Goal: Task Accomplishment & Management: Manage account settings

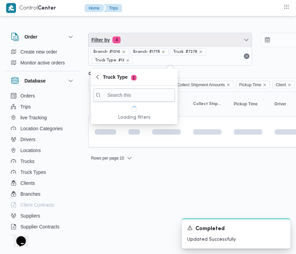
click at [122, 36] on span "Filter by 4" at bounding box center [170, 40] width 163 height 14
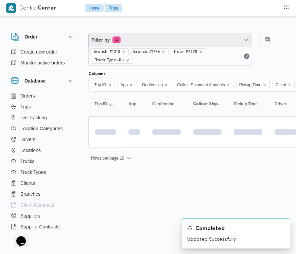
click at [151, 43] on span "Filter by 4" at bounding box center [170, 40] width 163 height 14
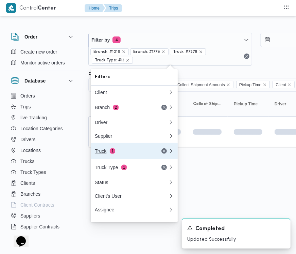
click at [118, 149] on button "Truck 1" at bounding box center [134, 151] width 87 height 16
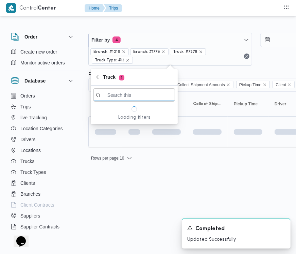
paste input "3865"
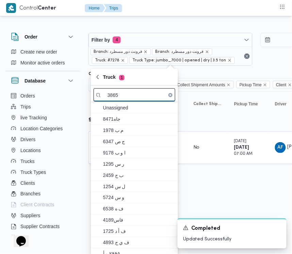
click at [133, 99] on input "3865" at bounding box center [135, 94] width 82 height 13
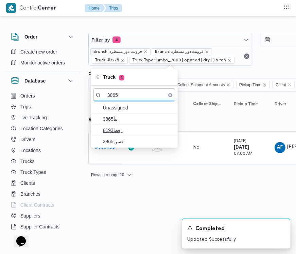
type input "3865"
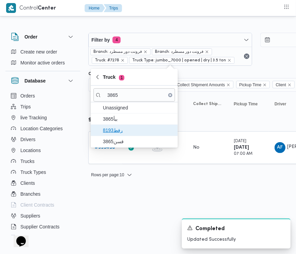
click at [140, 132] on span "8193رفط" at bounding box center [138, 130] width 71 height 8
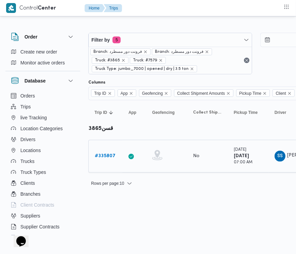
click at [108, 160] on link "# 335807" at bounding box center [105, 156] width 21 height 8
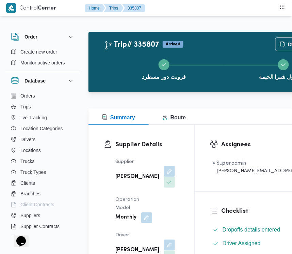
scroll to position [1361, 0]
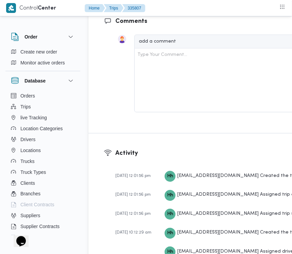
drag, startPoint x: 292, startPoint y: 185, endPoint x: 293, endPoint y: 169, distance: 16.0
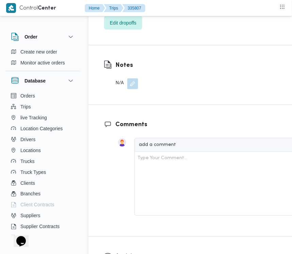
scroll to position [1234, 0]
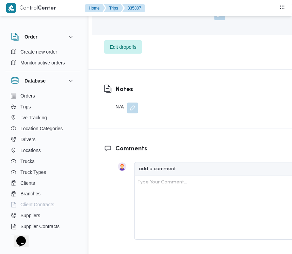
click at [115, 51] on span "Edit dropoffs" at bounding box center [123, 47] width 27 height 8
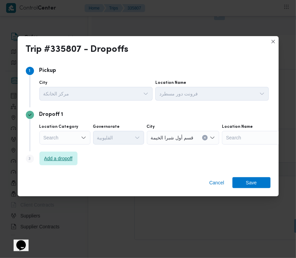
drag, startPoint x: 50, startPoint y: 160, endPoint x: 152, endPoint y: 173, distance: 103.5
click at [51, 160] on span "Add a dropoff" at bounding box center [58, 158] width 29 height 8
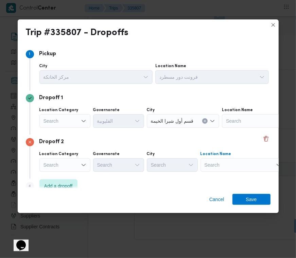
click at [248, 168] on div "Search" at bounding box center [243, 165] width 85 height 14
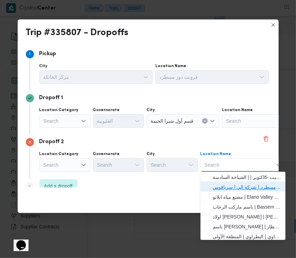
click at [243, 183] on span "فرونت دور مسطرد | شركة الي | سرياقوس" at bounding box center [247, 187] width 69 height 8
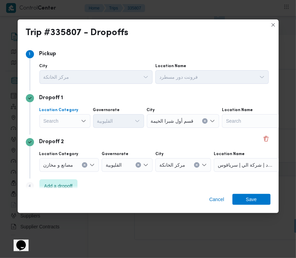
click at [51, 118] on div "Search" at bounding box center [64, 121] width 51 height 14
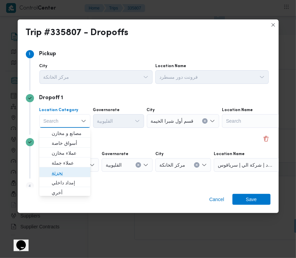
click at [72, 171] on span "تجزئة" at bounding box center [69, 172] width 35 height 8
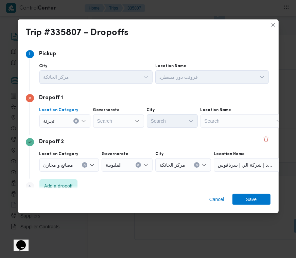
click at [104, 128] on div "Location Category تجزئة Combo box. Selected. تجزئة. Press Backspace to delete ت…" at bounding box center [154, 117] width 232 height 23
click at [106, 120] on div "Search" at bounding box center [118, 121] width 51 height 14
paste input "[GEOGRAPHIC_DATA]"
type input "[GEOGRAPHIC_DATA]"
click at [111, 130] on div "Dropoff 1 Location Category تجزئة [GEOGRAPHIC_DATA] [GEOGRAPHIC_DATA] [GEOGRAPH…" at bounding box center [148, 113] width 245 height 44
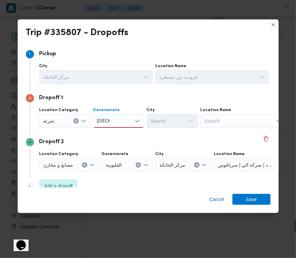
click at [116, 116] on div "[GEOGRAPHIC_DATA] [GEOGRAPHIC_DATA]" at bounding box center [118, 121] width 51 height 14
click at [116, 132] on span "ال[GEOGRAPHIC_DATA]" at bounding box center [122, 133] width 35 height 8
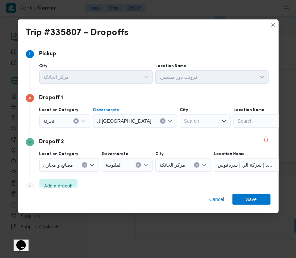
click at [181, 124] on div "Search" at bounding box center [205, 121] width 51 height 14
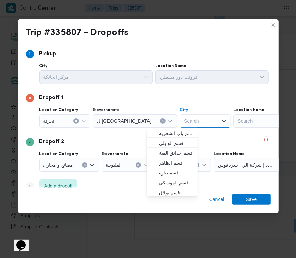
paste input "[GEOGRAPHIC_DATA]"
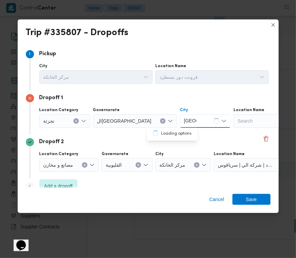
type input "[GEOGRAPHIC_DATA]"
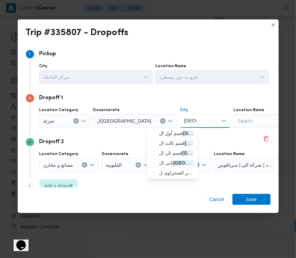
click at [150, 133] on span "قسم أول ال قاهرة الجديدة" at bounding box center [173, 133] width 46 height 11
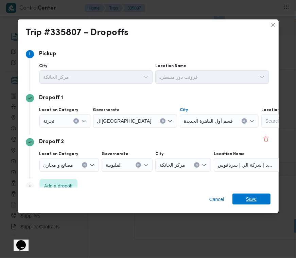
click at [263, 196] on span "Save" at bounding box center [252, 198] width 38 height 11
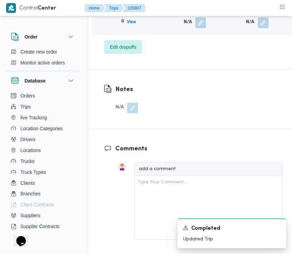
click at [259, 28] on button "button" at bounding box center [263, 22] width 11 height 11
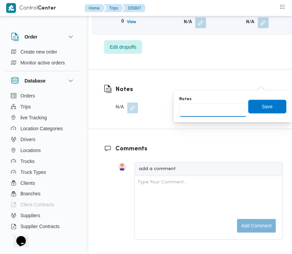
click at [228, 109] on input "Notes" at bounding box center [213, 110] width 68 height 14
paste input "تجمع"
type input "تجمع"
click at [266, 105] on span "Save" at bounding box center [267, 107] width 38 height 14
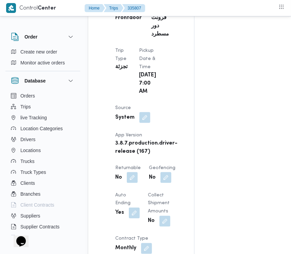
scroll to position [0, 0]
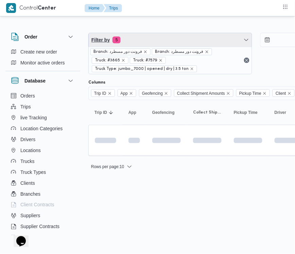
click at [198, 42] on span "Filter by 5" at bounding box center [170, 40] width 163 height 14
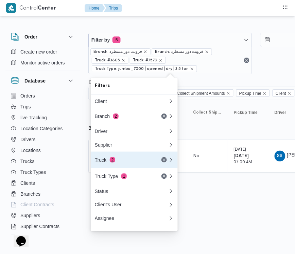
click at [118, 158] on button "Truck 2" at bounding box center [134, 159] width 87 height 16
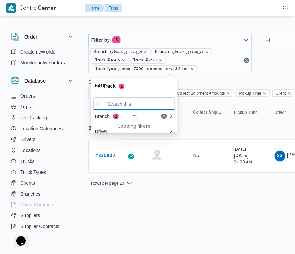
paste input "8418"
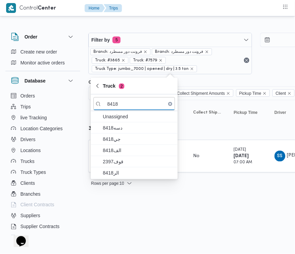
type input "8418"
click at [115, 153] on span "الف8418" at bounding box center [138, 150] width 71 height 8
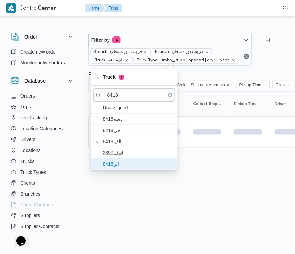
click at [119, 162] on span "الر8418" at bounding box center [138, 164] width 71 height 8
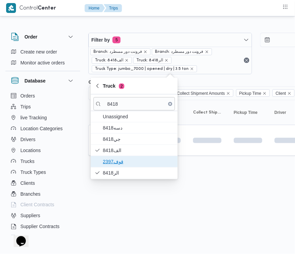
click at [119, 158] on span "قوف2397" at bounding box center [138, 161] width 71 height 8
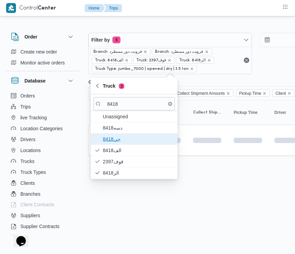
click at [116, 143] on span "جي8418" at bounding box center [138, 139] width 71 height 8
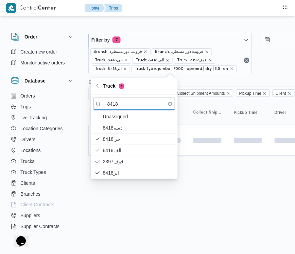
click at [124, 205] on html "Control Center Home Trips Order Create new order Monitor active orders Database…" at bounding box center [147, 127] width 295 height 254
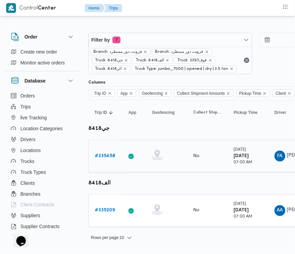
click at [98, 161] on div "# 335458" at bounding box center [105, 156] width 27 height 14
click at [101, 155] on b "# 335458" at bounding box center [105, 155] width 20 height 4
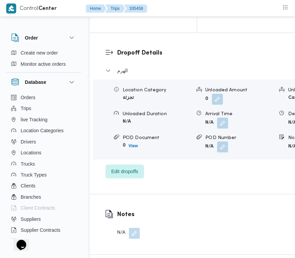
scroll to position [1069, 0]
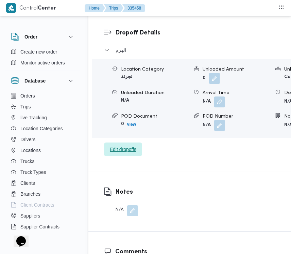
click at [115, 156] on span "Edit dropoffs" at bounding box center [123, 149] width 38 height 14
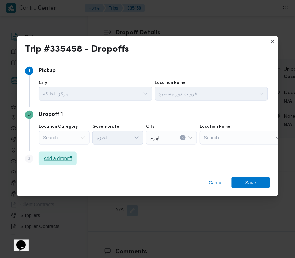
click at [53, 159] on span "Add a dropoff" at bounding box center [58, 158] width 29 height 8
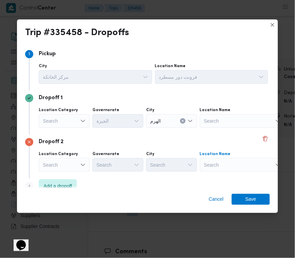
click at [238, 163] on div "Search" at bounding box center [242, 165] width 85 height 14
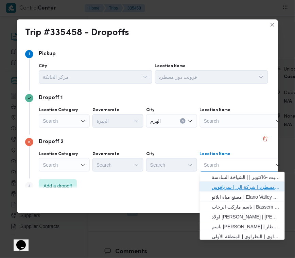
click at [239, 185] on span "فرونت دور مسطرد | شركة الي | سرياقوس" at bounding box center [246, 187] width 69 height 8
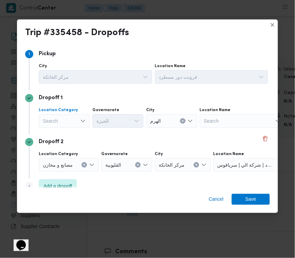
click at [60, 121] on div "Search" at bounding box center [64, 121] width 51 height 14
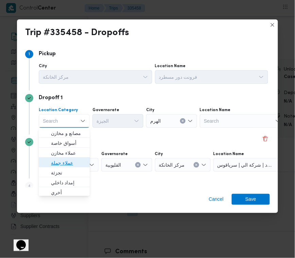
click at [78, 160] on span "عملاء جملة" at bounding box center [68, 163] width 35 height 8
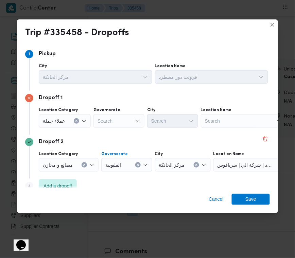
click at [115, 167] on span "القليوبية" at bounding box center [113, 164] width 16 height 7
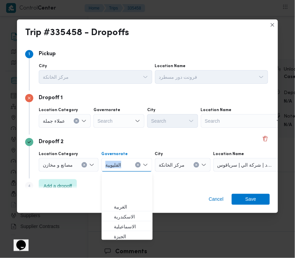
scroll to position [50, 0]
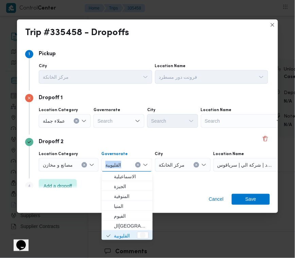
copy span "القليوبية"
click at [115, 167] on span "القليوبية" at bounding box center [113, 164] width 16 height 7
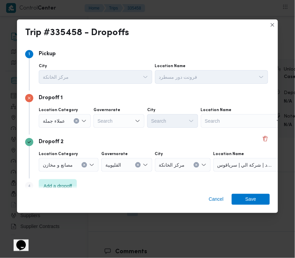
click at [114, 123] on div "Search" at bounding box center [119, 121] width 51 height 14
paste input "القليوبية"
type input "القليوبية"
click at [111, 118] on input "القليوبية" at bounding box center [106, 121] width 17 height 8
click at [118, 124] on div "القليوبية القليوبية" at bounding box center [119, 121] width 51 height 14
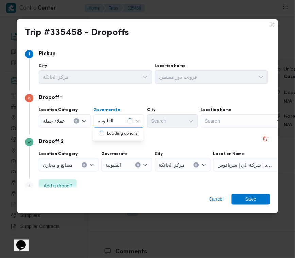
click at [165, 163] on span "مركز الخانكة" at bounding box center [172, 164] width 26 height 7
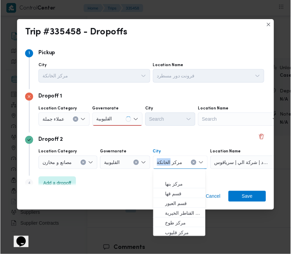
scroll to position [31, 0]
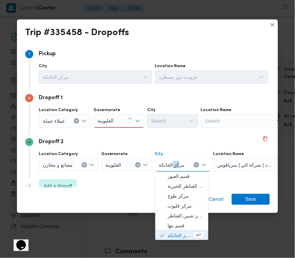
click at [165, 163] on span "مركز الخانكة" at bounding box center [172, 164] width 26 height 7
click at [166, 165] on span "مركز الخانكة" at bounding box center [172, 164] width 26 height 7
copy span "الخانكة"
click at [165, 165] on span "مركز الخانكة" at bounding box center [172, 164] width 26 height 7
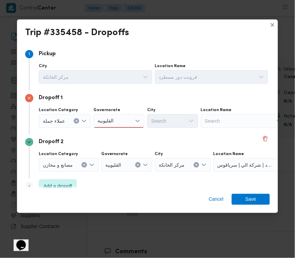
click at [115, 118] on div "القليوبية القليوبية" at bounding box center [119, 121] width 51 height 14
drag, startPoint x: 118, startPoint y: 126, endPoint x: 155, endPoint y: 123, distance: 36.9
click at [120, 134] on mark "القليوبية" at bounding box center [113, 132] width 16 height 5
click at [161, 121] on div "Search" at bounding box center [172, 121] width 51 height 14
paste input "الخانكة"
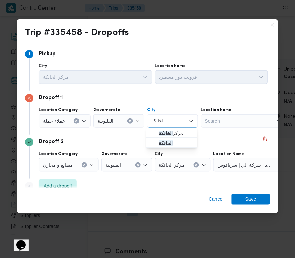
type input "الخانكة"
drag, startPoint x: 174, startPoint y: 116, endPoint x: 174, endPoint y: 120, distance: 3.7
click at [174, 116] on div "الخانكة الخانكة" at bounding box center [172, 121] width 51 height 14
click at [174, 139] on span "الخانكة" at bounding box center [176, 143] width 35 height 8
click at [174, 141] on div "Dropoff 2" at bounding box center [147, 142] width 245 height 8
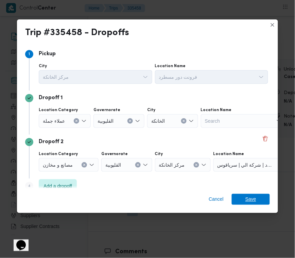
drag, startPoint x: 258, startPoint y: 204, endPoint x: 239, endPoint y: 201, distance: 19.3
click at [257, 204] on span "Save" at bounding box center [251, 199] width 38 height 11
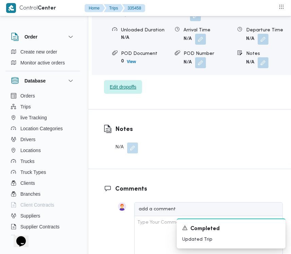
scroll to position [1141, 0]
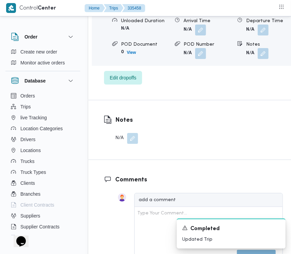
click at [129, 144] on button "button" at bounding box center [132, 138] width 11 height 11
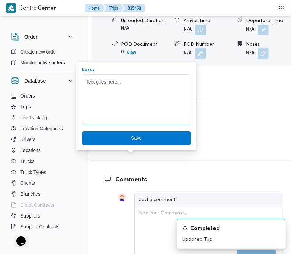
click at [125, 106] on textarea "Notes" at bounding box center [136, 99] width 109 height 51
paste textarea "هتروح تجيب بضاعه من فتحه يمين للمخزن"
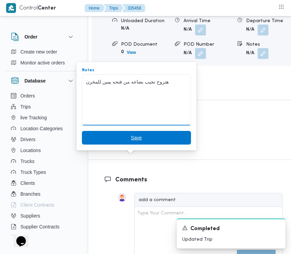
type textarea "هتروح تجيب بضاعه من فتحه يمين للمخزن"
click at [132, 138] on span "Save" at bounding box center [136, 137] width 11 height 8
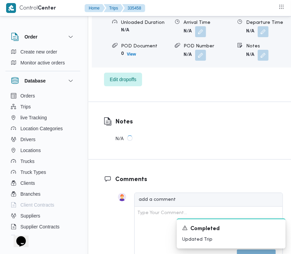
scroll to position [917, 0]
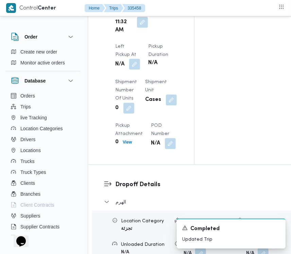
click at [140, 59] on button "button" at bounding box center [134, 64] width 11 height 11
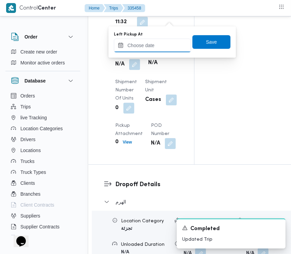
click at [167, 43] on input "Left Pickup At" at bounding box center [152, 45] width 77 height 14
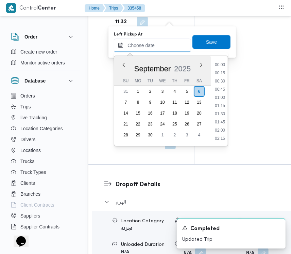
scroll to position [383, 0]
click at [227, 104] on li "13:00" at bounding box center [220, 106] width 16 height 7
type input "[DATE] 13:00"
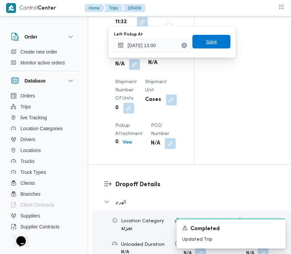
click at [208, 36] on span "Save" at bounding box center [212, 42] width 38 height 14
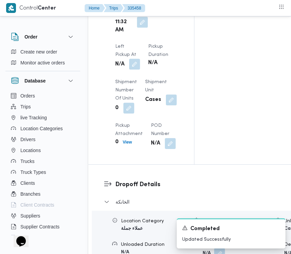
click at [140, 59] on button "button" at bounding box center [134, 64] width 11 height 11
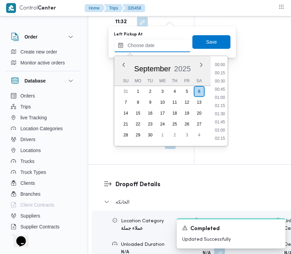
click at [159, 38] on input "Left Pickup At" at bounding box center [152, 45] width 77 height 14
click at [225, 103] on li "13:00" at bounding box center [220, 106] width 16 height 7
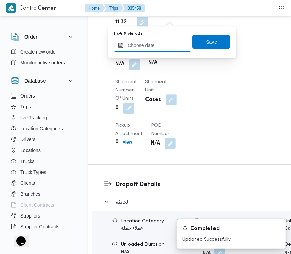
drag, startPoint x: 147, startPoint y: 42, endPoint x: 159, endPoint y: 45, distance: 11.6
click at [147, 42] on input "Left Pickup At" at bounding box center [152, 45] width 77 height 14
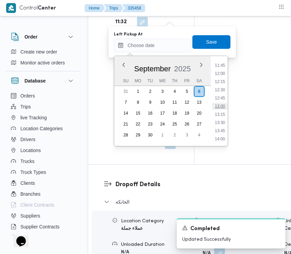
click at [224, 107] on li "13:00" at bounding box center [220, 106] width 16 height 7
type input "[DATE] 13:00"
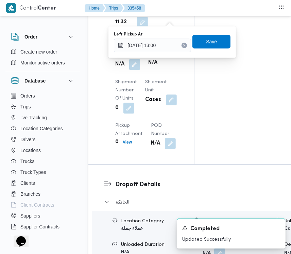
click at [208, 44] on span "Save" at bounding box center [211, 41] width 11 height 8
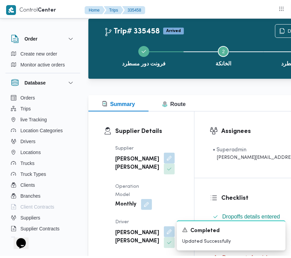
scroll to position [0, 0]
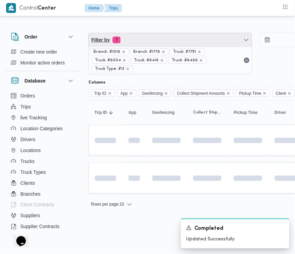
click at [164, 42] on span "Filter by 7" at bounding box center [170, 40] width 163 height 14
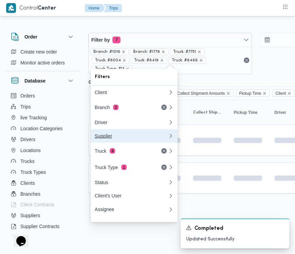
click at [130, 143] on button "Supplier" at bounding box center [134, 136] width 87 height 14
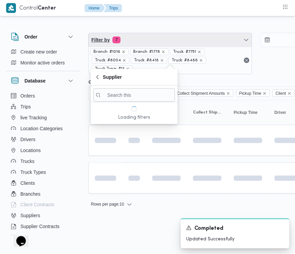
click at [133, 43] on span "Filter by 7" at bounding box center [170, 40] width 163 height 14
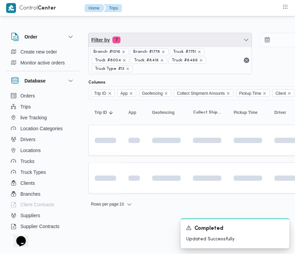
click at [133, 43] on span "Filter by 7" at bounding box center [170, 40] width 163 height 14
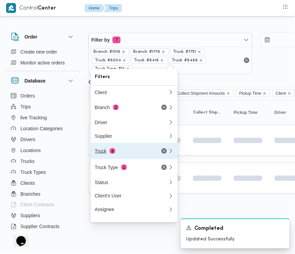
click at [132, 150] on div "Truck 4" at bounding box center [132, 151] width 82 height 16
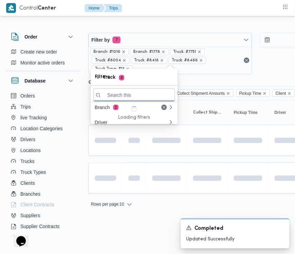
paste input "5421"
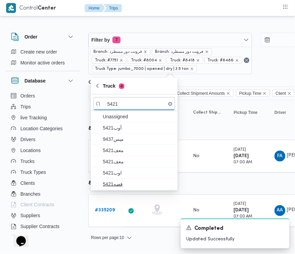
type input "5421"
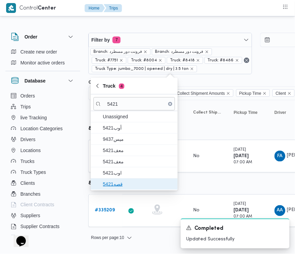
click at [125, 180] on span "قصه5421" at bounding box center [138, 184] width 71 height 8
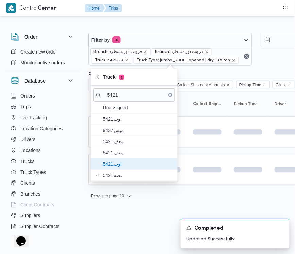
click at [114, 164] on span "اوب5421" at bounding box center [138, 164] width 71 height 8
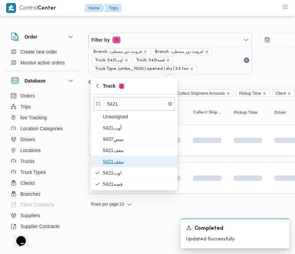
click at [114, 159] on span "معف5421" at bounding box center [138, 161] width 71 height 8
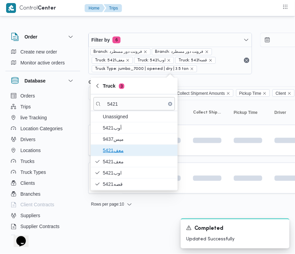
click at [114, 150] on span "معف5421" at bounding box center [138, 150] width 71 height 8
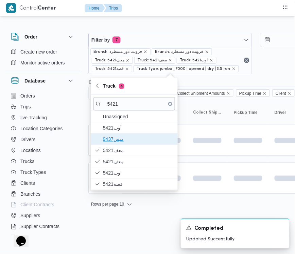
click at [114, 141] on span "ميس9437" at bounding box center [138, 139] width 71 height 8
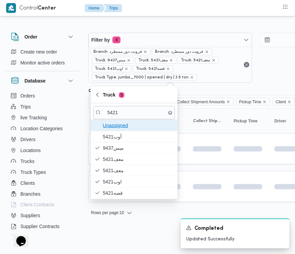
click at [114, 128] on span "Unassigned" at bounding box center [138, 125] width 71 height 8
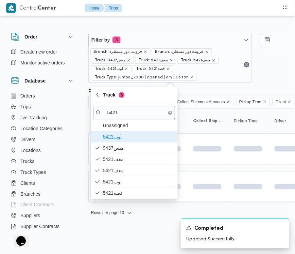
click at [114, 133] on span "5421أوب" at bounding box center [138, 136] width 71 height 8
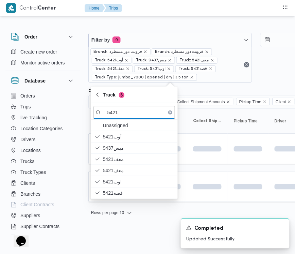
click at [119, 230] on html "Control Center Home Trips Order Create new order Monitor active orders Database…" at bounding box center [147, 127] width 295 height 254
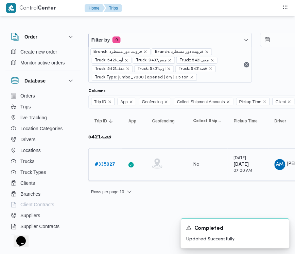
click at [106, 160] on div "# 335027" at bounding box center [105, 165] width 27 height 14
click at [106, 162] on b "# 335027" at bounding box center [105, 164] width 20 height 4
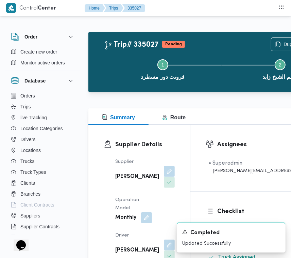
drag, startPoint x: 94, startPoint y: 95, endPoint x: 97, endPoint y: 94, distance: 3.6
click at [94, 95] on div at bounding box center [219, 96] width 263 height 8
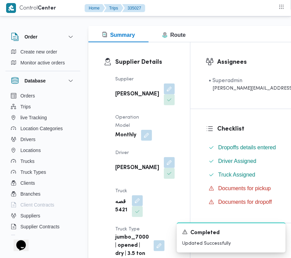
scroll to position [93, 0]
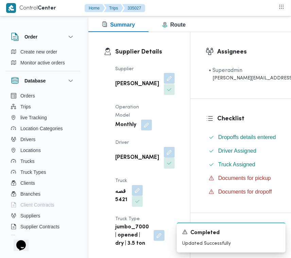
click at [164, 82] on button "button" at bounding box center [169, 78] width 11 height 11
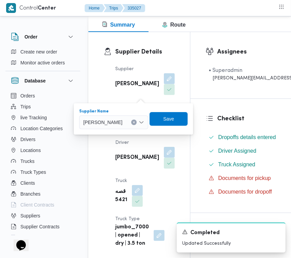
click at [123, 124] on span "[PERSON_NAME]" at bounding box center [102, 121] width 39 height 7
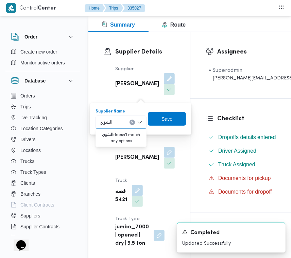
click at [104, 121] on input "الشؤي" at bounding box center [106, 122] width 13 height 8
type input "الشري"
drag, startPoint x: 108, startPoint y: 133, endPoint x: 115, endPoint y: 131, distance: 6.7
click at [107, 131] on span "[PERSON_NAME] [PERSON_NAME] ف" at bounding box center [121, 134] width 46 height 11
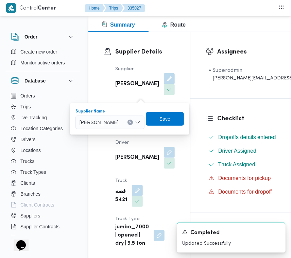
click at [185, 110] on div "Supplier Name [PERSON_NAME] Combo box. Selected. [PERSON_NAME]. Press Backspace…" at bounding box center [130, 119] width 110 height 22
click at [184, 121] on span "Save" at bounding box center [165, 119] width 38 height 14
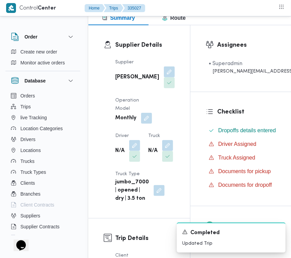
scroll to position [195, 0]
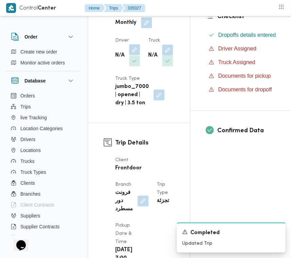
click at [134, 55] on button "button" at bounding box center [134, 49] width 11 height 11
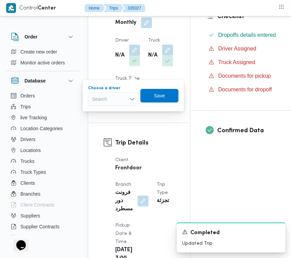
click at [131, 93] on div "Search" at bounding box center [113, 99] width 51 height 14
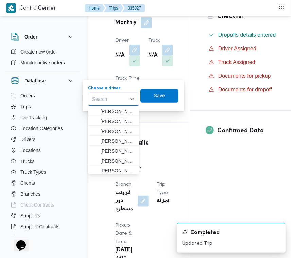
paste input "[PERSON_NAME]"
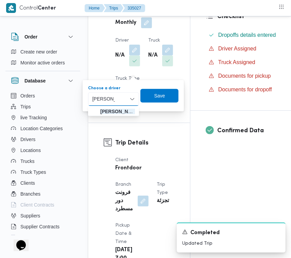
type input "[PERSON_NAME]"
click at [123, 99] on div "اسلام [PERSON_NAME]" at bounding box center [113, 99] width 51 height 14
click at [125, 111] on mark "[PERSON_NAME]" at bounding box center [120, 111] width 40 height 5
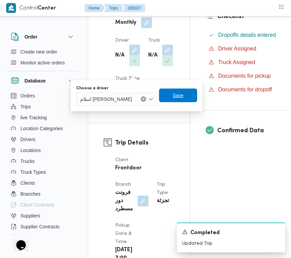
click at [173, 96] on span "Save" at bounding box center [178, 95] width 11 height 8
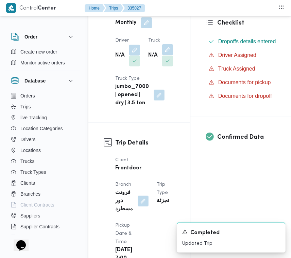
click at [162, 55] on button "button" at bounding box center [167, 49] width 11 height 11
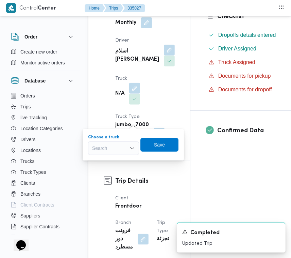
click at [106, 142] on div "Search" at bounding box center [113, 148] width 51 height 14
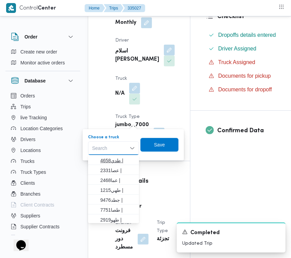
paste input "8315"
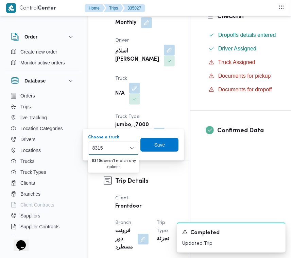
type input "8315"
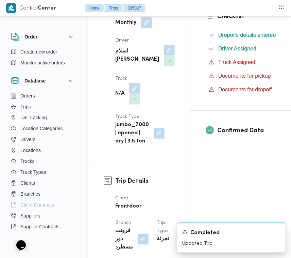
drag, startPoint x: 162, startPoint y: 100, endPoint x: 223, endPoint y: 106, distance: 61.8
click at [162, 100] on div "Supplier [PERSON_NAME] Operation Model Monthly Driver اسلام [PERSON_NAME] N/A T…" at bounding box center [145, 54] width 68 height 191
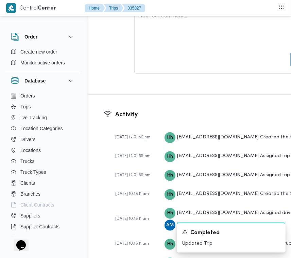
scroll to position [1385, 0]
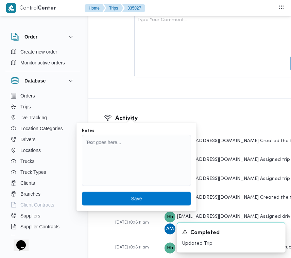
click at [111, 133] on div "Notes" at bounding box center [136, 158] width 109 height 60
click at [113, 162] on textarea "Notes" at bounding box center [136, 160] width 109 height 51
paste textarea "8315"
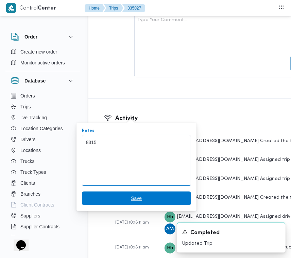
type textarea "8315"
click at [125, 195] on span "Save" at bounding box center [136, 198] width 109 height 14
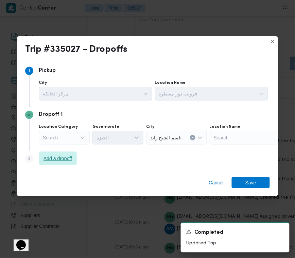
click at [68, 162] on span "Add a dropoff" at bounding box center [58, 158] width 29 height 8
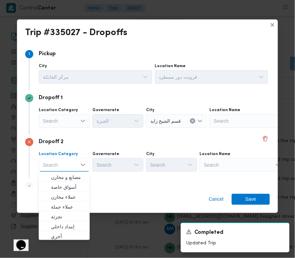
click at [238, 170] on div "Search" at bounding box center [242, 165] width 85 height 14
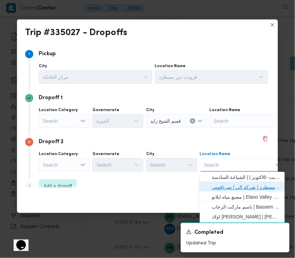
click at [239, 189] on span "فرونت دور مسطرد | شركة الي | سرياقوس" at bounding box center [246, 187] width 69 height 8
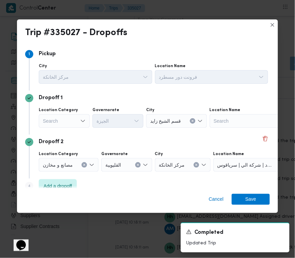
drag, startPoint x: 28, startPoint y: 118, endPoint x: 45, endPoint y: 127, distance: 19.0
click at [33, 122] on div "Location Category Search Governorate [GEOGRAPHIC_DATA] قسم [GEOGRAPHIC_DATA][PE…" at bounding box center [147, 116] width 245 height 23
click at [60, 113] on div "Location Category Search" at bounding box center [64, 117] width 51 height 20
click at [61, 120] on div "Search" at bounding box center [64, 121] width 51 height 14
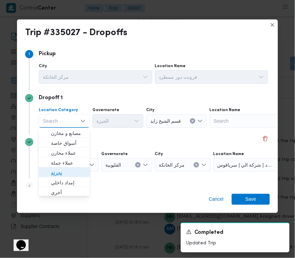
click at [62, 176] on span "تجزئة" at bounding box center [68, 172] width 35 height 8
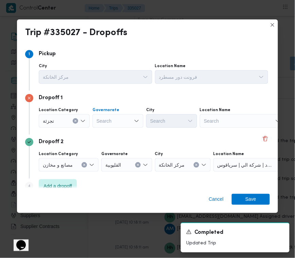
click at [120, 120] on div "Search" at bounding box center [118, 121] width 51 height 14
paste input "[GEOGRAPHIC_DATA]"
type input "[GEOGRAPHIC_DATA]"
click at [152, 138] on div "Dropoff 2" at bounding box center [147, 142] width 245 height 8
click at [116, 118] on div "[GEOGRAPHIC_DATA] [GEOGRAPHIC_DATA]" at bounding box center [118, 121] width 51 height 14
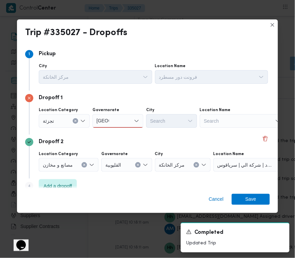
click at [118, 120] on div "[GEOGRAPHIC_DATA] [GEOGRAPHIC_DATA]" at bounding box center [118, 121] width 51 height 14
drag, startPoint x: 118, startPoint y: 133, endPoint x: 141, endPoint y: 128, distance: 23.2
click at [118, 134] on span "ال[GEOGRAPHIC_DATA]" at bounding box center [122, 133] width 35 height 8
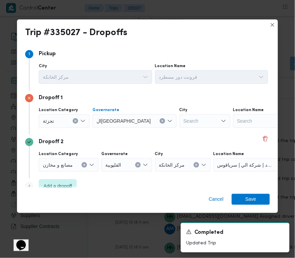
click at [180, 120] on div "Search" at bounding box center [205, 121] width 51 height 14
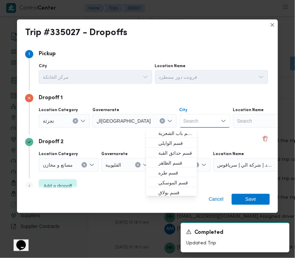
paste input "[GEOGRAPHIC_DATA]"
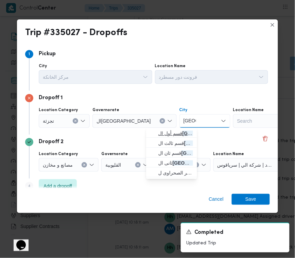
type input "[GEOGRAPHIC_DATA]"
click at [162, 132] on span "قسم أول ال قاهرة الجديدة" at bounding box center [176, 133] width 35 height 8
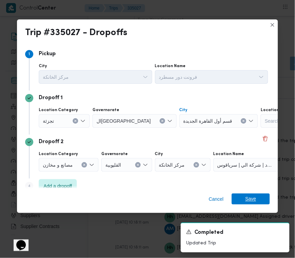
drag, startPoint x: 257, startPoint y: 194, endPoint x: 254, endPoint y: 195, distance: 3.6
click at [256, 195] on div "Cancel Save" at bounding box center [147, 200] width 261 height 25
click at [251, 200] on span "Save" at bounding box center [251, 198] width 11 height 11
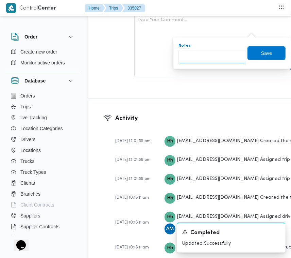
drag, startPoint x: 206, startPoint y: 54, endPoint x: 213, endPoint y: 53, distance: 7.3
click at [206, 55] on input "Notes" at bounding box center [213, 57] width 68 height 14
paste input "تجمع"
type input "تجمع"
click at [266, 53] on span "Save" at bounding box center [267, 53] width 38 height 14
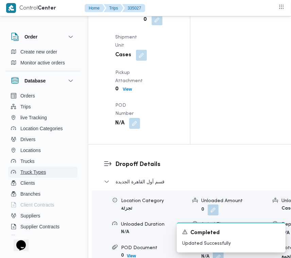
scroll to position [1004, 0]
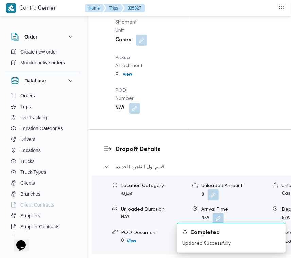
drag, startPoint x: 131, startPoint y: 134, endPoint x: 132, endPoint y: 140, distance: 5.8
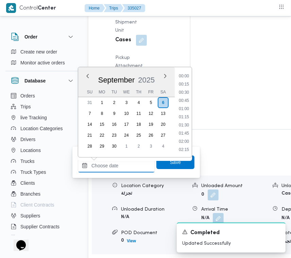
click at [119, 169] on input "Left Pickup At" at bounding box center [116, 166] width 77 height 14
paste input "[DATE] 9:00"
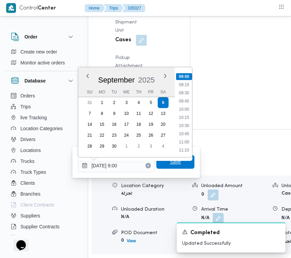
type input "[DATE] 09:00"
click at [170, 161] on span "Save" at bounding box center [175, 162] width 11 height 8
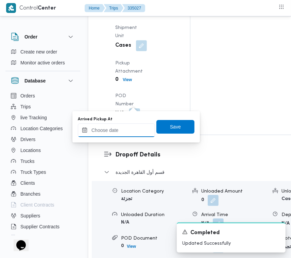
drag, startPoint x: 135, startPoint y: 104, endPoint x: 123, endPoint y: 133, distance: 32.0
click at [125, 134] on input "Arrived Pickup At" at bounding box center [116, 130] width 77 height 14
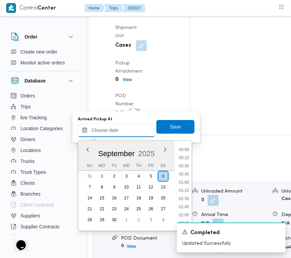
paste input "[DATE] 9:00"
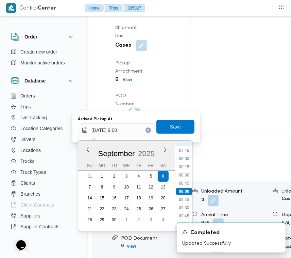
scroll to position [226, 0]
click at [184, 165] on li "07:30" at bounding box center [184, 168] width 16 height 7
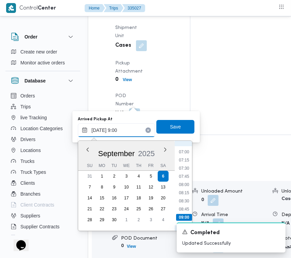
type input "[DATE] 07:30"
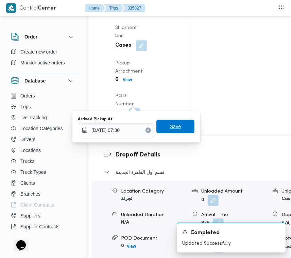
click at [170, 126] on span "Save" at bounding box center [175, 126] width 11 height 8
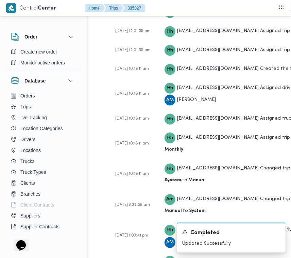
scroll to position [1566, 0]
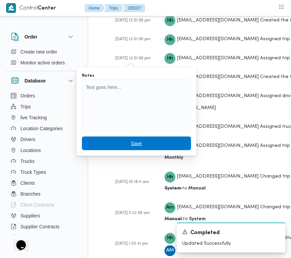
click at [139, 144] on span "Save" at bounding box center [136, 143] width 109 height 14
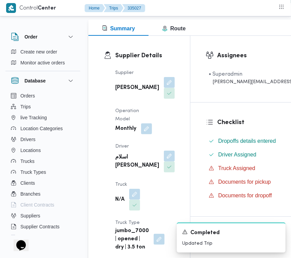
scroll to position [0, 0]
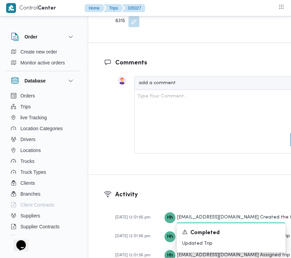
scroll to position [1349, 0]
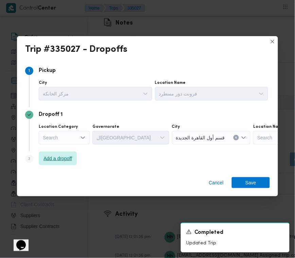
click at [61, 159] on span "Add a dropoff" at bounding box center [58, 158] width 29 height 8
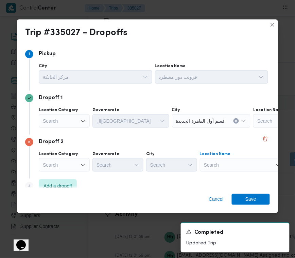
click at [261, 162] on div "Search" at bounding box center [242, 165] width 85 height 14
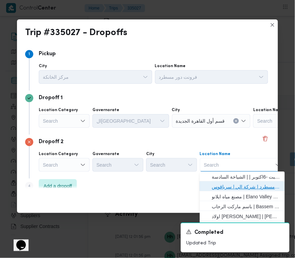
click at [260, 187] on span "فرونت دور مسطرد | شركة الي | سرياقوس" at bounding box center [246, 187] width 69 height 8
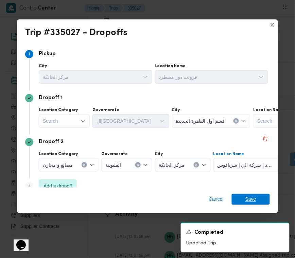
click at [261, 202] on span "Save" at bounding box center [251, 199] width 38 height 11
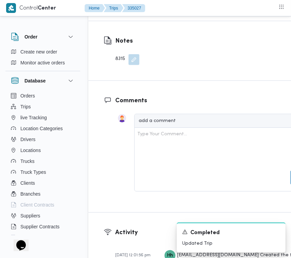
scroll to position [1358, 0]
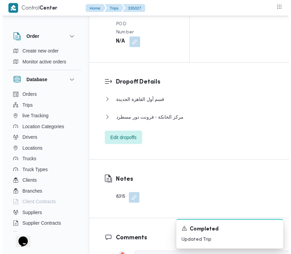
scroll to position [0, 0]
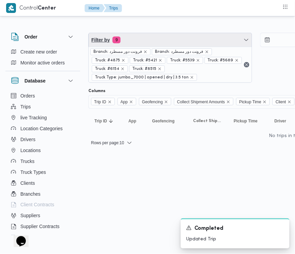
click at [143, 39] on span "Filter by 9" at bounding box center [170, 40] width 163 height 14
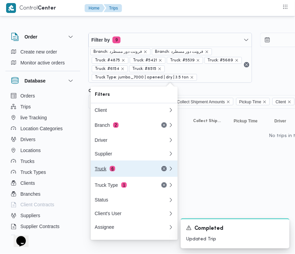
click at [110, 167] on span "6" at bounding box center [112, 168] width 5 height 5
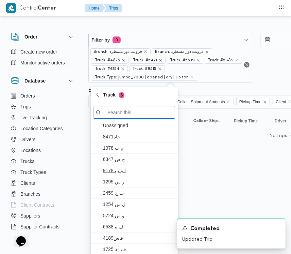
paste input "8382"
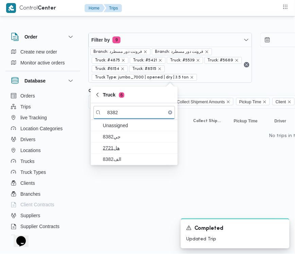
type input "8382"
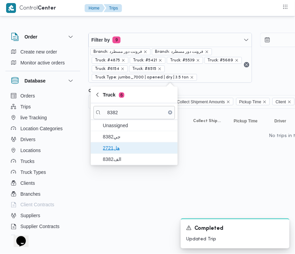
click at [105, 149] on span "هل2721" at bounding box center [138, 148] width 71 height 8
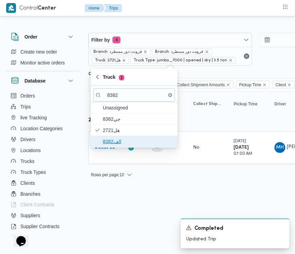
click at [107, 143] on span "الف8382" at bounding box center [138, 141] width 71 height 8
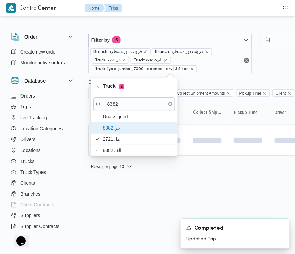
drag, startPoint x: 110, startPoint y: 131, endPoint x: 112, endPoint y: 136, distance: 5.4
click at [111, 130] on span "جي8382" at bounding box center [138, 128] width 71 height 8
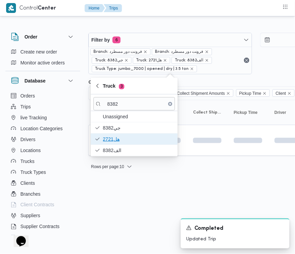
click at [115, 143] on span "هل2721" at bounding box center [135, 138] width 82 height 11
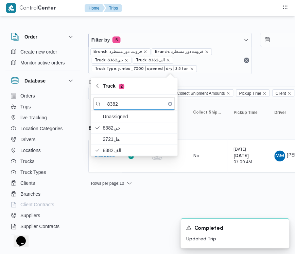
drag, startPoint x: 117, startPoint y: 192, endPoint x: 114, endPoint y: 190, distance: 4.2
click at [117, 192] on div "Filter by 5 Branch: فرونت دور مسطرد Branch: فرونت دور مسطرد Truck: جي8382 Truck…" at bounding box center [143, 107] width 295 height 178
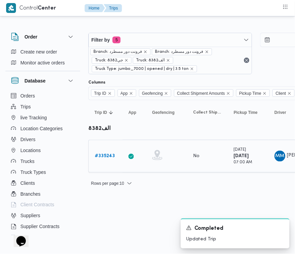
click at [104, 155] on b "# 335243" at bounding box center [105, 155] width 20 height 4
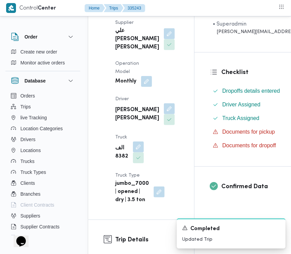
scroll to position [142, 0]
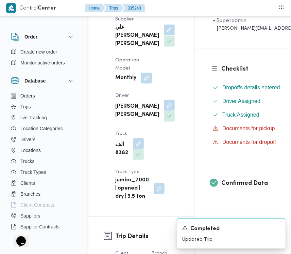
click at [164, 34] on button "button" at bounding box center [169, 30] width 11 height 11
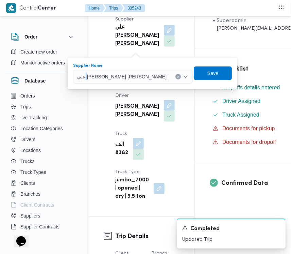
click at [125, 80] on div "علي [PERSON_NAME] [PERSON_NAME]" at bounding box center [132, 77] width 119 height 14
paste input "[PERSON_NAME]"
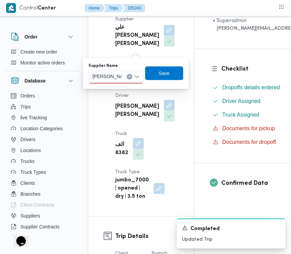
click at [117, 75] on input "[PERSON_NAME]" at bounding box center [107, 76] width 29 height 8
type input "[PERSON_NAME]"
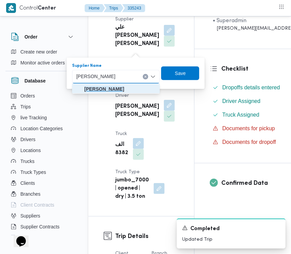
click at [101, 88] on mark "[PERSON_NAME]" at bounding box center [104, 88] width 40 height 5
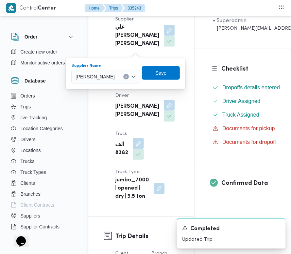
click at [166, 74] on span "Save" at bounding box center [161, 73] width 11 height 8
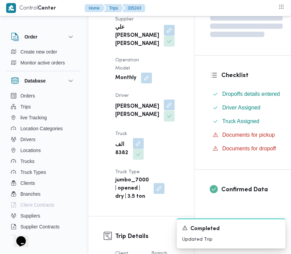
click at [164, 110] on button "button" at bounding box center [169, 104] width 11 height 11
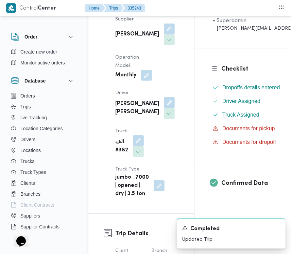
click at [114, 169] on div "Supplier [PERSON_NAME] [PERSON_NAME] Operation Model Monthly Driver [PERSON_NAM…" at bounding box center [147, 106] width 72 height 191
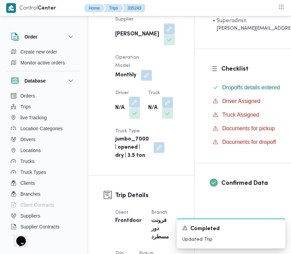
click at [138, 108] on button "button" at bounding box center [134, 102] width 11 height 11
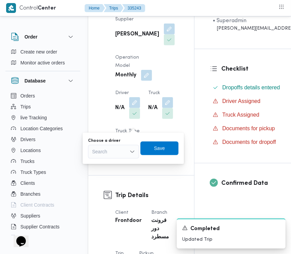
drag, startPoint x: 119, startPoint y: 162, endPoint x: 119, endPoint y: 157, distance: 4.8
click at [118, 162] on div "You are in a dialog. To close this dialog, hit escape. Choose a driver Search S…" at bounding box center [133, 147] width 101 height 31
click at [119, 155] on div "Search" at bounding box center [113, 152] width 51 height 14
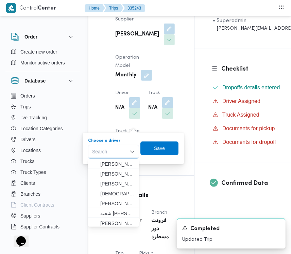
paste input "[PERSON_NAME]"
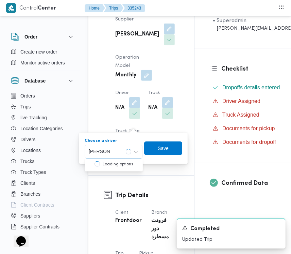
type input "[PERSON_NAME]"
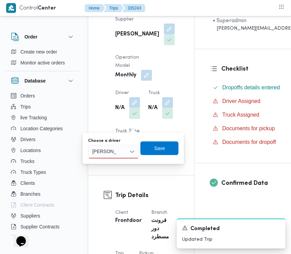
click at [120, 147] on div "[PERSON_NAME] [PERSON_NAME]" at bounding box center [113, 152] width 51 height 14
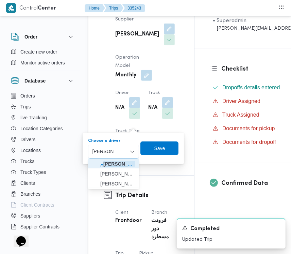
click at [120, 160] on span "م [PERSON_NAME] د [PERSON_NAME]" at bounding box center [117, 164] width 35 height 8
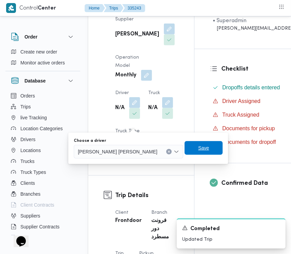
click at [185, 154] on span "Save" at bounding box center [204, 148] width 38 height 14
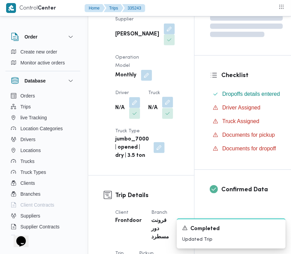
click at [164, 108] on button "button" at bounding box center [167, 102] width 11 height 11
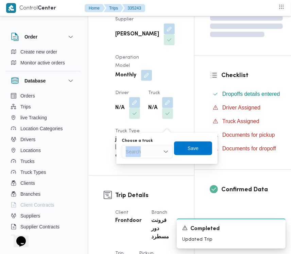
drag, startPoint x: 157, startPoint y: 143, endPoint x: 155, endPoint y: 151, distance: 8.8
click at [156, 149] on div "Choose a truck Search" at bounding box center [147, 148] width 51 height 20
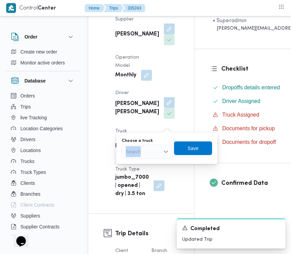
click at [154, 152] on div "Search" at bounding box center [147, 152] width 51 height 14
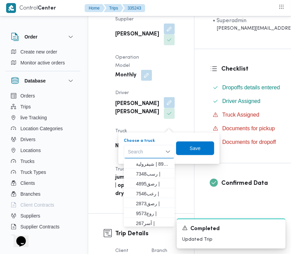
paste input "9846"
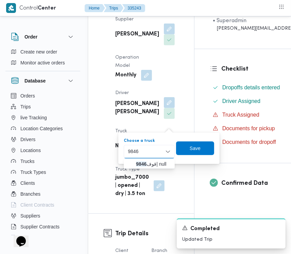
type input "9846"
click at [142, 164] on mark "9846" at bounding box center [141, 163] width 11 height 5
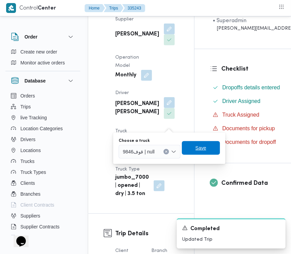
click at [202, 151] on span "Save" at bounding box center [201, 148] width 11 height 8
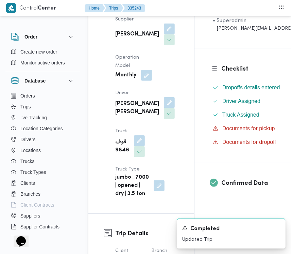
drag, startPoint x: 288, startPoint y: 197, endPoint x: 295, endPoint y: 205, distance: 10.1
click at [290, 200] on div "Confirmed Data" at bounding box center [275, 187] width 161 height 48
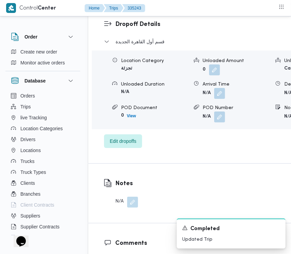
scroll to position [1105, 0]
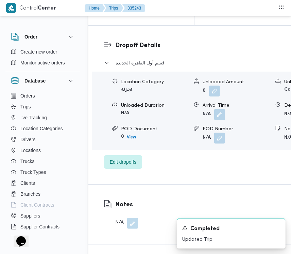
click at [127, 158] on span "Edit dropoffs" at bounding box center [123, 162] width 27 height 8
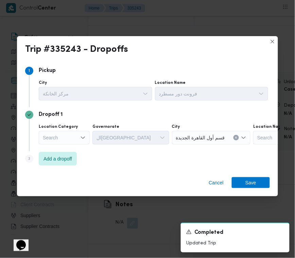
click at [63, 167] on div "Step 3 is disabled 3 Add a dropoff" at bounding box center [147, 160] width 245 height 18
click at [66, 159] on span "Add a dropoff" at bounding box center [58, 158] width 29 height 8
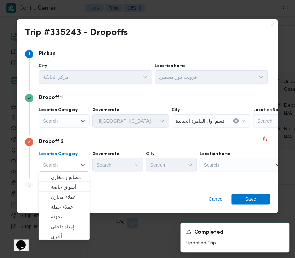
click at [235, 166] on div "Search" at bounding box center [242, 165] width 85 height 14
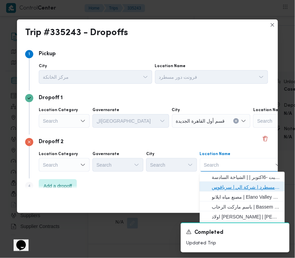
click at [245, 181] on span "فرونت دور مسطرد | شركة الي | سرياقوس" at bounding box center [243, 186] width 80 height 11
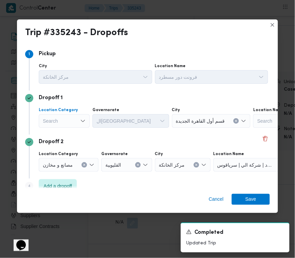
click at [77, 122] on div "Search" at bounding box center [64, 121] width 51 height 14
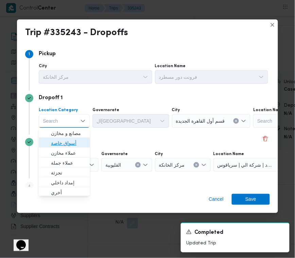
drag, startPoint x: 77, startPoint y: 123, endPoint x: 72, endPoint y: 145, distance: 23.1
click at [72, 145] on span "أسواق خاصة" at bounding box center [68, 143] width 35 height 8
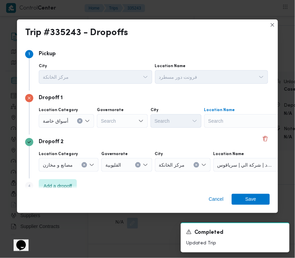
click at [233, 125] on div "Search" at bounding box center [247, 121] width 85 height 14
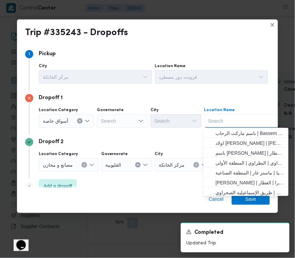
paste input "k [GEOGRAPHIC_DATA]"
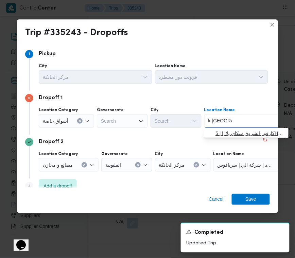
type input "k [GEOGRAPHIC_DATA]"
click at [227, 128] on span "كارفور الشروق سكاي بلازا | 5HFV+CJW | null" at bounding box center [247, 133] width 80 height 11
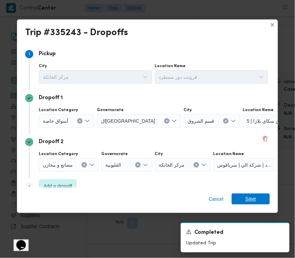
click at [249, 196] on span "Save" at bounding box center [251, 198] width 11 height 11
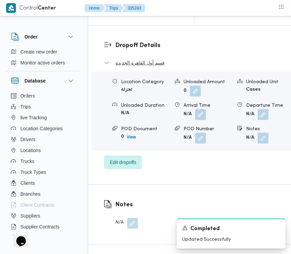
click at [164, 59] on span "قسم أول القاهرة الجديدة" at bounding box center [140, 63] width 49 height 8
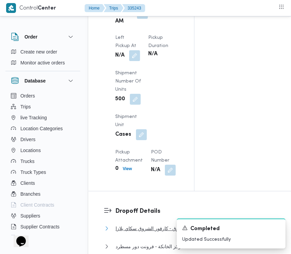
scroll to position [892, 0]
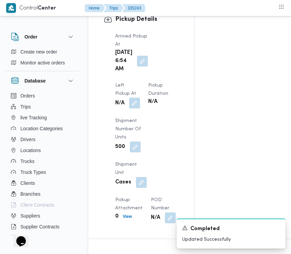
drag, startPoint x: 176, startPoint y: 69, endPoint x: 173, endPoint y: 76, distance: 7.2
click at [140, 97] on button "button" at bounding box center [134, 102] width 11 height 11
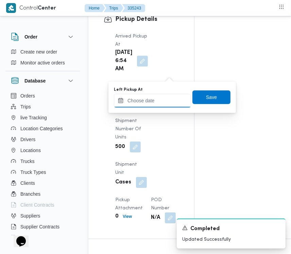
click at [167, 102] on input "Left Pickup At" at bounding box center [152, 101] width 77 height 14
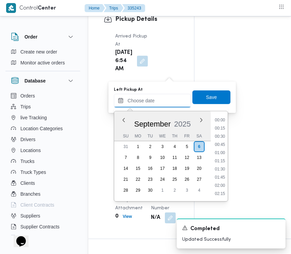
scroll to position [383, 0]
click at [225, 151] on li "12:45" at bounding box center [220, 153] width 16 height 7
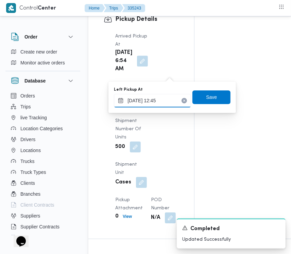
click at [168, 95] on input "[DATE] 12:45" at bounding box center [152, 101] width 77 height 14
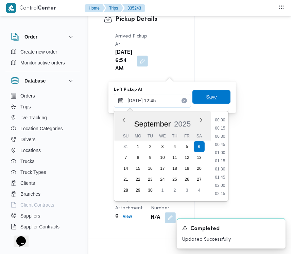
scroll to position [375, 0]
click at [227, 118] on li "11:30" at bounding box center [221, 120] width 16 height 7
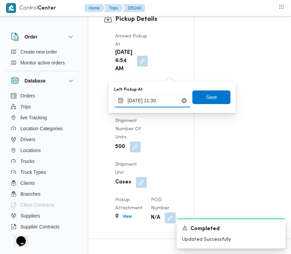
click at [175, 100] on input "[DATE] 11:30" at bounding box center [152, 101] width 77 height 14
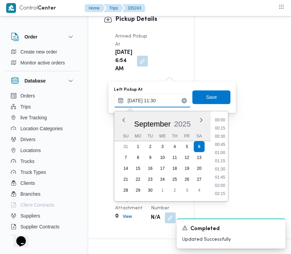
scroll to position [334, 0]
click at [218, 123] on li "10:15" at bounding box center [221, 120] width 16 height 7
type input "[DATE] 10:15"
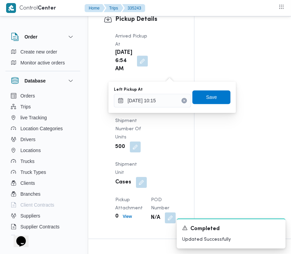
drag, startPoint x: 209, startPoint y: 89, endPoint x: 210, endPoint y: 97, distance: 8.6
click at [210, 90] on div "Left Pickup At [DATE] 10:15 Save" at bounding box center [172, 97] width 118 height 22
click at [210, 97] on span "Save" at bounding box center [211, 97] width 11 height 8
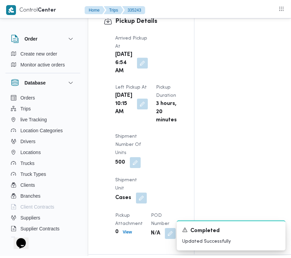
scroll to position [0, 0]
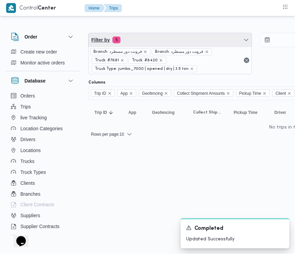
click at [165, 38] on span "Filter by 5" at bounding box center [170, 40] width 163 height 14
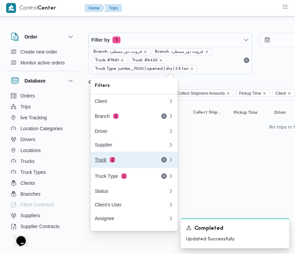
click at [124, 160] on div "Truck 2" at bounding box center [123, 159] width 57 height 5
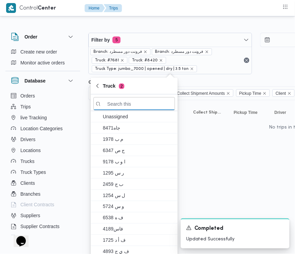
paste input "5481"
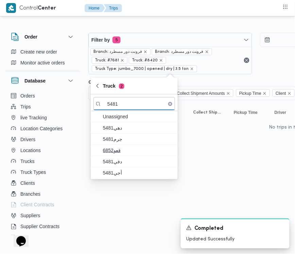
type input "5481"
click at [125, 148] on span "قعو6852" at bounding box center [138, 150] width 71 height 8
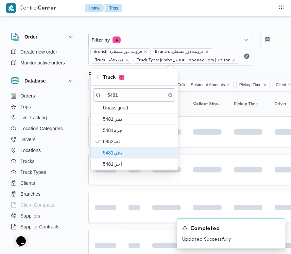
click at [123, 158] on span "دفي5481" at bounding box center [135, 152] width 82 height 11
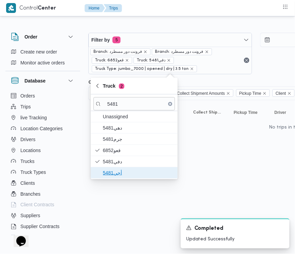
click at [115, 175] on span "أجي5481" at bounding box center [138, 172] width 71 height 8
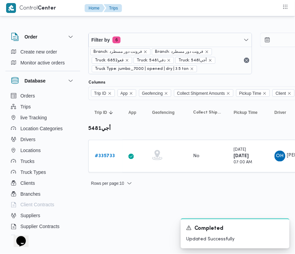
click at [106, 224] on html "Control Center Home Trips Order Create new order Monitor active orders Database…" at bounding box center [147, 127] width 295 height 254
click at [104, 157] on b "# 335733" at bounding box center [105, 155] width 20 height 4
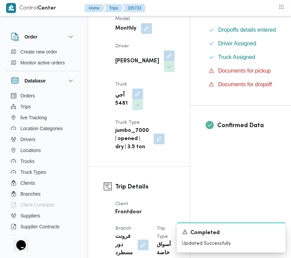
scroll to position [203, 0]
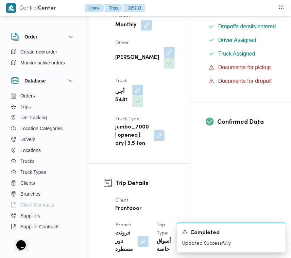
click at [138, 96] on button "button" at bounding box center [137, 90] width 11 height 11
click at [164, 58] on button "button" at bounding box center [169, 52] width 11 height 11
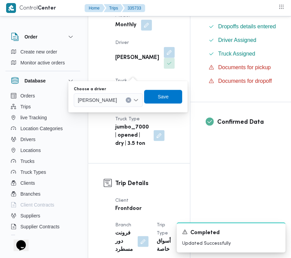
click at [120, 106] on div "[PERSON_NAME]" at bounding box center [108, 100] width 69 height 14
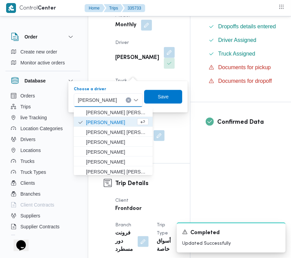
paste input "[PERSON_NAME]"
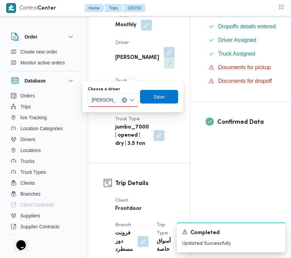
click at [116, 96] on input "[PERSON_NAME]" at bounding box center [104, 100] width 24 height 8
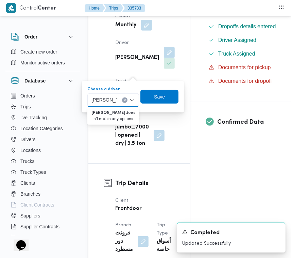
type input "[PERSON_NAME]"
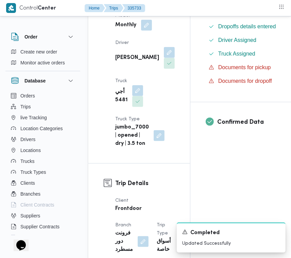
click at [149, 46] on div "Supplier ربيع عيد قطب هلال Operation Model Monthly Driver [PERSON_NAME] أجي 548…" at bounding box center [145, 50] width 68 height 201
click at [134, 96] on button "button" at bounding box center [137, 90] width 11 height 11
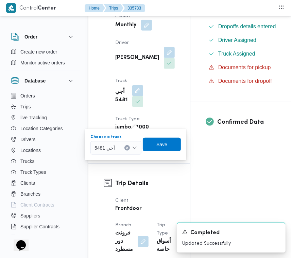
click at [115, 152] on div "أجي 5481" at bounding box center [116, 148] width 51 height 14
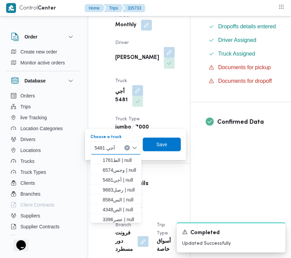
paste input "8584"
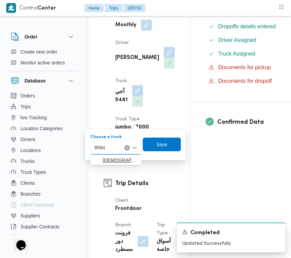
type input "8584"
click at [111, 155] on span "الس 8584 | null" at bounding box center [116, 160] width 46 height 11
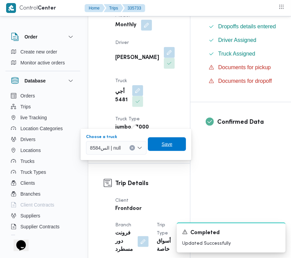
click at [162, 143] on span "Save" at bounding box center [167, 144] width 11 height 8
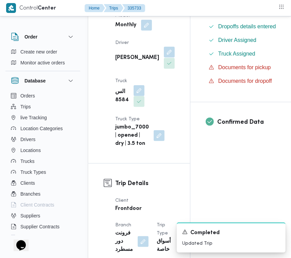
click at [164, 58] on button "button" at bounding box center [169, 52] width 11 height 11
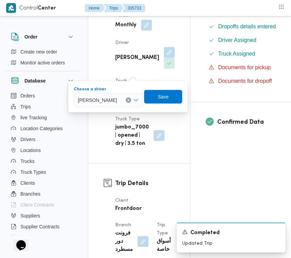
click at [119, 104] on div "[PERSON_NAME]" at bounding box center [108, 100] width 69 height 14
paste input "[PERSON_NAME]"
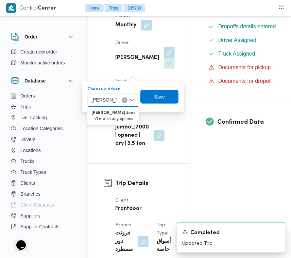
type input "[PERSON_NAME]"
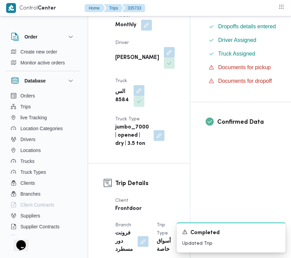
click at [148, 67] on div "Supplier ربيع عيد قطب هلال Operation Model Monthly Driver [PERSON_NAME] الس 858…" at bounding box center [145, 50] width 68 height 201
drag, startPoint x: 134, startPoint y: 52, endPoint x: 134, endPoint y: 60, distance: 8.2
click at [134, 54] on div "[PERSON_NAME]" at bounding box center [145, 57] width 61 height 23
click at [164, 58] on button "button" at bounding box center [169, 52] width 11 height 11
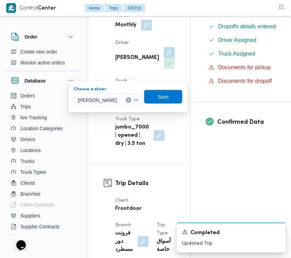
click at [131, 101] on button "Clear input" at bounding box center [128, 99] width 5 height 5
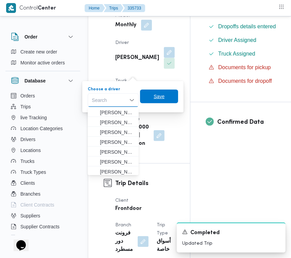
click at [167, 97] on span "Save" at bounding box center [159, 97] width 38 height 14
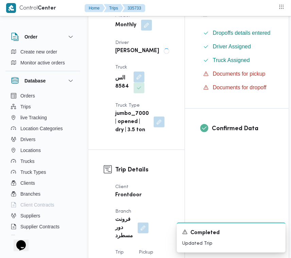
click at [165, 56] on div "Supplier ربيع عيد قطب هلال Operation Model Monthly Driver [PERSON_NAME] الس 858…" at bounding box center [142, 44] width 62 height 188
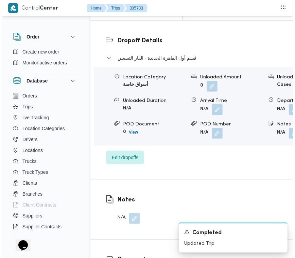
scroll to position [1373, 0]
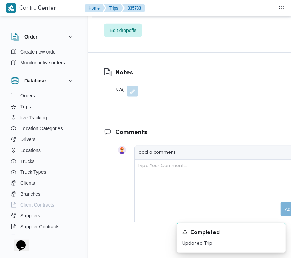
drag, startPoint x: 134, startPoint y: 113, endPoint x: 135, endPoint y: 124, distance: 10.3
click at [134, 97] on button "button" at bounding box center [132, 91] width 11 height 11
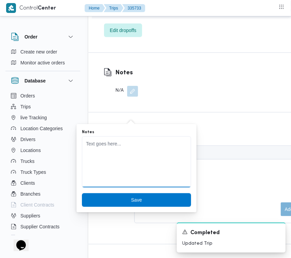
click at [117, 146] on textarea "Notes" at bounding box center [136, 161] width 109 height 51
paste textarea "[PERSON_NAME]"
type textarea "[PERSON_NAME]"
click at [137, 201] on span "Save" at bounding box center [136, 200] width 109 height 14
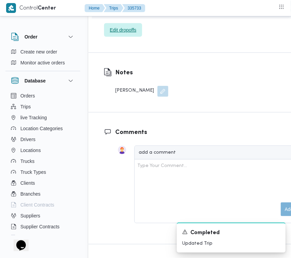
click at [133, 34] on span "Edit dropoffs" at bounding box center [123, 30] width 27 height 8
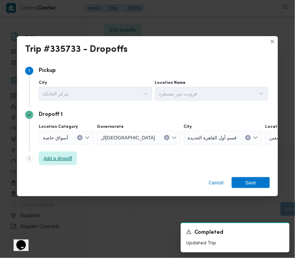
click at [48, 161] on span "Add a dropoff" at bounding box center [58, 158] width 29 height 8
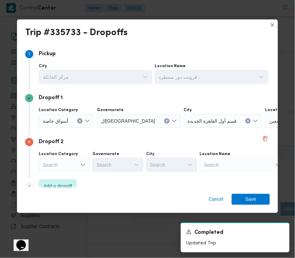
drag, startPoint x: 194, startPoint y: 156, endPoint x: 221, endPoint y: 169, distance: 30.4
click at [196, 158] on div "City Search" at bounding box center [171, 161] width 51 height 20
click at [62, 188] on span "Add a dropoff" at bounding box center [58, 185] width 29 height 8
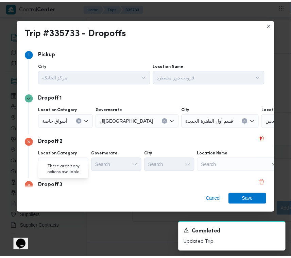
scroll to position [54, 0]
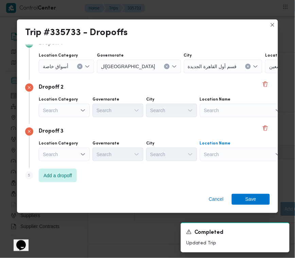
drag, startPoint x: 217, startPoint y: 147, endPoint x: 222, endPoint y: 160, distance: 13.9
click at [217, 149] on div "Search" at bounding box center [242, 154] width 85 height 14
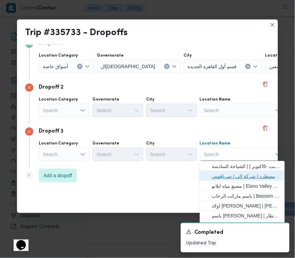
click at [229, 176] on span "فرونت دور مسطرد | شركة الي | سرياقوس" at bounding box center [246, 176] width 69 height 8
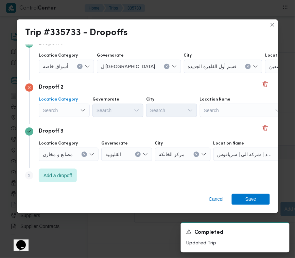
click at [64, 113] on div "Search" at bounding box center [64, 110] width 51 height 14
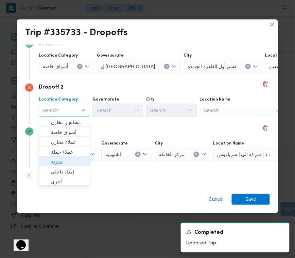
click at [67, 159] on span "تجزئة" at bounding box center [68, 162] width 35 height 8
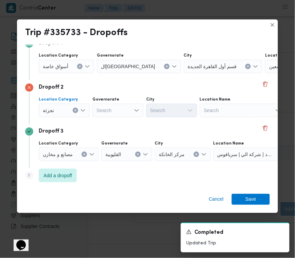
click at [58, 63] on span "أسواق خاصة" at bounding box center [56, 65] width 26 height 7
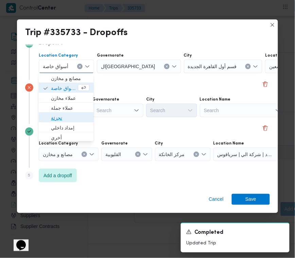
click at [66, 121] on span "تجزئة" at bounding box center [70, 118] width 38 height 8
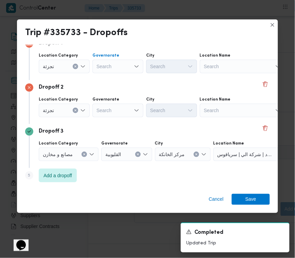
click at [103, 60] on div "Search" at bounding box center [118, 67] width 51 height 14
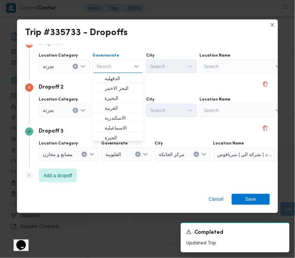
paste input "[GEOGRAPHIC_DATA]"
type input "[GEOGRAPHIC_DATA]"
click at [72, 85] on div "Dropoff 2" at bounding box center [147, 87] width 245 height 8
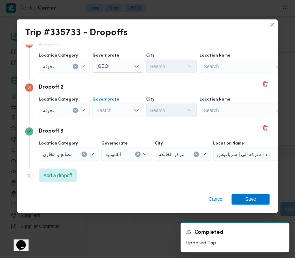
click at [116, 109] on div "Search" at bounding box center [118, 110] width 51 height 14
paste input "[GEOGRAPHIC_DATA]"
type input "[GEOGRAPHIC_DATA]"
drag, startPoint x: 116, startPoint y: 65, endPoint x: 118, endPoint y: 84, distance: 19.2
click at [116, 65] on div "[GEOGRAPHIC_DATA] [GEOGRAPHIC_DATA]" at bounding box center [118, 67] width 51 height 14
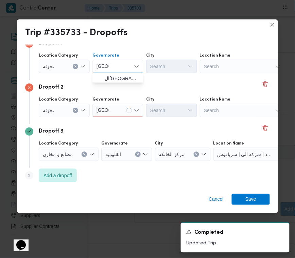
click at [118, 84] on div "Dropoff 2" at bounding box center [147, 87] width 245 height 8
drag, startPoint x: 114, startPoint y: 68, endPoint x: 114, endPoint y: 72, distance: 4.1
click at [114, 71] on div "[GEOGRAPHIC_DATA] [GEOGRAPHIC_DATA]" at bounding box center [118, 67] width 51 height 14
click at [114, 79] on span "ال[GEOGRAPHIC_DATA]" at bounding box center [122, 79] width 35 height 8
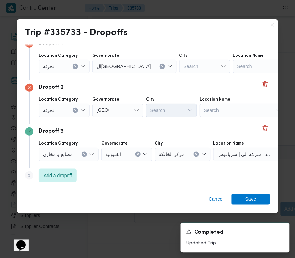
click at [116, 118] on div "Location Category [GEOGRAPHIC_DATA] [GEOGRAPHIC_DATA] [GEOGRAPHIC_DATA] City Se…" at bounding box center [153, 106] width 232 height 23
click at [114, 108] on div "[GEOGRAPHIC_DATA] [GEOGRAPHIC_DATA]" at bounding box center [118, 110] width 51 height 14
click at [114, 124] on span "ال[GEOGRAPHIC_DATA]" at bounding box center [122, 122] width 35 height 8
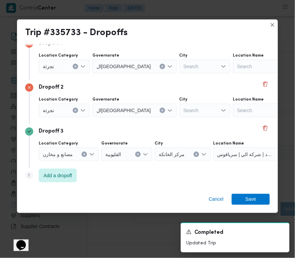
click at [180, 63] on div "Search" at bounding box center [205, 67] width 51 height 14
paste input "المقطم"
type input "المقطم"
click at [180, 111] on div "Search" at bounding box center [205, 110] width 51 height 14
paste input "المعادي"
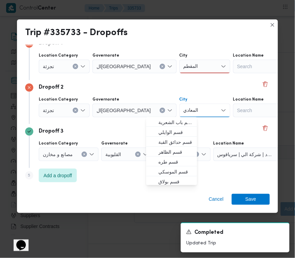
type input "المعادي"
click at [180, 68] on div "المقطم المقطم" at bounding box center [205, 67] width 51 height 14
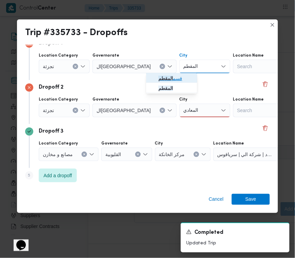
click at [170, 76] on mark "المقطم" at bounding box center [166, 78] width 15 height 5
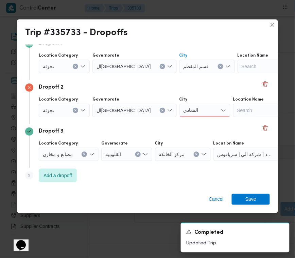
drag, startPoint x: 170, startPoint y: 104, endPoint x: 171, endPoint y: 108, distance: 3.8
click at [180, 105] on div "المعادي المعادي" at bounding box center [205, 110] width 51 height 14
click at [174, 119] on span "قسم المعادي" at bounding box center [176, 122] width 35 height 8
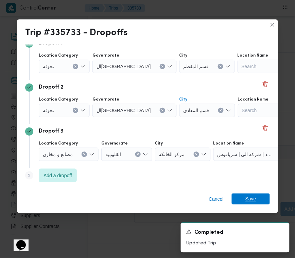
click at [254, 199] on span "Save" at bounding box center [251, 198] width 11 height 11
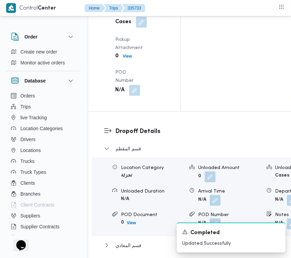
scroll to position [1028, 0]
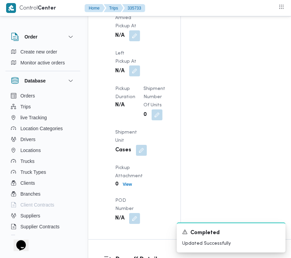
click at [134, 76] on button "button" at bounding box center [134, 70] width 11 height 11
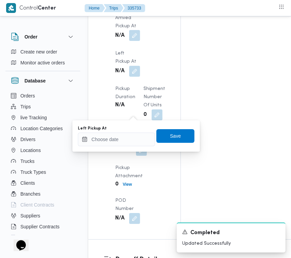
click at [135, 41] on button "button" at bounding box center [134, 35] width 11 height 11
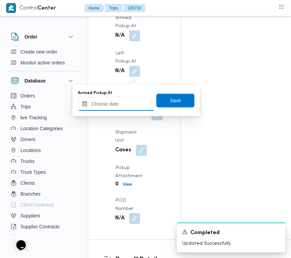
paste input "[DATE] 7:30"
click at [123, 102] on input "Arrived Pickup At" at bounding box center [116, 104] width 77 height 14
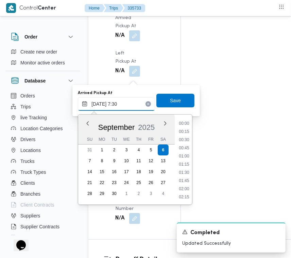
scroll to position [244, 0]
click at [186, 147] on li "08:15" at bounding box center [184, 148] width 16 height 7
type input "[DATE] 08:15"
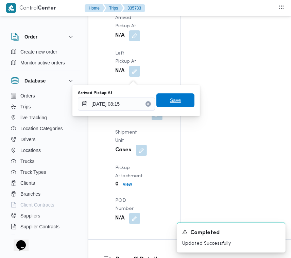
click at [179, 103] on span "Save" at bounding box center [176, 100] width 38 height 14
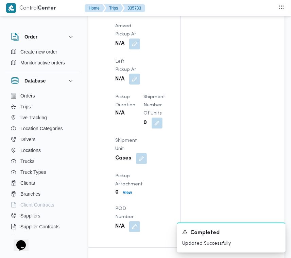
click at [135, 84] on button "button" at bounding box center [134, 79] width 11 height 11
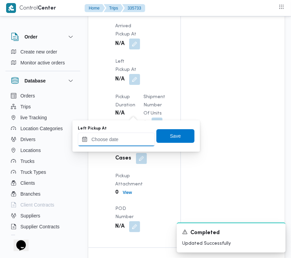
click at [136, 141] on input "Left Pickup At" at bounding box center [116, 139] width 77 height 14
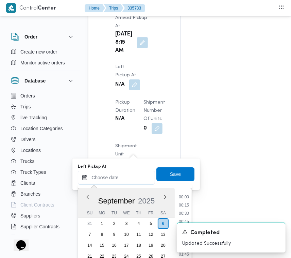
paste input "[DATE] 7:30"
type input "[DATE] 7:30"
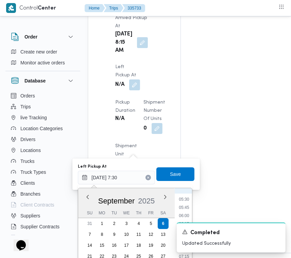
scroll to position [110, 0]
click at [193, 218] on div "A new notification appears Completed Updated Successfully" at bounding box center [223, 237] width 136 height 41
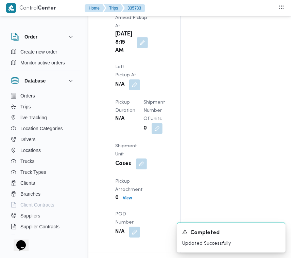
scroll to position [383, 0]
click at [132, 90] on button "button" at bounding box center [134, 84] width 11 height 11
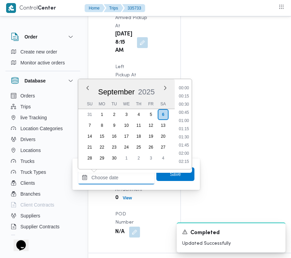
drag, startPoint x: 130, startPoint y: 173, endPoint x: 138, endPoint y: 175, distance: 7.9
click at [130, 173] on input "Left Pickup At" at bounding box center [116, 177] width 77 height 14
click at [186, 94] on li "12:00" at bounding box center [184, 96] width 16 height 7
type input "[DATE] 12:00"
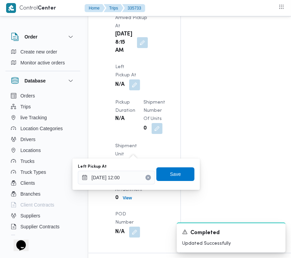
click at [146, 175] on button "Clear input" at bounding box center [148, 177] width 5 height 5
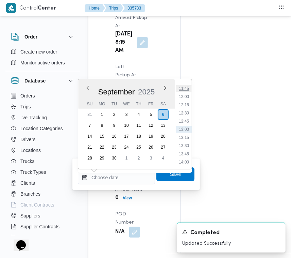
click at [186, 85] on li "11:45" at bounding box center [184, 88] width 16 height 7
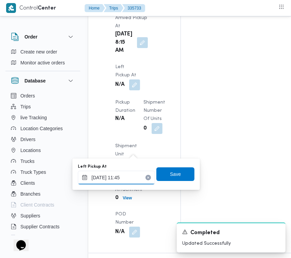
click at [128, 179] on input "[DATE] 11:45" at bounding box center [116, 177] width 77 height 14
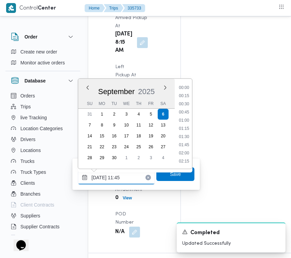
scroll to position [342, 0]
click at [179, 86] on li "10:30" at bounding box center [184, 88] width 16 height 7
type input "[DATE] 10:30"
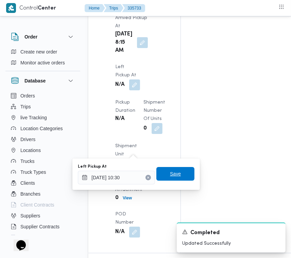
click at [184, 174] on span "Save" at bounding box center [176, 174] width 38 height 14
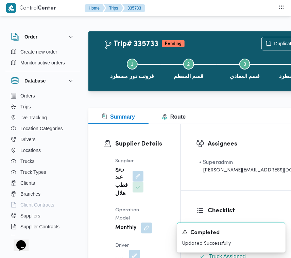
scroll to position [0, 0]
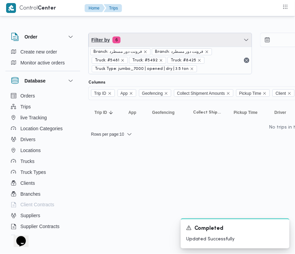
click at [150, 33] on span "Filter by 6" at bounding box center [170, 40] width 163 height 14
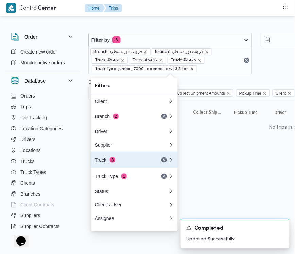
click at [123, 161] on div "Truck 3" at bounding box center [123, 159] width 57 height 5
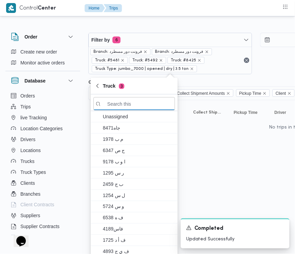
paste input "6471"
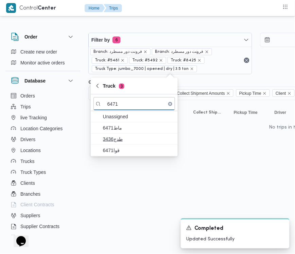
type input "6471"
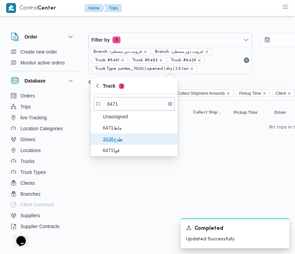
click at [130, 143] on span "طدج3436" at bounding box center [135, 138] width 82 height 11
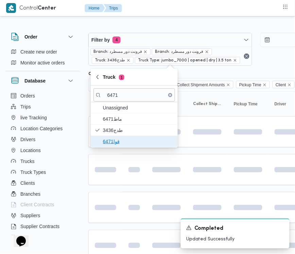
click at [122, 146] on span "قوا6471" at bounding box center [135, 141] width 82 height 11
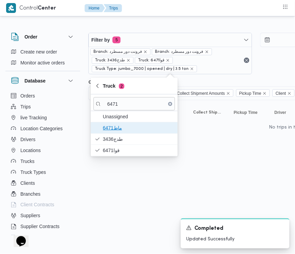
click at [120, 131] on span "ماط6471" at bounding box center [138, 128] width 71 height 8
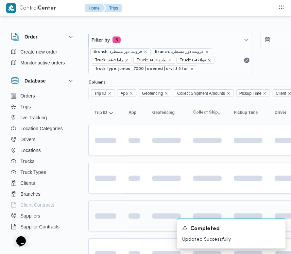
click at [130, 203] on td at bounding box center [135, 215] width 24 height 31
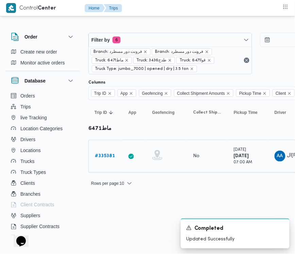
click at [108, 154] on b "# 335381" at bounding box center [105, 155] width 20 height 4
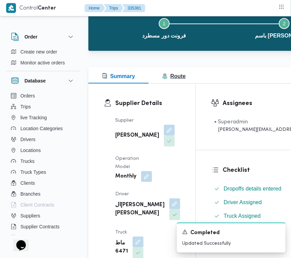
scroll to position [45, 0]
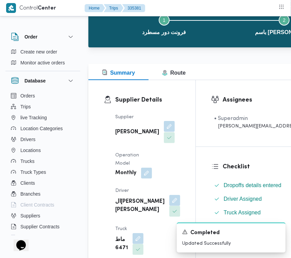
click at [164, 130] on button "button" at bounding box center [169, 126] width 11 height 11
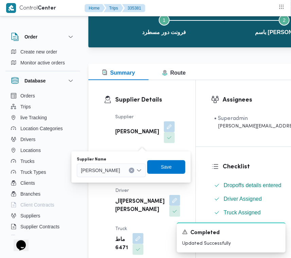
drag, startPoint x: 130, startPoint y: 161, endPoint x: 130, endPoint y: 166, distance: 5.1
click at [130, 162] on div "Supplier Name" at bounding box center [111, 159] width 69 height 5
click at [120, 166] on span "[PERSON_NAME]" at bounding box center [100, 169] width 39 height 7
paste input "[PERSON_NAME]"
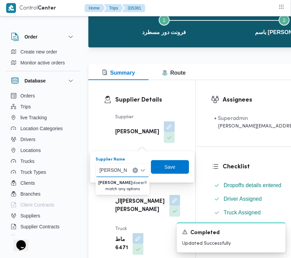
type input "[PERSON_NAME]"
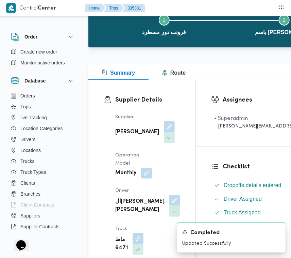
click at [155, 106] on dl "Supplier Details Supplier [PERSON_NAME] Operation Model Monthly Driver ال[PERSO…" at bounding box center [147, 195] width 65 height 200
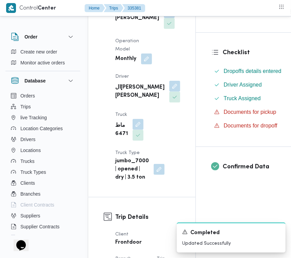
scroll to position [165, 0]
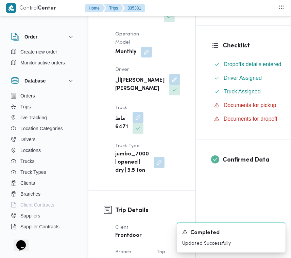
drag, startPoint x: 134, startPoint y: 97, endPoint x: 139, endPoint y: 107, distance: 11.4
click at [169, 85] on button "button" at bounding box center [174, 79] width 11 height 11
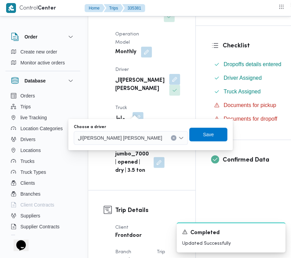
click at [123, 140] on span "ال[PERSON_NAME] [PERSON_NAME]" at bounding box center [120, 137] width 84 height 7
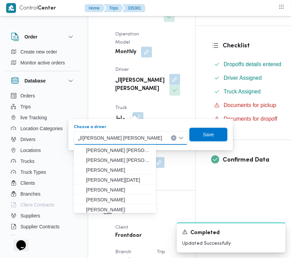
paste input "[PERSON_NAME]"
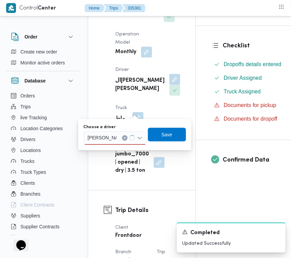
click at [119, 133] on div "[PERSON_NAME]" at bounding box center [115, 138] width 63 height 14
click at [120, 136] on div "[PERSON_NAME]" at bounding box center [115, 138] width 63 height 14
click at [118, 136] on div "[PERSON_NAME]" at bounding box center [115, 138] width 63 height 14
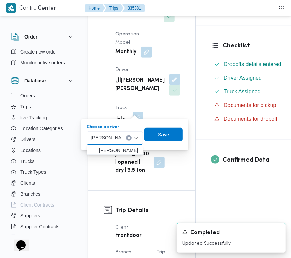
type input "[PERSON_NAME]"
drag, startPoint x: 128, startPoint y: 144, endPoint x: 119, endPoint y: 149, distance: 10.2
click at [119, 149] on span "[PERSON_NAME]" at bounding box center [119, 150] width 40 height 8
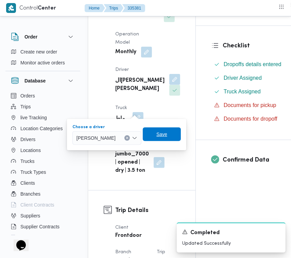
click at [160, 135] on span "Save" at bounding box center [162, 134] width 38 height 14
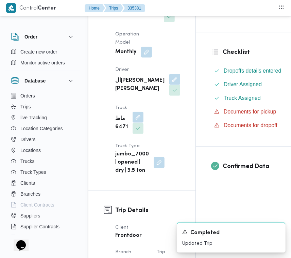
click at [136, 123] on button "button" at bounding box center [138, 117] width 11 height 11
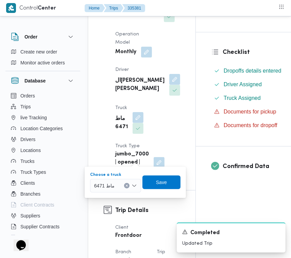
click at [126, 185] on icon "Clear input" at bounding box center [127, 185] width 3 height 3
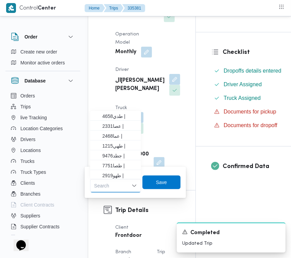
paste input "2146"
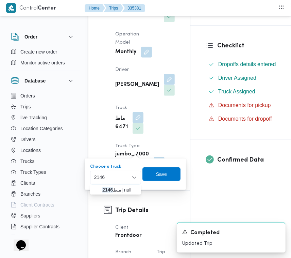
type input "2146"
click at [114, 185] on span "مبط 2146 | null" at bounding box center [119, 189] width 35 height 8
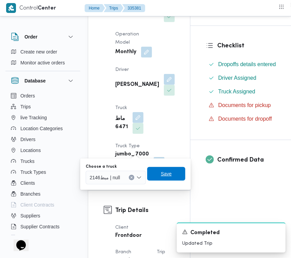
click at [172, 172] on span "Save" at bounding box center [166, 174] width 38 height 14
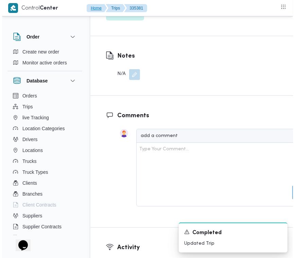
scroll to position [1264, 0]
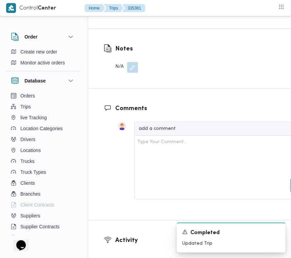
click at [136, 10] on span "Edit dropoffs" at bounding box center [123, 6] width 27 height 8
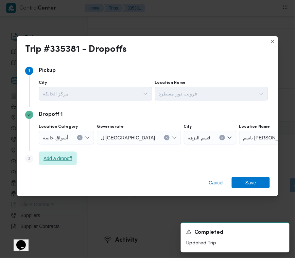
click at [64, 156] on span "Add a dropoff" at bounding box center [58, 158] width 29 height 8
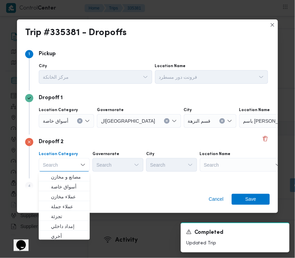
click at [249, 161] on div "Search" at bounding box center [242, 165] width 85 height 14
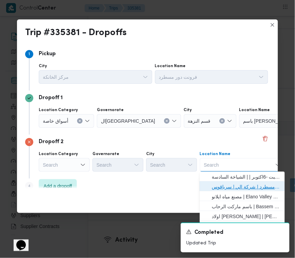
click at [250, 184] on span "فرونت دور مسطرد | شركة الي | سرياقوس" at bounding box center [246, 187] width 69 height 8
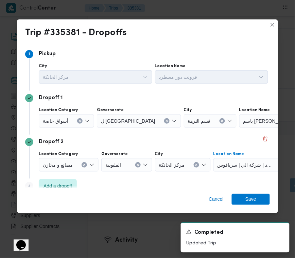
click at [74, 118] on div "أسواق خاصة" at bounding box center [66, 121] width 55 height 14
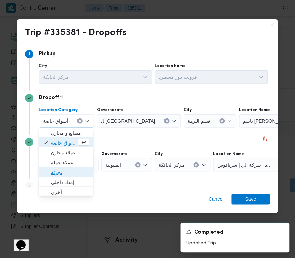
click at [60, 173] on span "تجزئة" at bounding box center [70, 172] width 38 height 8
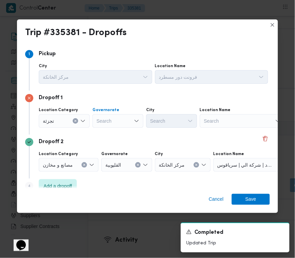
click at [111, 119] on div "Search" at bounding box center [118, 121] width 51 height 14
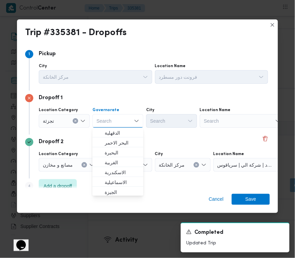
paste input "[GEOGRAPHIC_DATA]"
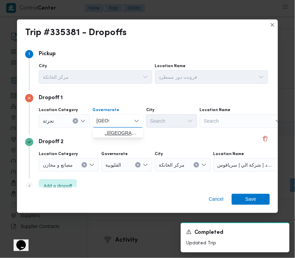
type input "[GEOGRAPHIC_DATA]"
click at [115, 128] on span "ال[GEOGRAPHIC_DATA]" at bounding box center [118, 133] width 46 height 11
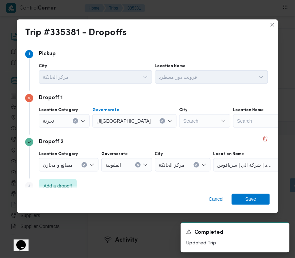
click at [180, 111] on div "City" at bounding box center [205, 109] width 51 height 5
click at [181, 119] on div "Search" at bounding box center [205, 121] width 51 height 14
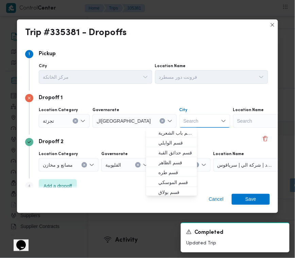
paste input "[GEOGRAPHIC_DATA]"
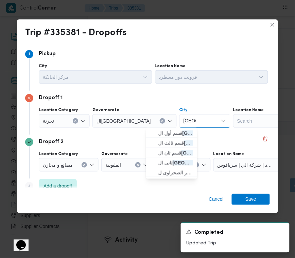
type input "[GEOGRAPHIC_DATA]"
drag, startPoint x: 180, startPoint y: 124, endPoint x: 156, endPoint y: 133, distance: 25.7
click at [156, 133] on span "قسم أول ال قاهرة الجديدة" at bounding box center [172, 133] width 46 height 11
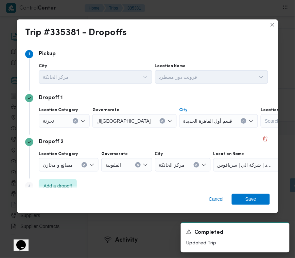
click at [180, 125] on div "قسم أول القاهرة الجديدة" at bounding box center [219, 121] width 79 height 14
paste input "[GEOGRAPHIC_DATA]"
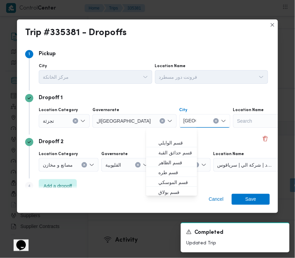
scroll to position [21, 0]
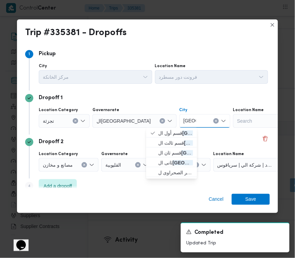
type input "[GEOGRAPHIC_DATA]"
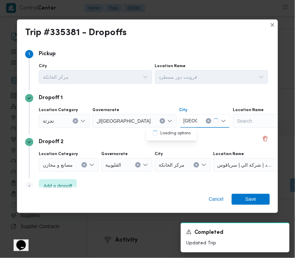
click at [176, 160] on div "مركز الخانكة" at bounding box center [183, 165] width 56 height 14
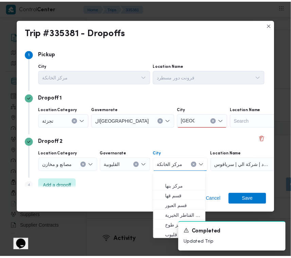
scroll to position [31, 0]
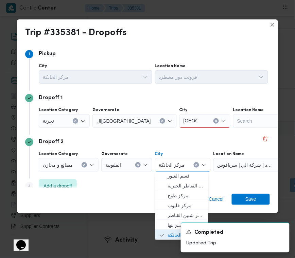
click at [180, 118] on div "[GEOGRAPHIC_DATA] [GEOGRAPHIC_DATA]" at bounding box center [205, 121] width 51 height 14
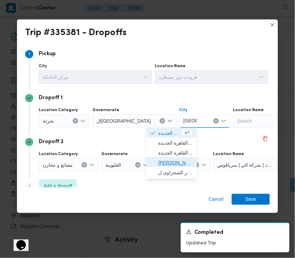
click at [176, 162] on span "[PERSON_NAME] الجديدة" at bounding box center [176, 163] width 35 height 8
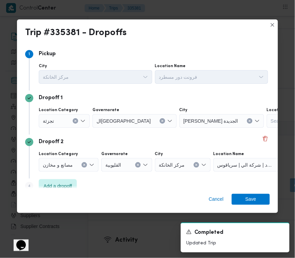
click at [193, 140] on div "Dropoff 2" at bounding box center [147, 142] width 245 height 8
click at [253, 195] on span "Save" at bounding box center [251, 198] width 11 height 11
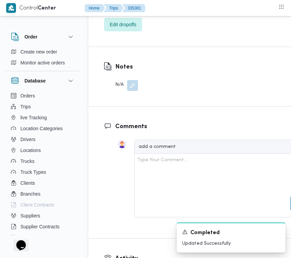
drag, startPoint x: 252, startPoint y: 147, endPoint x: 252, endPoint y: 154, distance: 7.5
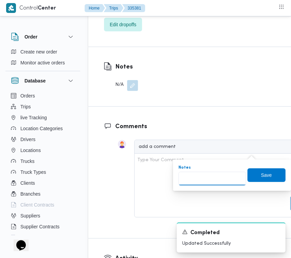
click at [206, 181] on input "Notes" at bounding box center [213, 179] width 68 height 14
paste input "مدينتي"
type input "مدينتي"
click at [271, 172] on span "Save" at bounding box center [267, 175] width 38 height 14
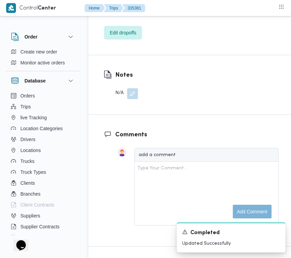
scroll to position [1038, 0]
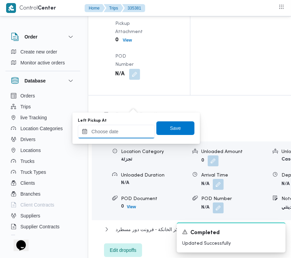
click at [135, 135] on input "Left Pickup At" at bounding box center [116, 132] width 77 height 14
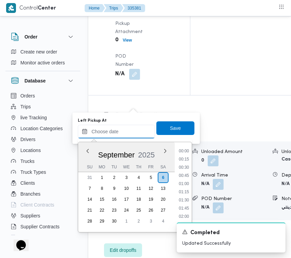
scroll to position [383, 0]
click at [186, 176] on li "12:30" at bounding box center [184, 176] width 16 height 7
type input "[DATE] 12:30"
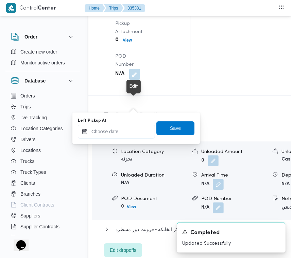
click at [133, 135] on input "Left Pickup At" at bounding box center [116, 132] width 77 height 14
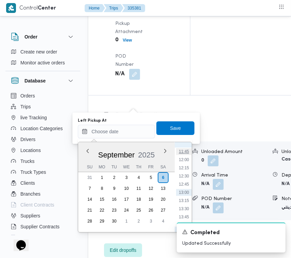
click at [190, 151] on li "11:45" at bounding box center [184, 151] width 16 height 7
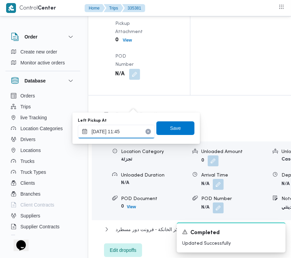
drag, startPoint x: 130, startPoint y: 132, endPoint x: 146, endPoint y: 137, distance: 17.2
click at [130, 132] on input "[DATE] 11:45" at bounding box center [116, 132] width 77 height 14
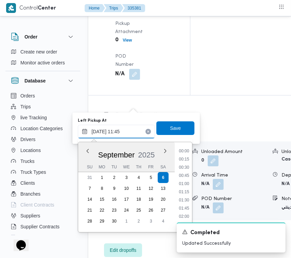
scroll to position [342, 0]
click at [183, 150] on li "10:30" at bounding box center [184, 151] width 16 height 7
type input "[DATE] 10:30"
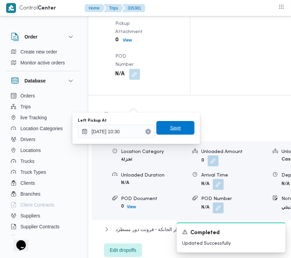
click at [170, 130] on span "Save" at bounding box center [175, 128] width 11 height 8
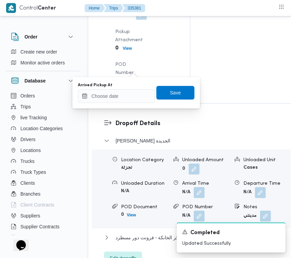
drag, startPoint x: 121, startPoint y: 97, endPoint x: 140, endPoint y: 101, distance: 18.4
click at [121, 97] on input "Arrived Pickup At" at bounding box center [116, 96] width 77 height 14
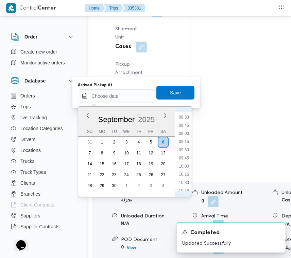
scroll to position [249, 0]
click at [187, 128] on li "08:00" at bounding box center [184, 127] width 16 height 7
type input "[DATE] 08:00"
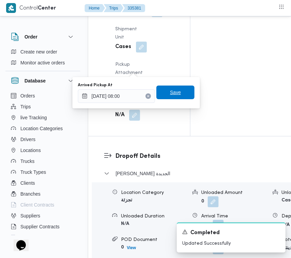
click at [174, 99] on span "Save" at bounding box center [176, 92] width 38 height 14
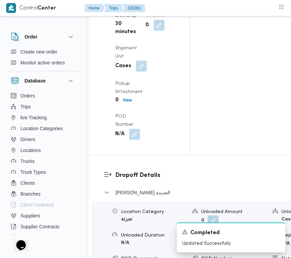
scroll to position [0, 0]
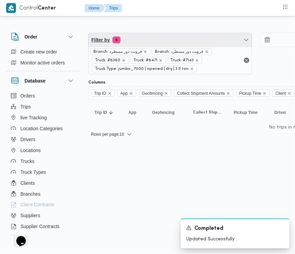
click at [158, 40] on span "Filter by 6" at bounding box center [170, 40] width 163 height 14
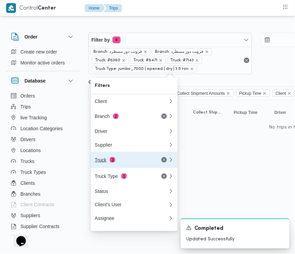
click at [135, 166] on div "Truck 3" at bounding box center [132, 159] width 82 height 16
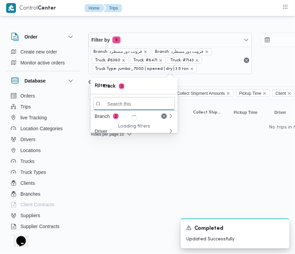
paste input "2463"
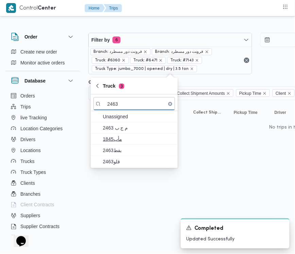
type input "2463"
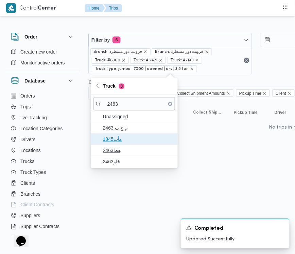
drag, startPoint x: 116, startPoint y: 137, endPoint x: 116, endPoint y: 141, distance: 4.4
click at [116, 137] on span "1845مأب" at bounding box center [138, 139] width 71 height 8
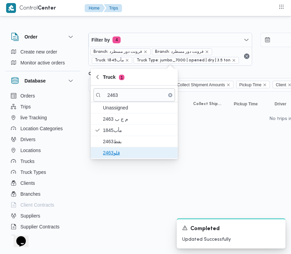
click at [116, 147] on span "قلو2463" at bounding box center [135, 152] width 82 height 11
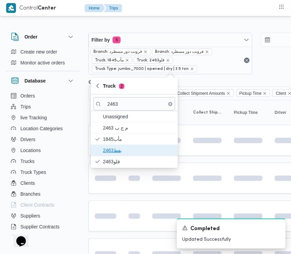
click at [116, 149] on span "بفط2463" at bounding box center [138, 150] width 71 height 8
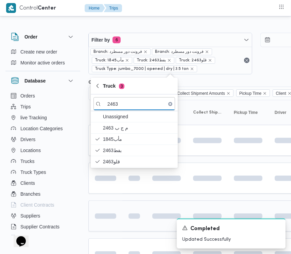
click at [105, 213] on div at bounding box center [105, 215] width 27 height 11
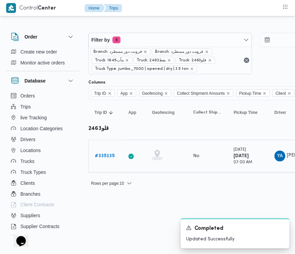
click at [102, 157] on b "# 335135" at bounding box center [105, 155] width 20 height 4
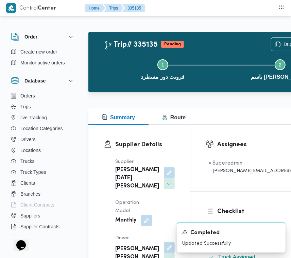
drag, startPoint x: 290, startPoint y: 32, endPoint x: 290, endPoint y: 38, distance: 6.5
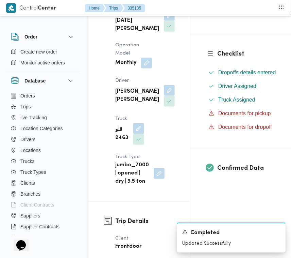
scroll to position [186, 0]
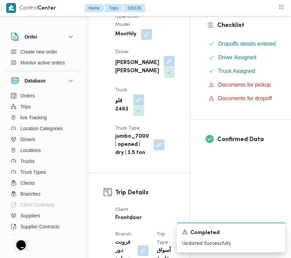
click at [164, 67] on button "button" at bounding box center [169, 61] width 11 height 11
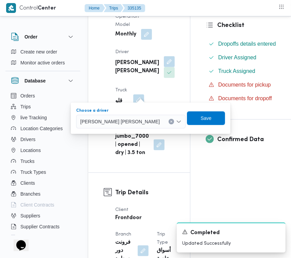
click at [128, 115] on div "[PERSON_NAME] [PERSON_NAME]" at bounding box center [131, 122] width 110 height 14
paste input "دياب"
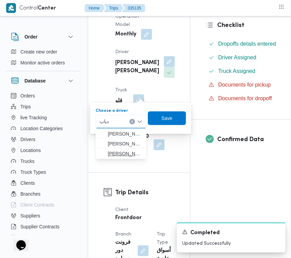
type input "دياب"
click at [118, 154] on span "[PERSON_NAME]" at bounding box center [125, 153] width 35 height 8
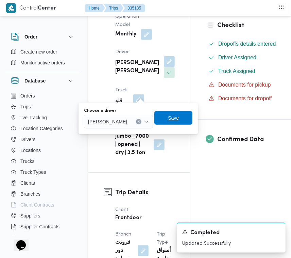
click at [179, 119] on span "Save" at bounding box center [173, 118] width 11 height 8
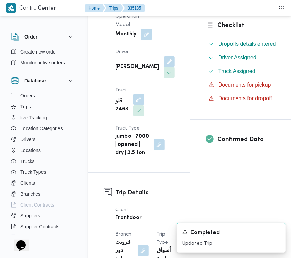
click at [138, 105] on button "button" at bounding box center [138, 99] width 11 height 11
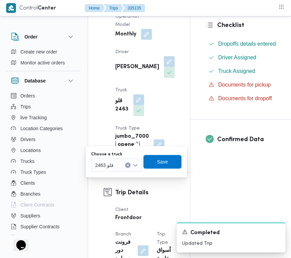
click at [124, 165] on div "قلو 2463" at bounding box center [116, 165] width 51 height 14
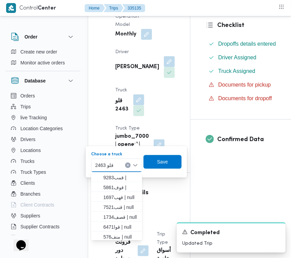
paste input "5319"
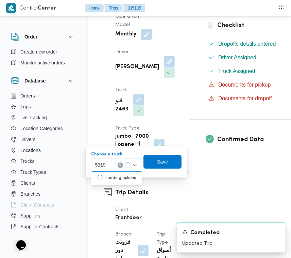
type input "5319"
click at [98, 176] on icon "button" at bounding box center [97, 177] width 5 height 5
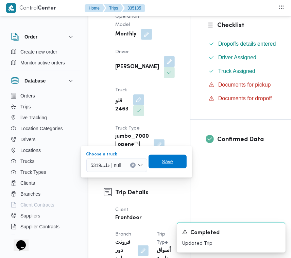
drag, startPoint x: 158, startPoint y: 159, endPoint x: 123, endPoint y: 162, distance: 35.2
click at [159, 159] on span "Save" at bounding box center [168, 162] width 38 height 14
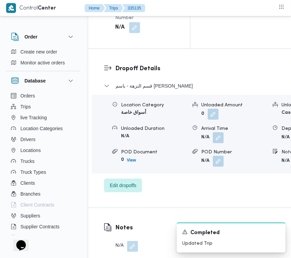
scroll to position [1313, 0]
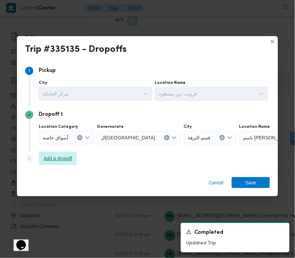
click at [50, 165] on span "Add a dropoff" at bounding box center [58, 158] width 38 height 14
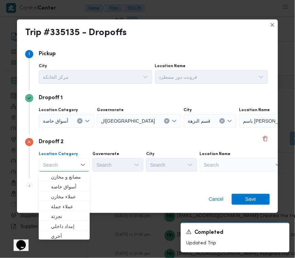
click at [230, 162] on div "Search" at bounding box center [242, 165] width 85 height 14
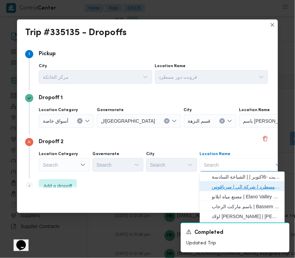
click at [233, 184] on span "فرونت دور مسطرد | شركة الي | سرياقوس" at bounding box center [246, 187] width 69 height 8
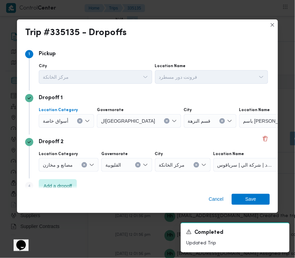
click at [53, 121] on span "أسواق خاصة" at bounding box center [56, 120] width 26 height 7
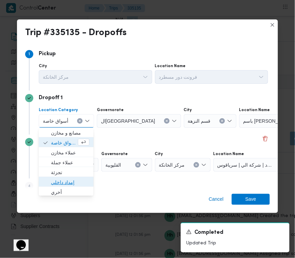
click at [59, 177] on span "إمداد داخلي" at bounding box center [66, 182] width 49 height 11
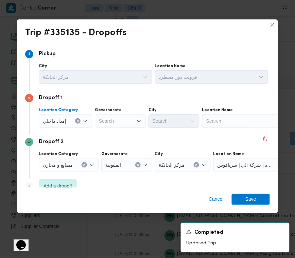
click at [55, 121] on span "إمداد داخلي" at bounding box center [54, 120] width 23 height 7
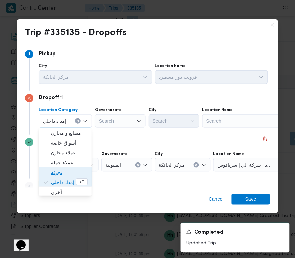
click at [58, 170] on span "تجزئة" at bounding box center [69, 172] width 37 height 8
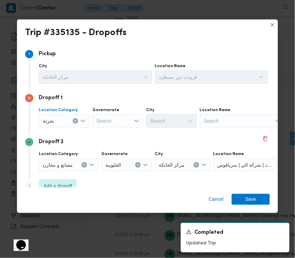
click at [94, 121] on div "Search" at bounding box center [118, 121] width 51 height 14
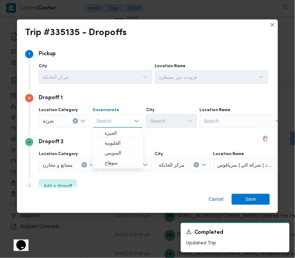
paste input "[GEOGRAPHIC_DATA]"
type input "[GEOGRAPHIC_DATA]"
click at [115, 120] on div "[GEOGRAPHIC_DATA] [GEOGRAPHIC_DATA]" at bounding box center [118, 121] width 51 height 14
click at [121, 118] on div "[GEOGRAPHIC_DATA] [GEOGRAPHIC_DATA]" at bounding box center [118, 121] width 51 height 14
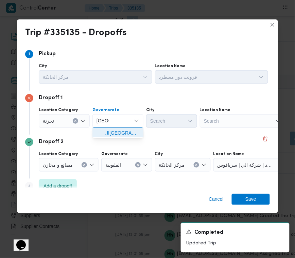
drag, startPoint x: 121, startPoint y: 133, endPoint x: 147, endPoint y: 128, distance: 25.6
click at [122, 133] on span "ال[GEOGRAPHIC_DATA]" at bounding box center [122, 133] width 35 height 8
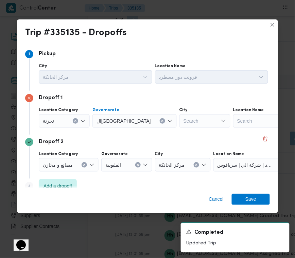
click at [180, 127] on div "Search" at bounding box center [205, 121] width 51 height 14
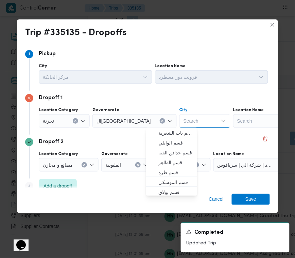
paste input "[GEOGRAPHIC_DATA]"
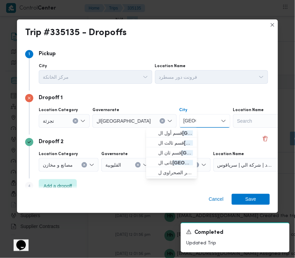
type input "[GEOGRAPHIC_DATA]"
click at [160, 132] on span "قسم أول ال قاهرة الجديدة" at bounding box center [176, 133] width 35 height 8
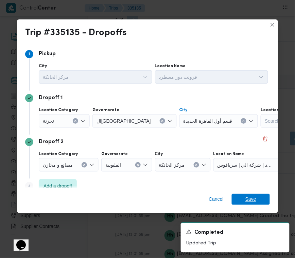
click at [257, 195] on span "Save" at bounding box center [251, 199] width 38 height 11
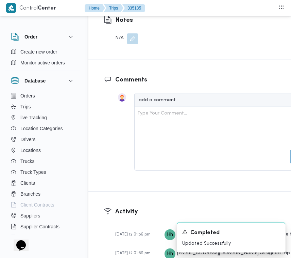
scroll to position [1321, 0]
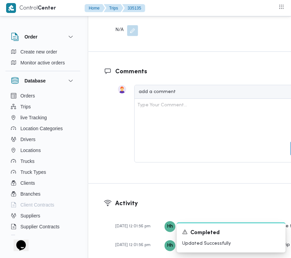
drag, startPoint x: 252, startPoint y: 111, endPoint x: 249, endPoint y: 113, distance: 3.9
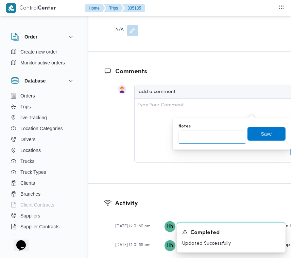
click at [209, 141] on input "Notes" at bounding box center [213, 137] width 68 height 14
paste input "تجمع"
type input "تجمع"
click at [254, 135] on span "Save" at bounding box center [267, 134] width 38 height 14
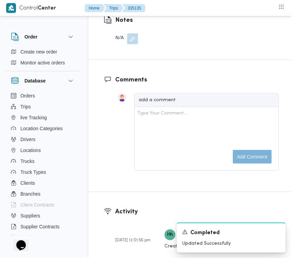
scroll to position [1096, 0]
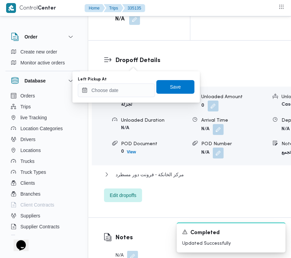
click at [137, 97] on div "Left Pickup At Save" at bounding box center [136, 87] width 118 height 22
click at [135, 91] on input "Left Pickup At" at bounding box center [116, 90] width 77 height 14
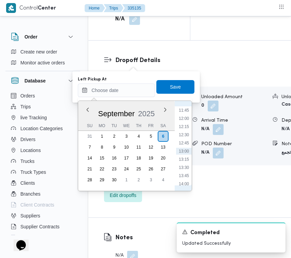
scroll to position [316, 0]
click at [185, 113] on li "09:45" at bounding box center [184, 111] width 16 height 7
type input "[DATE] 09:45"
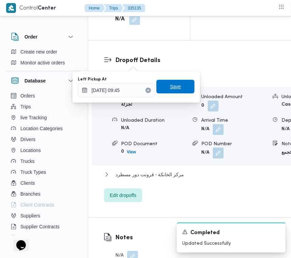
click at [176, 92] on span "Save" at bounding box center [176, 87] width 38 height 14
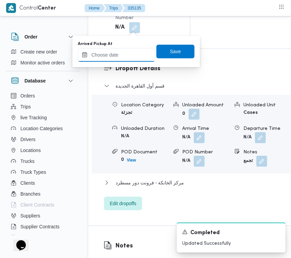
drag, startPoint x: 135, startPoint y: 53, endPoint x: 150, endPoint y: 60, distance: 16.3
click at [135, 53] on input "Arrived Pickup At" at bounding box center [116, 55] width 77 height 14
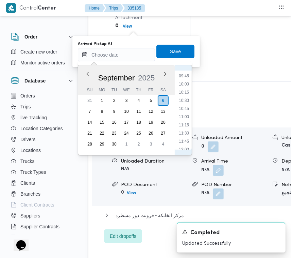
scroll to position [249, 0]
click at [180, 75] on li "07:45" at bounding box center [184, 77] width 16 height 7
type input "[DATE] 07:45"
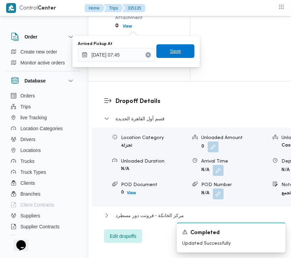
click at [176, 53] on span "Save" at bounding box center [176, 51] width 38 height 14
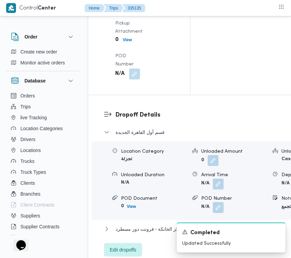
scroll to position [0, 0]
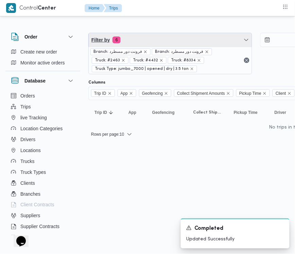
click at [164, 40] on span "Filter by 6" at bounding box center [170, 40] width 163 height 14
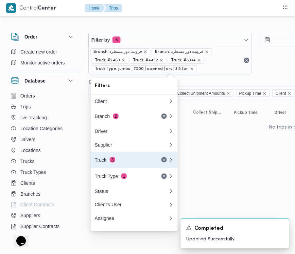
click at [112, 162] on span "3" at bounding box center [112, 159] width 5 height 5
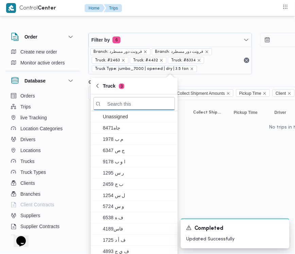
paste input "6862"
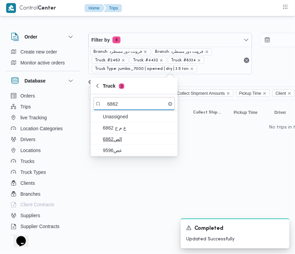
type input "6862"
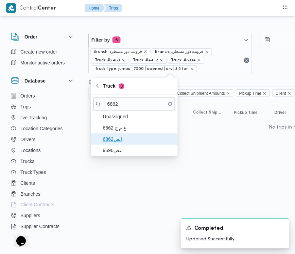
click at [120, 136] on span "الص6862" at bounding box center [138, 139] width 71 height 8
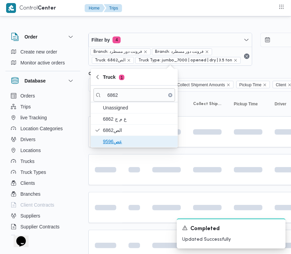
click at [113, 142] on span "عص9596" at bounding box center [138, 141] width 71 height 8
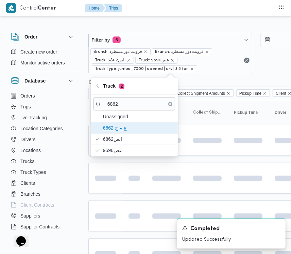
click at [114, 125] on span "ع م ج 6862" at bounding box center [138, 128] width 71 height 8
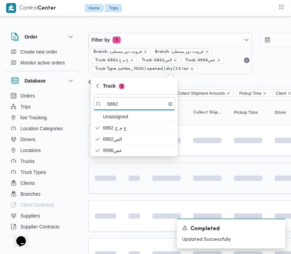
click at [116, 189] on td at bounding box center [105, 177] width 34 height 31
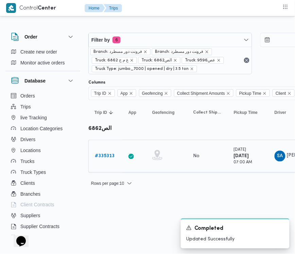
click at [105, 153] on b "# 335313" at bounding box center [105, 155] width 20 height 4
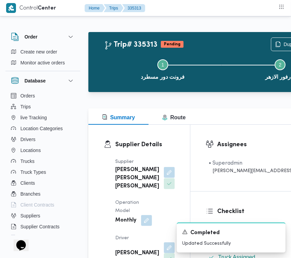
click at [164, 178] on button "button" at bounding box center [169, 172] width 11 height 11
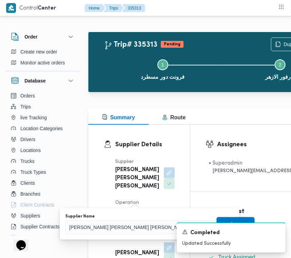
click at [116, 230] on span "[PERSON_NAME] [PERSON_NAME] [PERSON_NAME]" at bounding box center [129, 226] width 120 height 7
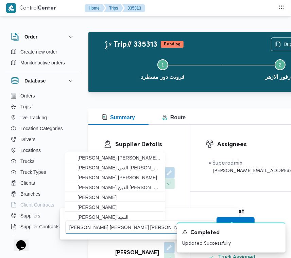
paste input "[PERSON_NAME]. [DATE]"
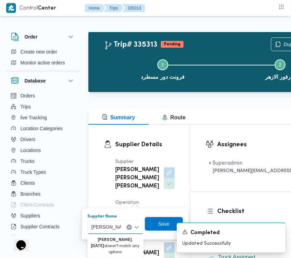
click at [104, 226] on input "[PERSON_NAME]. [DATE]" at bounding box center [107, 227] width 30 height 8
click at [104, 225] on input "[PERSON_NAME]. [DATE]" at bounding box center [107, 227] width 30 height 8
click at [105, 227] on input "[PERSON_NAME]. [DATE]" at bounding box center [107, 227] width 30 height 8
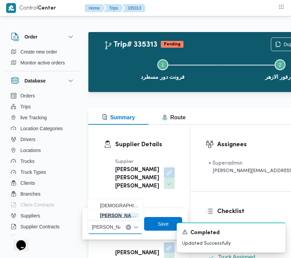
type input "[PERSON_NAME][DATE]"
click at [118, 210] on span "[PERSON_NAME][DATE] [PERSON_NAME]" at bounding box center [116, 215] width 50 height 11
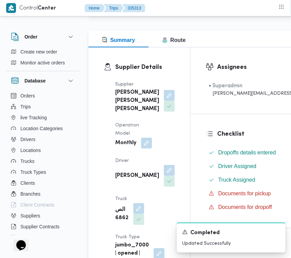
scroll to position [99, 0]
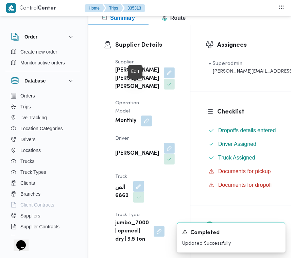
click at [164, 78] on button "button" at bounding box center [169, 72] width 11 height 11
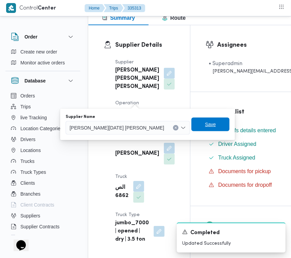
click at [192, 129] on span "Save" at bounding box center [211, 124] width 38 height 14
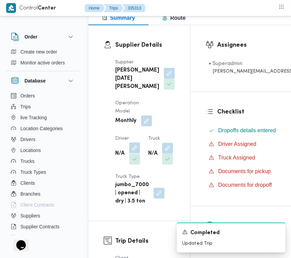
click at [130, 153] on button "button" at bounding box center [134, 147] width 11 height 11
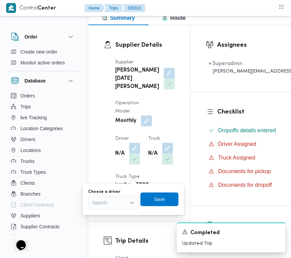
click at [110, 205] on div "Search" at bounding box center [113, 203] width 51 height 14
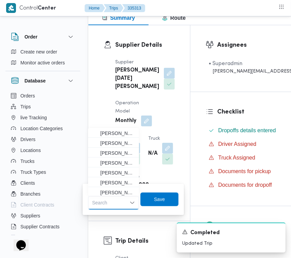
paste input "[PERSON_NAME]"
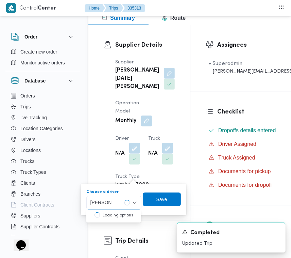
type input "[PERSON_NAME]"
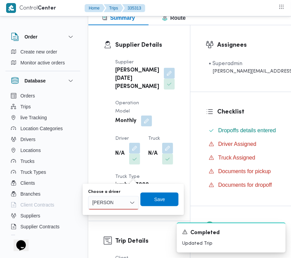
drag, startPoint x: 121, startPoint y: 201, endPoint x: 121, endPoint y: 205, distance: 3.8
click at [121, 202] on div "[PERSON_NAME] [PERSON_NAME]" at bounding box center [113, 203] width 51 height 14
click at [119, 213] on span "[PERSON_NAME] [PERSON_NAME]" at bounding box center [117, 215] width 35 height 8
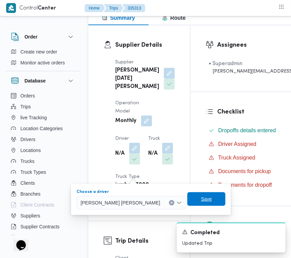
click at [201, 196] on span "Save" at bounding box center [206, 199] width 11 height 8
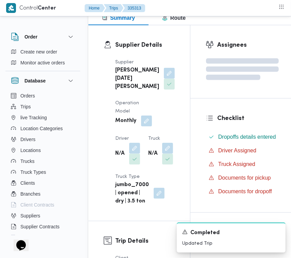
click at [138, 188] on div "Supplier [PERSON_NAME][DATE] [PERSON_NAME] Operation Model Monthly Driver N/A T…" at bounding box center [145, 131] width 68 height 155
click at [148, 143] on dt "Truck" at bounding box center [160, 138] width 25 height 8
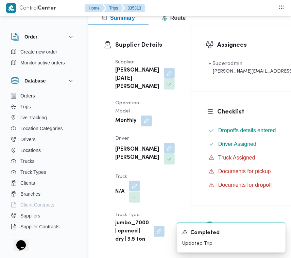
click at [136, 191] on button "button" at bounding box center [134, 185] width 11 height 11
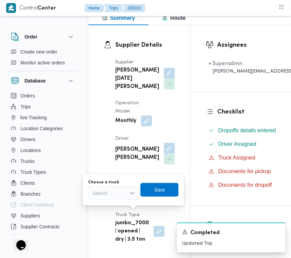
click at [111, 199] on div "Search" at bounding box center [113, 193] width 51 height 14
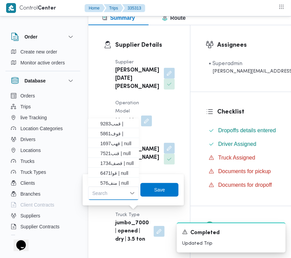
paste input "9283"
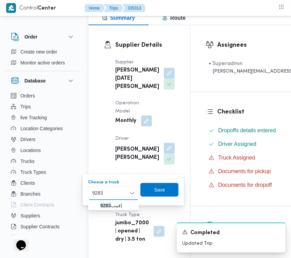
type input "9283"
click at [96, 205] on icon "button" at bounding box center [94, 204] width 5 height 5
click at [158, 185] on span "Save" at bounding box center [161, 190] width 38 height 14
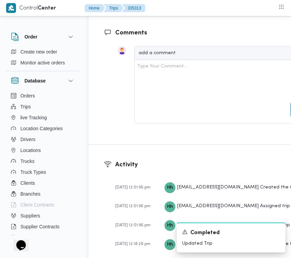
scroll to position [1338, 0]
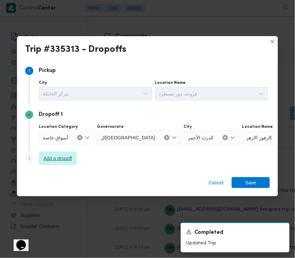
click at [69, 156] on span "Add a dropoff" at bounding box center [58, 158] width 29 height 8
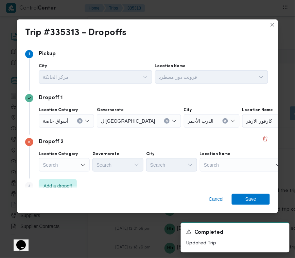
click at [215, 171] on div "Location Category Search Governorate Search City Search Location Name Search" at bounding box center [153, 161] width 232 height 23
click at [229, 165] on div "Search" at bounding box center [242, 165] width 85 height 14
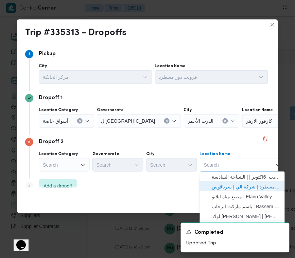
click at [230, 190] on span "فرونت دور مسطرد | شركة الي | سرياقوس" at bounding box center [246, 187] width 69 height 8
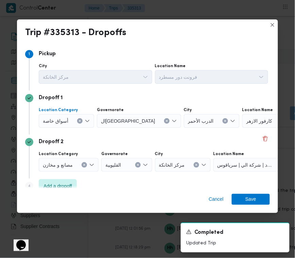
click at [58, 126] on div "أسواق خاصة" at bounding box center [66, 121] width 55 height 14
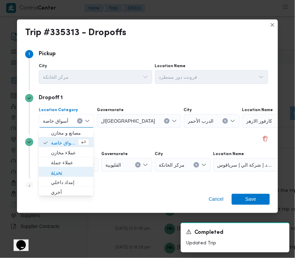
click at [65, 176] on span "تجزئة" at bounding box center [70, 172] width 38 height 8
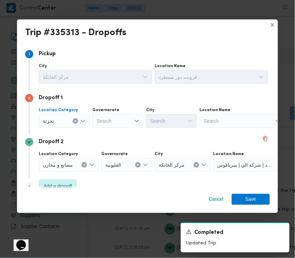
click at [94, 122] on div "Search" at bounding box center [118, 121] width 51 height 14
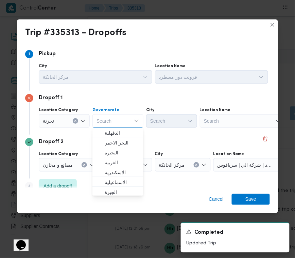
paste input "[GEOGRAPHIC_DATA]"
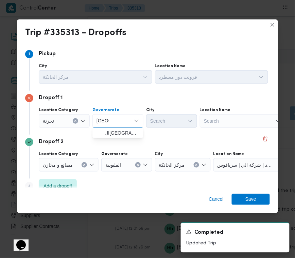
type input "[GEOGRAPHIC_DATA]"
click at [131, 135] on span "ال[GEOGRAPHIC_DATA]" at bounding box center [122, 133] width 35 height 8
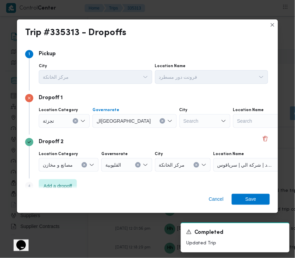
click at [180, 120] on div "Search" at bounding box center [205, 121] width 51 height 14
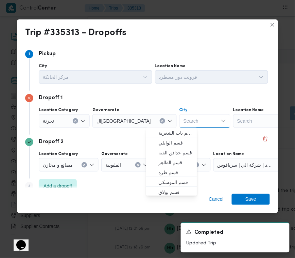
paste input "[GEOGRAPHIC_DATA]"
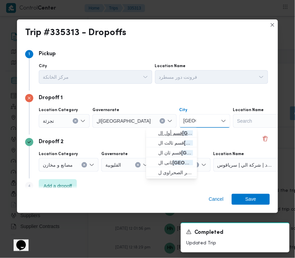
type input "[GEOGRAPHIC_DATA]"
click at [159, 132] on span "قسم أول ال قاهرة الجديدة" at bounding box center [176, 133] width 35 height 8
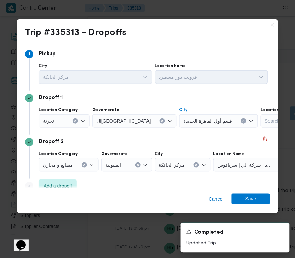
click at [242, 200] on span "Save" at bounding box center [251, 198] width 38 height 11
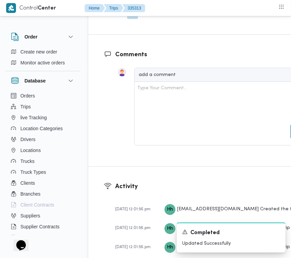
scroll to position [1346, 0]
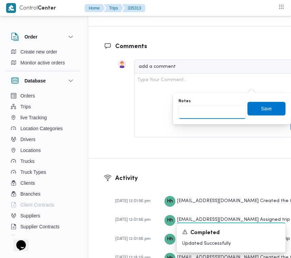
click at [226, 108] on input "Notes" at bounding box center [213, 112] width 68 height 14
paste input "تجمع"
type input "تجمع"
click at [261, 113] on span "Save" at bounding box center [267, 108] width 38 height 14
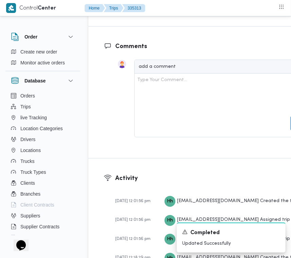
scroll to position [1121, 0]
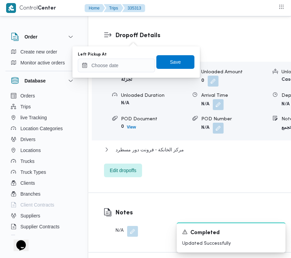
drag, startPoint x: 138, startPoint y: 38, endPoint x: 131, endPoint y: 67, distance: 29.7
click at [129, 72] on div "You are in a dialog. To close this dialog, hit escape. Left Pickup At Save" at bounding box center [136, 61] width 128 height 31
click at [130, 63] on input "Left Pickup At" at bounding box center [116, 66] width 77 height 14
paste input "[DATE] 7:30"
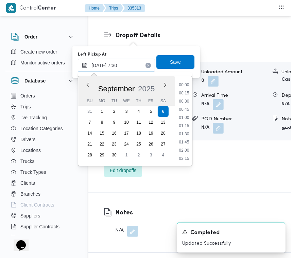
scroll to position [244, 0]
click at [188, 113] on ul "00:00 00:15 00:30 00:45 01:00 01:15 01:30 01:45 02:00 02:15 02:30 02:45 03:00 0…" at bounding box center [184, 120] width 16 height 79
click at [188, 117] on li "08:30" at bounding box center [184, 118] width 16 height 7
type input "[DATE] 08:30"
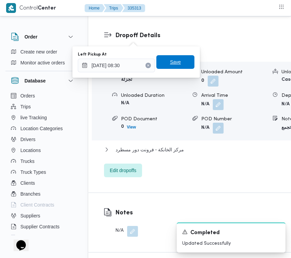
drag, startPoint x: 165, startPoint y: 60, endPoint x: 169, endPoint y: 62, distance: 3.8
click at [170, 61] on span "Save" at bounding box center [175, 62] width 11 height 8
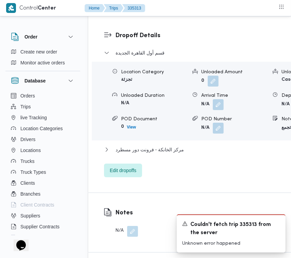
scroll to position [965, 0]
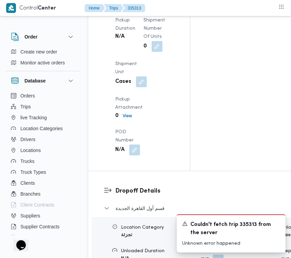
click at [139, 8] on button "button" at bounding box center [134, 2] width 11 height 11
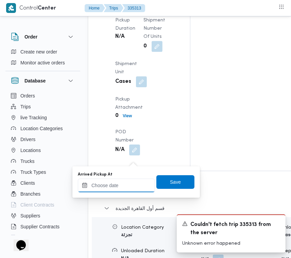
drag, startPoint x: 138, startPoint y: 182, endPoint x: 143, endPoint y: 182, distance: 5.1
click at [138, 182] on input "Arrived Pickup At" at bounding box center [116, 185] width 77 height 14
paste input "[DATE] 7:30"
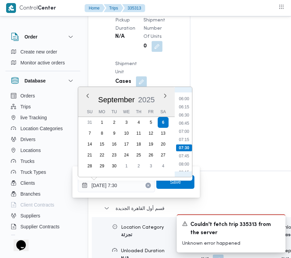
scroll to position [177, 0]
click at [191, 106] on li "05:45" at bounding box center [184, 106] width 16 height 7
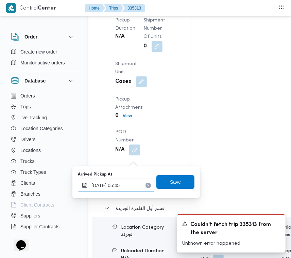
click at [134, 184] on input "[DATE] 05:45" at bounding box center [116, 185] width 77 height 14
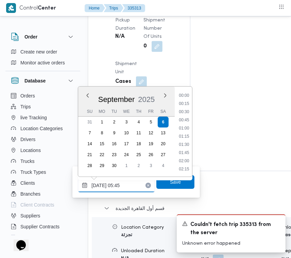
scroll to position [147, 0]
click at [189, 166] on li "06:45" at bounding box center [184, 169] width 16 height 7
type input "[DATE] 06:45"
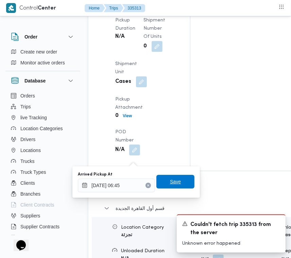
click at [176, 184] on span "Save" at bounding box center [176, 182] width 38 height 14
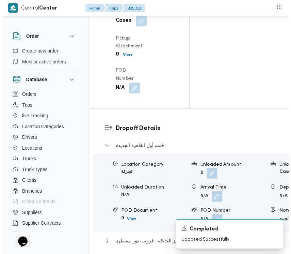
scroll to position [0, 0]
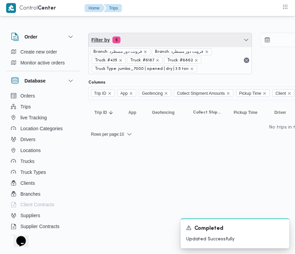
click at [161, 37] on span "Filter by 6" at bounding box center [170, 40] width 163 height 14
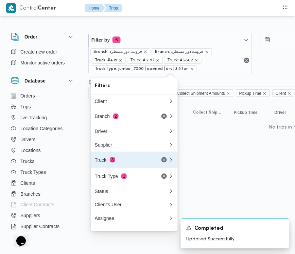
click at [120, 167] on button "Truck 3" at bounding box center [134, 159] width 87 height 16
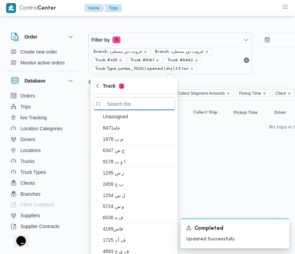
paste input "7495"
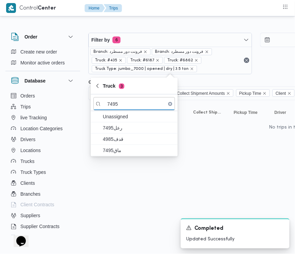
type input "7495"
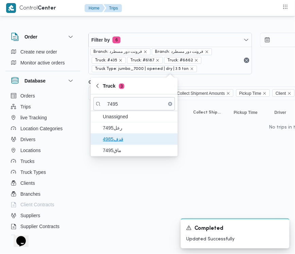
click at [116, 134] on span "قدف4985" at bounding box center [135, 138] width 82 height 11
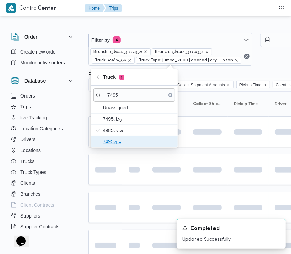
click at [118, 144] on span "ماق7495" at bounding box center [138, 141] width 71 height 8
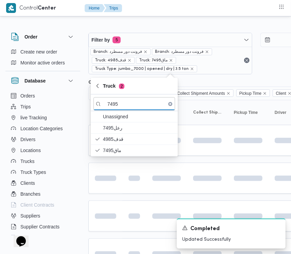
click at [118, 199] on html "Control Center Home Trips Order Create new order Monitor active orders Database…" at bounding box center [145, 127] width 291 height 254
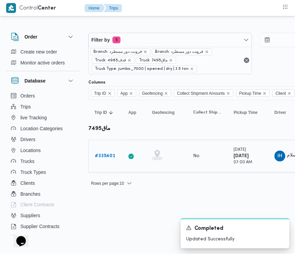
click at [103, 153] on b "# 335401" at bounding box center [105, 155] width 20 height 4
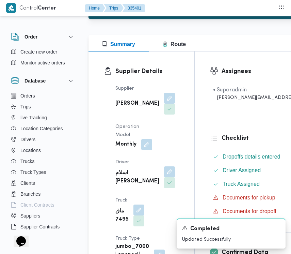
scroll to position [96, 0]
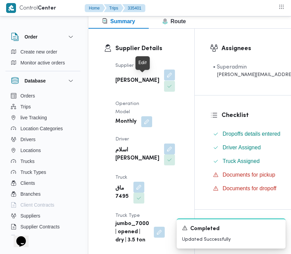
click at [164, 78] on button "button" at bounding box center [169, 74] width 11 height 11
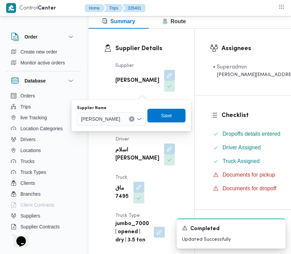
drag, startPoint x: 133, startPoint y: 125, endPoint x: 128, endPoint y: 118, distance: 8.7
click at [133, 125] on div "Supplier Name [PERSON_NAME]" at bounding box center [131, 115] width 110 height 22
click at [120, 118] on span "[PERSON_NAME]" at bounding box center [100, 118] width 39 height 7
paste input "[PERSON_NAME][DATE]"
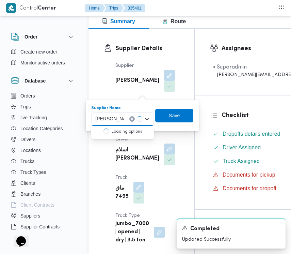
type input "[PERSON_NAME][DATE] [PERSON_NAME]"
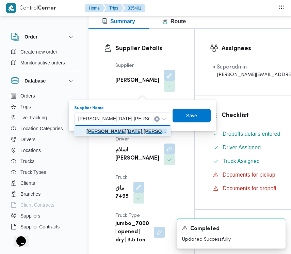
click at [113, 132] on mark "[PERSON_NAME][DATE] [PERSON_NAME]" at bounding box center [134, 130] width 97 height 5
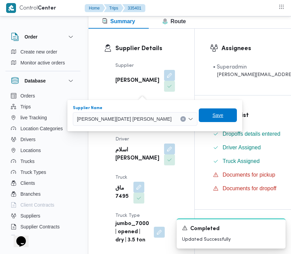
click at [212, 115] on span "Save" at bounding box center [217, 115] width 11 height 8
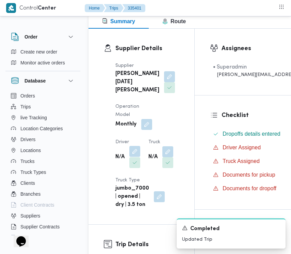
click at [137, 157] on button "button" at bounding box center [134, 151] width 11 height 11
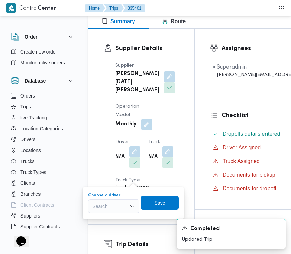
click at [116, 202] on div "Search" at bounding box center [113, 206] width 51 height 14
paste input "[PERSON_NAME]"
type input "[PERSON_NAME]"
click at [112, 219] on span "[PERSON_NAME]" at bounding box center [117, 218] width 35 height 8
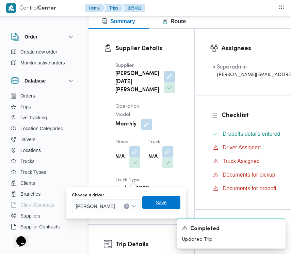
click at [167, 206] on span "Save" at bounding box center [161, 202] width 11 height 8
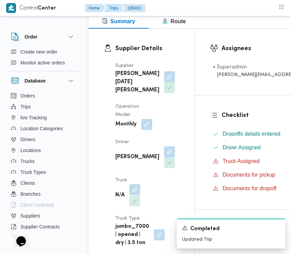
click at [136, 195] on button "button" at bounding box center [134, 189] width 11 height 11
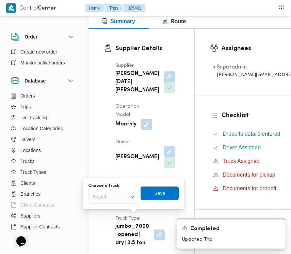
click at [110, 197] on div "Search" at bounding box center [113, 197] width 51 height 14
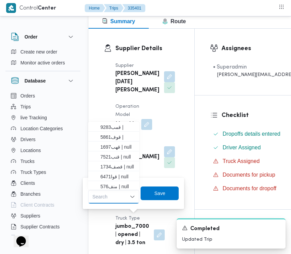
paste input "1734"
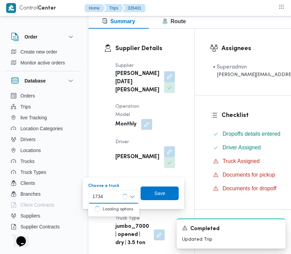
type input "1734"
click at [119, 198] on div "1734 1734" at bounding box center [113, 197] width 51 height 14
click at [119, 205] on span "قصف 1734 | null" at bounding box center [117, 209] width 35 height 8
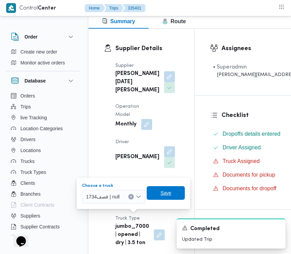
click at [151, 197] on span "Save" at bounding box center [166, 193] width 38 height 14
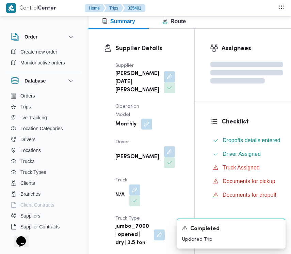
click at [146, 129] on button "button" at bounding box center [146, 123] width 11 height 11
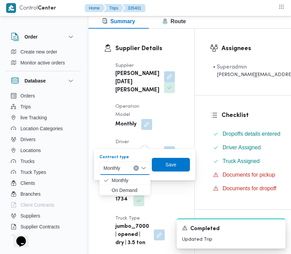
click at [124, 169] on input "Contract type" at bounding box center [123, 168] width 1 height 8
click at [124, 191] on span "On Demand" at bounding box center [129, 190] width 35 height 8
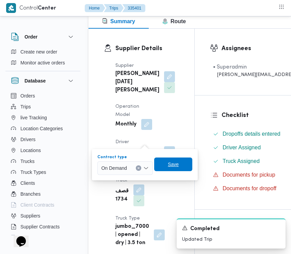
click at [165, 167] on span "Save" at bounding box center [173, 164] width 38 height 14
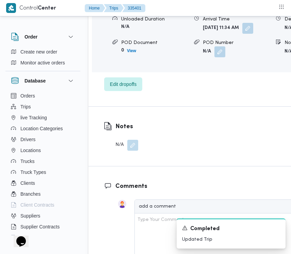
scroll to position [1174, 0]
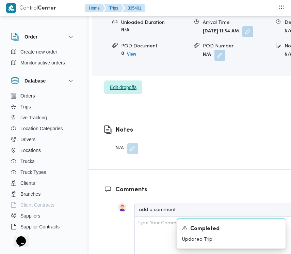
click at [125, 94] on span "Edit dropoffs" at bounding box center [123, 87] width 38 height 14
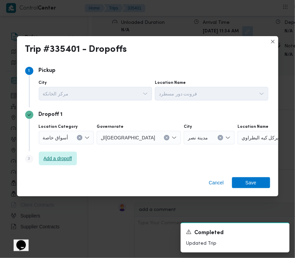
click at [61, 155] on span "Add a dropoff" at bounding box center [58, 158] width 29 height 8
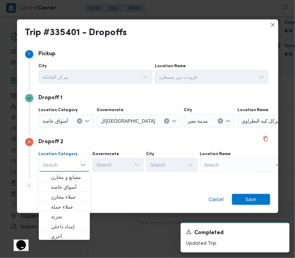
click at [234, 167] on div "Search" at bounding box center [242, 165] width 85 height 14
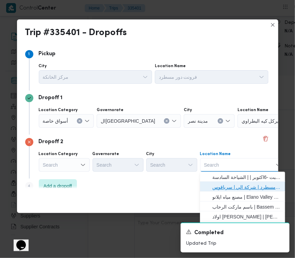
drag, startPoint x: 237, startPoint y: 185, endPoint x: 245, endPoint y: 201, distance: 18.7
click at [237, 185] on span "فرونت دور مسطرد | شركة الي | سرياقوس" at bounding box center [246, 187] width 69 height 8
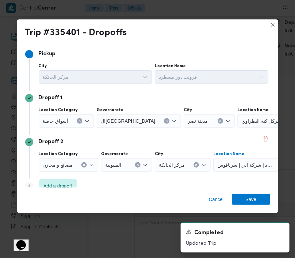
click at [247, 205] on div "Cancel Save" at bounding box center [147, 200] width 261 height 25
click at [248, 201] on span "Save" at bounding box center [251, 198] width 11 height 11
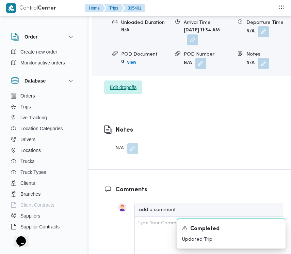
click at [132, 94] on span "Edit dropoffs" at bounding box center [123, 87] width 38 height 14
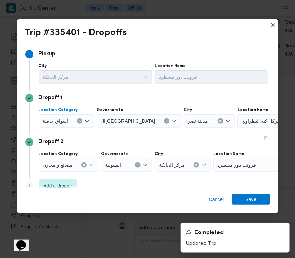
click at [69, 118] on div at bounding box center [70, 120] width 3 height 11
click at [164, 120] on button "Clear input" at bounding box center [166, 120] width 5 height 5
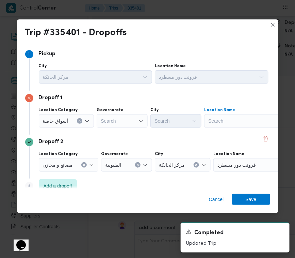
click at [225, 118] on div "Search" at bounding box center [246, 121] width 85 height 14
paste input "Sodic"
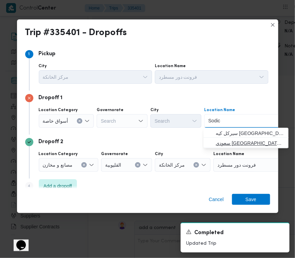
type input "Sodic"
click at [232, 145] on span "سعودي [GEOGRAPHIC_DATA] | سعودي سوبرماركت | null" at bounding box center [250, 143] width 69 height 8
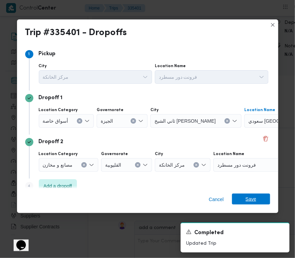
click at [247, 197] on span "Save" at bounding box center [251, 198] width 11 height 11
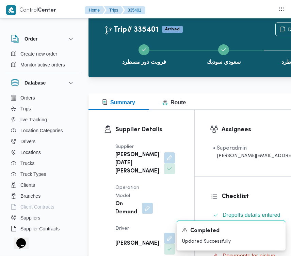
scroll to position [0, 0]
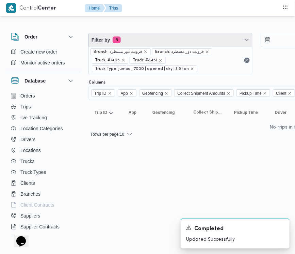
click at [150, 34] on span "Filter by 5" at bounding box center [170, 40] width 163 height 14
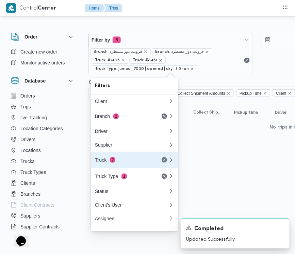
click at [112, 162] on span "2" at bounding box center [112, 159] width 5 height 5
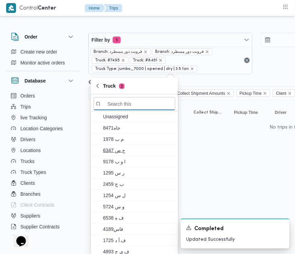
paste input "6348"
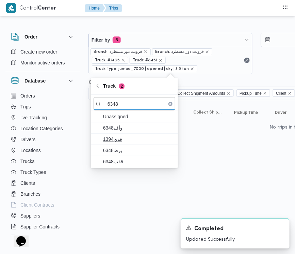
type input "6348"
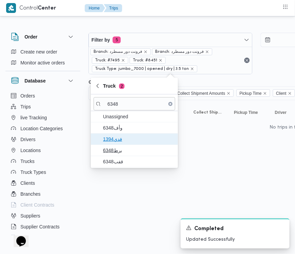
drag, startPoint x: 105, startPoint y: 136, endPoint x: 110, endPoint y: 146, distance: 10.2
click at [106, 136] on span "فدي1394" at bounding box center [138, 139] width 71 height 8
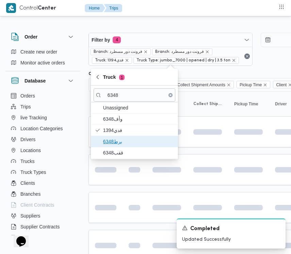
click at [110, 146] on span "برط6348" at bounding box center [135, 141] width 82 height 11
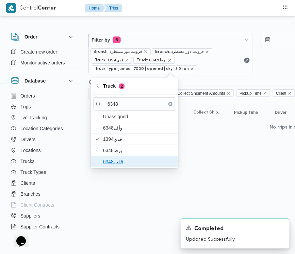
click at [112, 161] on span "قفب6348" at bounding box center [138, 161] width 71 height 8
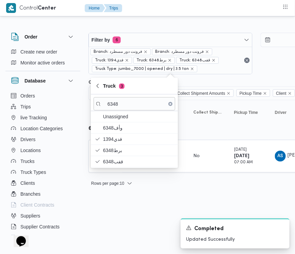
click at [106, 215] on html "Control Center Home Trips Order Create new order Monitor active orders Database…" at bounding box center [147, 127] width 295 height 254
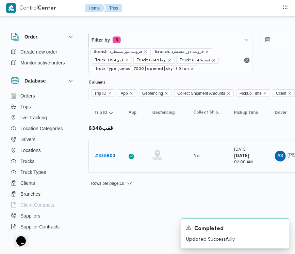
click at [105, 159] on link "# 335803" at bounding box center [105, 156] width 20 height 8
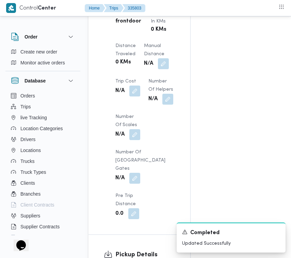
scroll to position [902, 0]
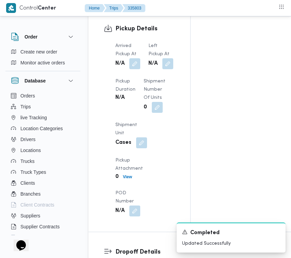
drag, startPoint x: 290, startPoint y: 131, endPoint x: 290, endPoint y: 146, distance: 14.3
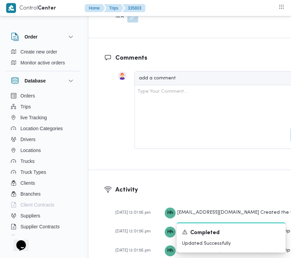
scroll to position [1276, 0]
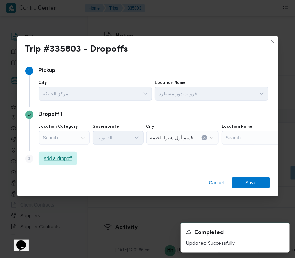
click at [58, 157] on span "Add a dropoff" at bounding box center [58, 158] width 29 height 8
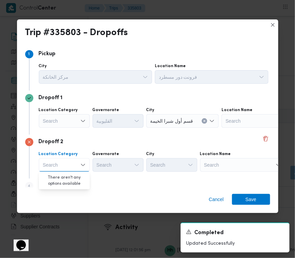
click at [266, 162] on div "Location Name Search" at bounding box center [242, 161] width 85 height 20
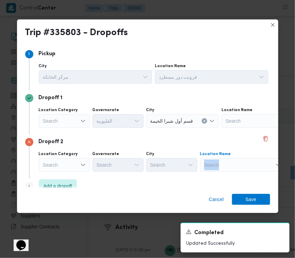
click at [239, 169] on div "Search" at bounding box center [242, 165] width 85 height 14
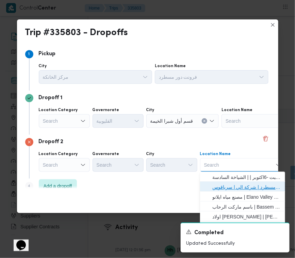
click at [241, 183] on span "فرونت دور مسطرد | شركة الي | سرياقوس" at bounding box center [246, 187] width 69 height 8
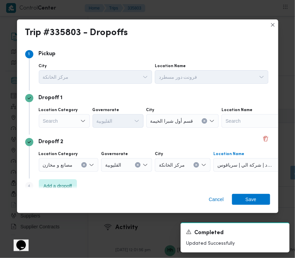
click at [62, 120] on div "Search" at bounding box center [64, 121] width 51 height 14
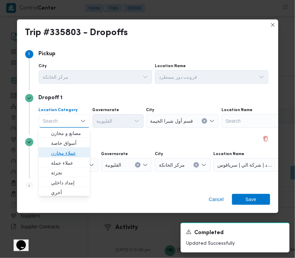
click at [66, 155] on span "عملاء مخازن" at bounding box center [68, 153] width 35 height 8
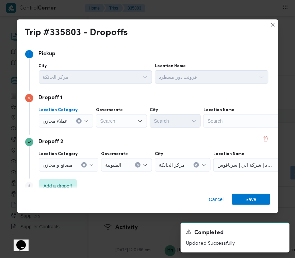
click at [223, 115] on div "Search" at bounding box center [246, 121] width 85 height 14
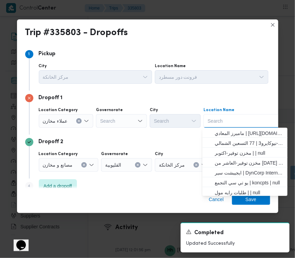
paste input "العبور"
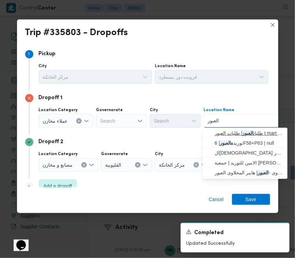
type input "العبور"
click at [224, 133] on span "طلبات العبور | طلبات العبور t mart | null" at bounding box center [249, 133] width 69 height 8
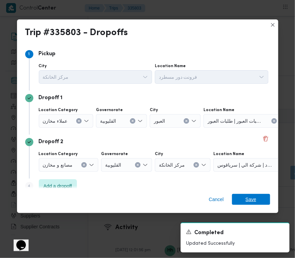
drag, startPoint x: 254, startPoint y: 198, endPoint x: 254, endPoint y: 189, distance: 8.8
click at [254, 198] on span "Save" at bounding box center [251, 199] width 11 height 11
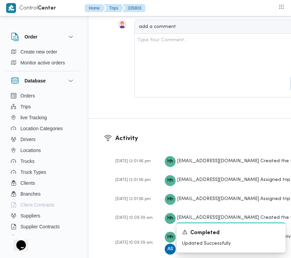
scroll to position [1387, 0]
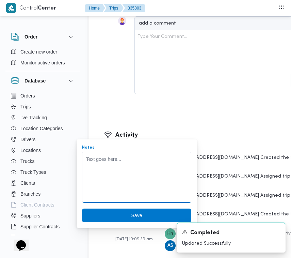
click at [107, 174] on textarea "Notes" at bounding box center [136, 176] width 109 height 51
paste textarea "7869 تور48"
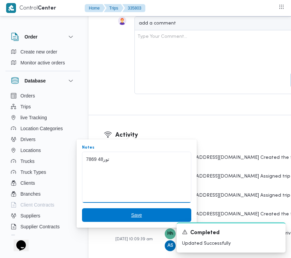
type textarea "7869 تور48"
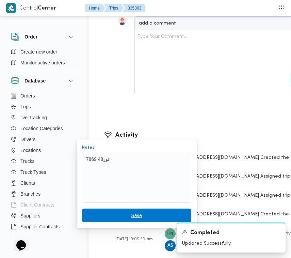
click at [132, 213] on span "Save" at bounding box center [136, 215] width 11 height 8
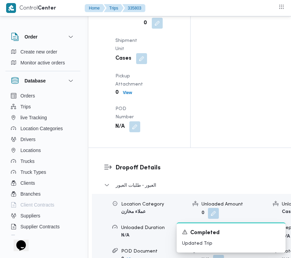
scroll to position [982, 0]
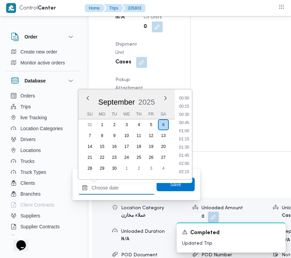
click at [119, 190] on input "Left Pickup At" at bounding box center [116, 188] width 77 height 14
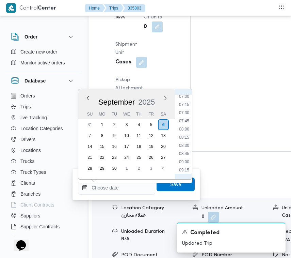
scroll to position [191, 0]
click at [186, 167] on li "08:00" at bounding box center [184, 168] width 16 height 7
type input "[DATE] 08:00"
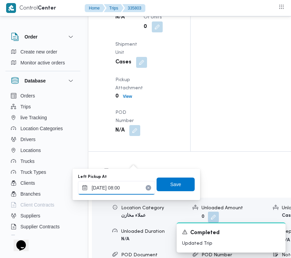
click at [127, 189] on input "[DATE] 08:00" at bounding box center [116, 188] width 77 height 14
click at [127, 188] on input "[DATE] 08:00" at bounding box center [116, 188] width 77 height 14
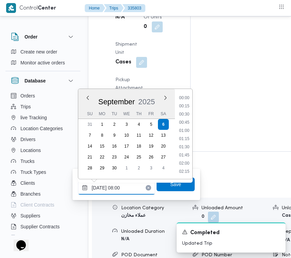
scroll to position [220, 0]
click at [128, 188] on input "[DATE] 08:00" at bounding box center [116, 188] width 77 height 14
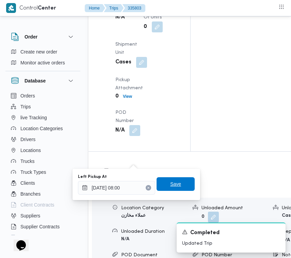
click at [162, 188] on span "Save" at bounding box center [176, 184] width 38 height 14
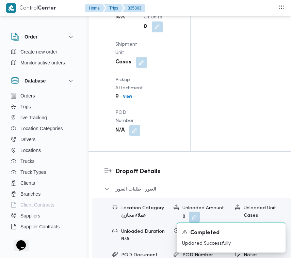
click at [138, 132] on div "Arrived Pickup At N/A Left Pickup At N/A Pickup Duration N/A Shipment Number of…" at bounding box center [145, 48] width 68 height 182
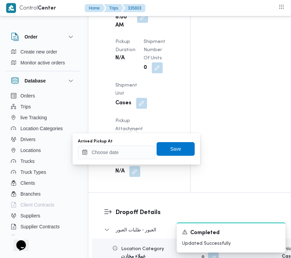
click at [130, 30] on div "[DATE] 8:00 AM" at bounding box center [132, 17] width 34 height 26
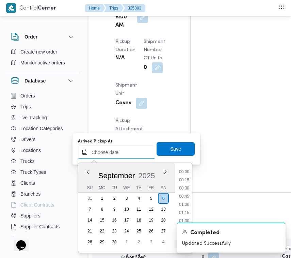
drag, startPoint x: 130, startPoint y: 150, endPoint x: 139, endPoint y: 150, distance: 8.5
click at [130, 151] on input "Arrived Pickup At" at bounding box center [116, 152] width 77 height 14
paste input "[DATE] 08:00"
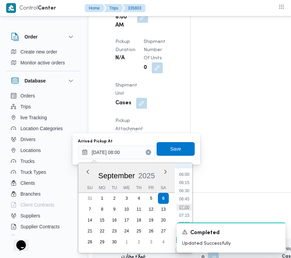
click at [188, 205] on li "07:00" at bounding box center [184, 207] width 16 height 7
type input "[DATE] 07:00"
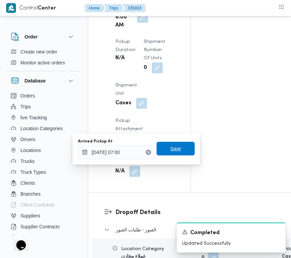
click at [170, 148] on span "Save" at bounding box center [175, 148] width 11 height 8
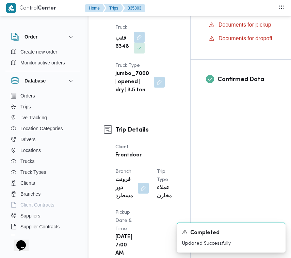
scroll to position [208, 0]
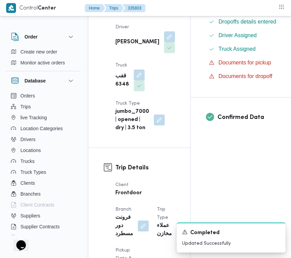
click at [270, 43] on div "Checklist Dropoffs details entered Driver Assigned Truck Assigned Documents for…" at bounding box center [271, 40] width 161 height 114
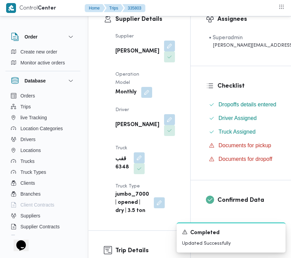
click at [132, 53] on div "[PERSON_NAME]" at bounding box center [145, 51] width 61 height 23
click at [164, 49] on button "button" at bounding box center [169, 45] width 11 height 11
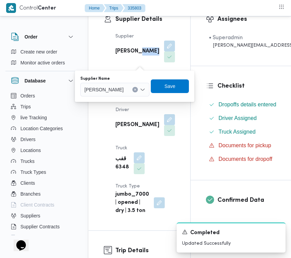
click at [138, 88] on button "Clear input" at bounding box center [134, 89] width 5 height 5
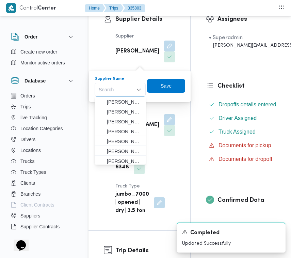
click at [163, 86] on span "Save" at bounding box center [166, 86] width 11 height 8
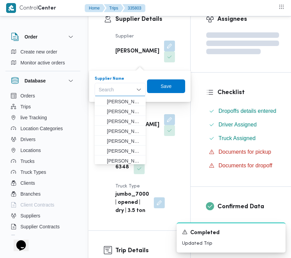
click at [159, 62] on div "Supplier [PERSON_NAME] Operation Model Monthly Driver [PERSON_NAME] Truck قفب 6…" at bounding box center [145, 123] width 68 height 191
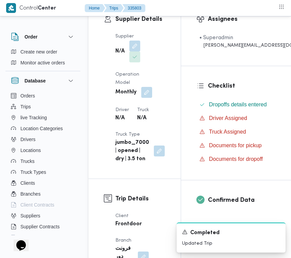
click at [159, 62] on div "Supplier N/A Operation Model Monthly Driver N/A Truck N/A Truck Type jumbo_7000…" at bounding box center [140, 97] width 58 height 139
click at [147, 106] on dt "Truck" at bounding box center [143, 110] width 12 height 8
click at [144, 55] on div "Supplier N/A Operation Model Monthly Driver N/A Truck N/A Truck Type jumbo_7000…" at bounding box center [140, 97] width 58 height 139
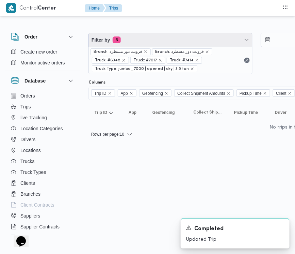
click at [168, 43] on span "Filter by 6" at bounding box center [170, 40] width 163 height 14
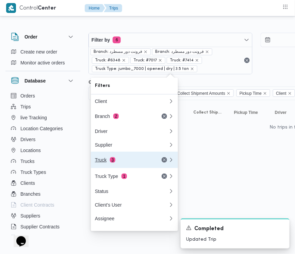
click at [112, 162] on span "3" at bounding box center [112, 159] width 5 height 5
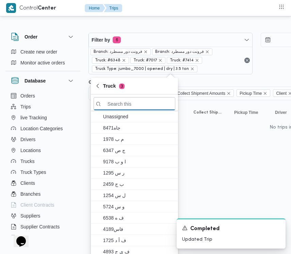
paste input "7349"
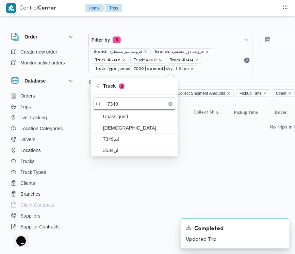
type input "7349"
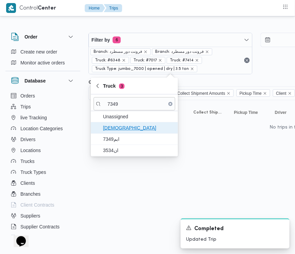
click at [115, 130] on span "[DEMOGRAPHIC_DATA]" at bounding box center [138, 128] width 71 height 8
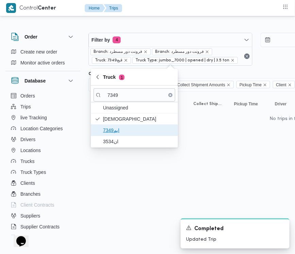
click at [116, 133] on span "ابم7349" at bounding box center [138, 130] width 71 height 8
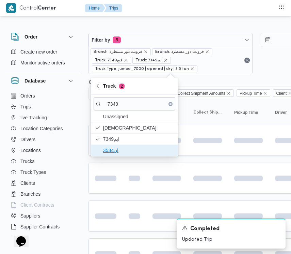
click at [116, 148] on span "ان3534" at bounding box center [138, 150] width 71 height 8
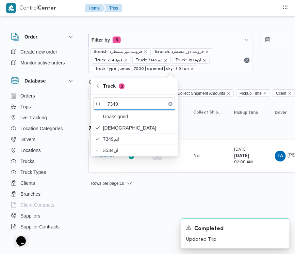
click at [116, 194] on div "Filter by 6 Branch: فرونت دور مسطرد Branch: فرونت دور مسطرد Truck: قيع7349 Truc…" at bounding box center [143, 107] width 295 height 178
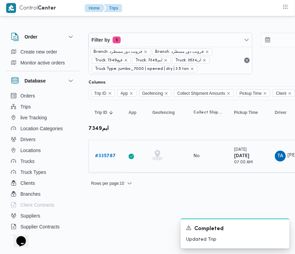
click at [104, 152] on link "# 335787" at bounding box center [105, 156] width 21 height 8
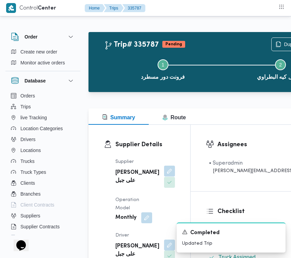
click at [164, 176] on button "button" at bounding box center [169, 170] width 11 height 11
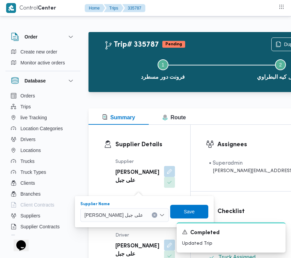
click at [114, 214] on span "[PERSON_NAME] على جبل" at bounding box center [113, 214] width 59 height 7
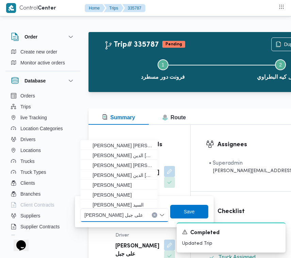
paste input "[PERSON_NAME]"
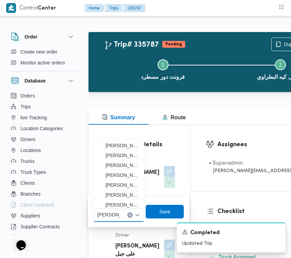
type input "[PERSON_NAME]"
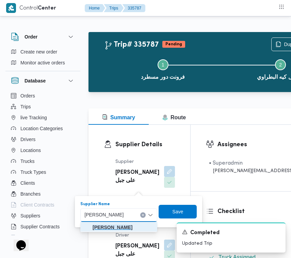
click at [110, 225] on mark "[PERSON_NAME]" at bounding box center [113, 226] width 40 height 5
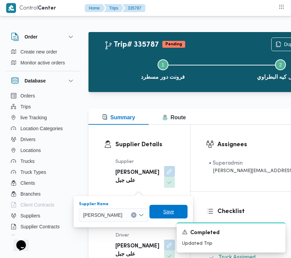
click at [174, 210] on span "Save" at bounding box center [168, 211] width 11 height 8
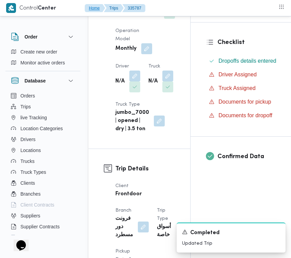
scroll to position [173, 0]
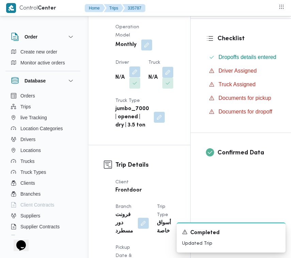
click at [130, 77] on button "button" at bounding box center [134, 71] width 11 height 11
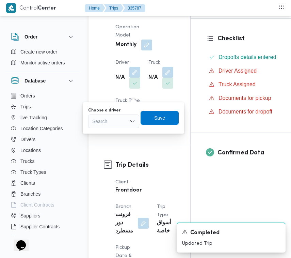
click at [114, 112] on label "Choose a driver" at bounding box center [104, 110] width 32 height 5
click at [93, 117] on input "Choose a driver" at bounding box center [92, 121] width 1 height 8
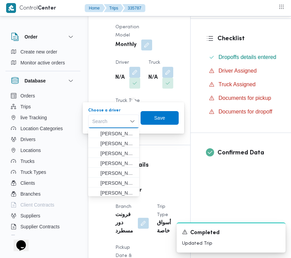
paste input "[PERSON_NAME]"
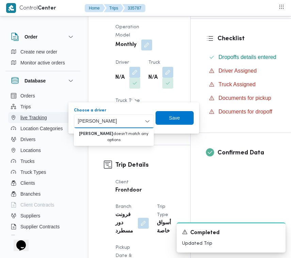
drag, startPoint x: 96, startPoint y: 121, endPoint x: 16, endPoint y: 117, distance: 80.1
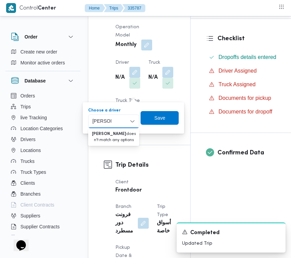
click at [95, 120] on input "[PERSON_NAME]" at bounding box center [101, 121] width 19 height 8
type input "[PERSON_NAME]"
click at [109, 139] on span "[PERSON_NAME]" at bounding box center [117, 143] width 35 height 8
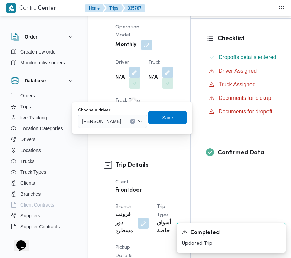
click at [176, 116] on span "Save" at bounding box center [167, 118] width 38 height 14
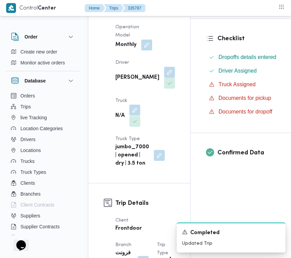
click at [138, 115] on button "button" at bounding box center [134, 109] width 11 height 11
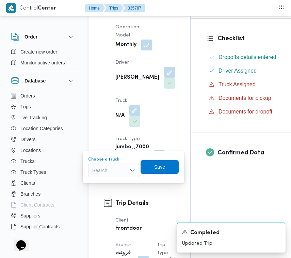
click at [122, 168] on div "Search" at bounding box center [113, 170] width 51 height 14
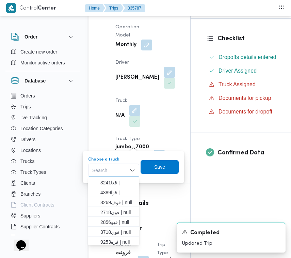
paste input "6348"
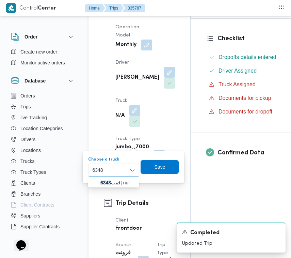
type input "6348"
click at [103, 180] on mark "6348" at bounding box center [105, 182] width 11 height 5
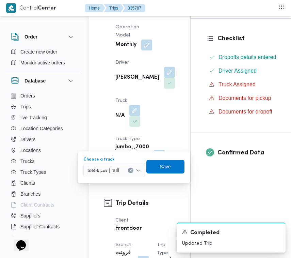
click at [166, 164] on span "Save" at bounding box center [165, 166] width 11 height 8
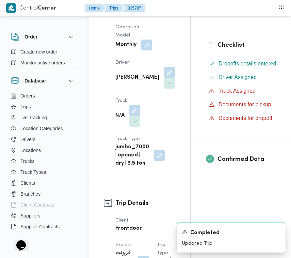
scroll to position [0, 0]
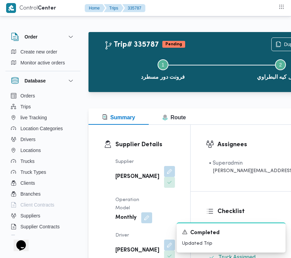
drag, startPoint x: 256, startPoint y: 44, endPoint x: 260, endPoint y: 44, distance: 4.1
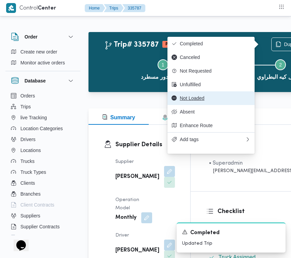
click at [212, 100] on span "Not Loaded" at bounding box center [215, 97] width 71 height 5
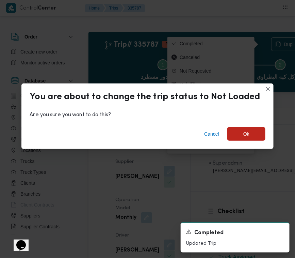
click at [243, 135] on span "Ok" at bounding box center [246, 134] width 6 height 8
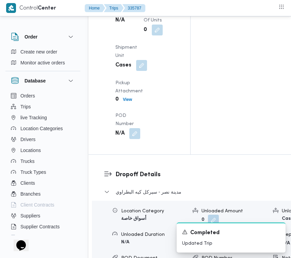
scroll to position [977, 0]
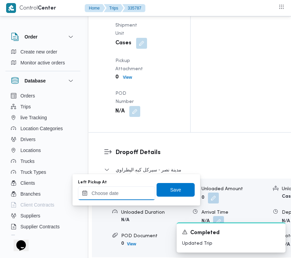
click at [132, 188] on input "Left Pickup At" at bounding box center [116, 193] width 77 height 14
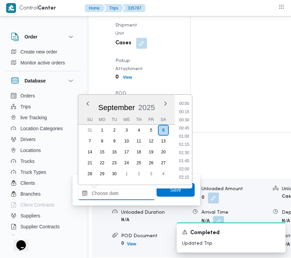
scroll to position [400, 0]
click at [189, 142] on li "13:30" at bounding box center [184, 144] width 16 height 7
type input "[DATE] 13:30"
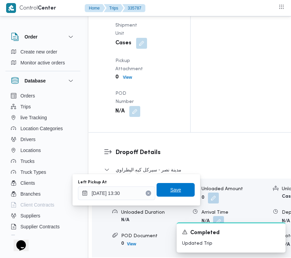
click at [171, 188] on span "Save" at bounding box center [175, 189] width 11 height 8
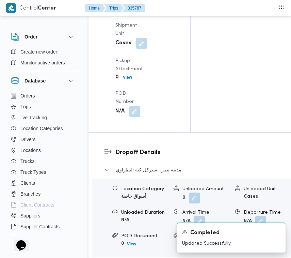
drag, startPoint x: 138, startPoint y: 126, endPoint x: 140, endPoint y: 136, distance: 10.8
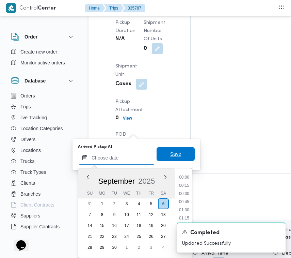
drag, startPoint x: 138, startPoint y: 159, endPoint x: 153, endPoint y: 161, distance: 15.4
click at [138, 160] on input "Arrived Pickup At" at bounding box center [116, 158] width 77 height 14
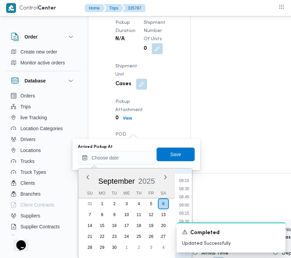
scroll to position [199, 0]
click at [188, 196] on li "06:45" at bounding box center [184, 198] width 16 height 7
type input "[DATE] 06:45"
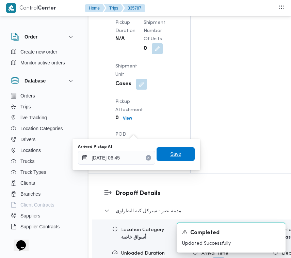
click at [176, 152] on span "Save" at bounding box center [176, 154] width 38 height 14
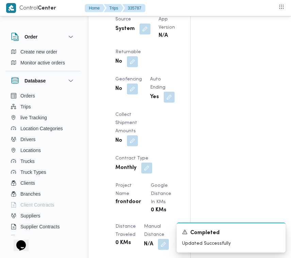
scroll to position [467, 0]
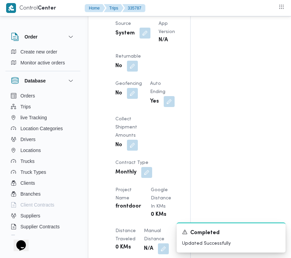
click at [148, 38] on button "button" at bounding box center [145, 33] width 11 height 11
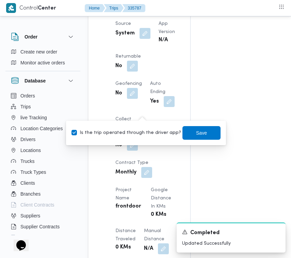
click at [138, 137] on div "Is the trip operated through the driver app? Save" at bounding box center [146, 132] width 150 height 15
click at [137, 134] on label "Is the trip operated through the driver app?" at bounding box center [126, 133] width 110 height 8
checkbox input "false"
click at [202, 133] on span "Save" at bounding box center [201, 133] width 38 height 14
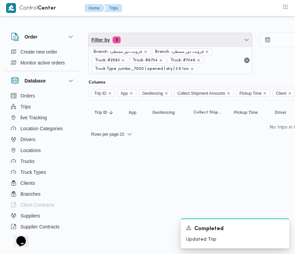
click at [149, 40] on span "Filter by 6" at bounding box center [170, 40] width 163 height 14
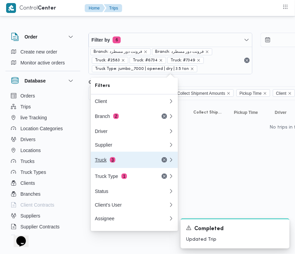
click at [129, 159] on div "Truck 3" at bounding box center [123, 159] width 57 height 5
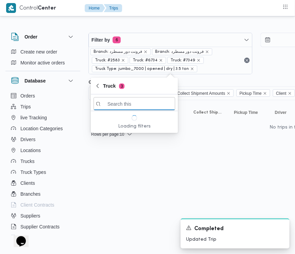
paste input "1234"
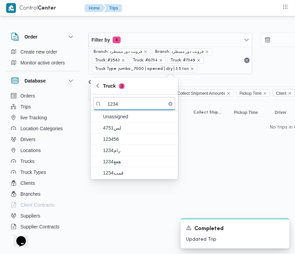
type input "1234"
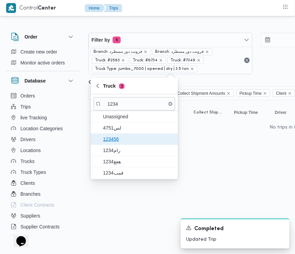
click at [118, 136] on span "123456" at bounding box center [138, 139] width 71 height 8
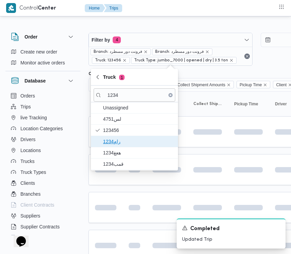
click at [121, 143] on span "رام1234" at bounding box center [138, 141] width 71 height 8
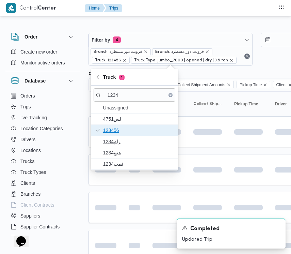
click at [121, 135] on span "123456" at bounding box center [135, 130] width 82 height 11
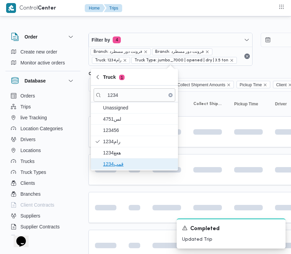
click at [119, 164] on span "قمب1234" at bounding box center [138, 164] width 71 height 8
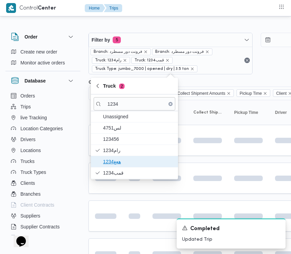
click at [120, 157] on span "هعغ1234" at bounding box center [135, 161] width 82 height 11
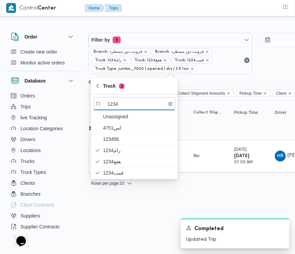
drag, startPoint x: 126, startPoint y: 237, endPoint x: 124, endPoint y: 230, distance: 6.9
click at [125, 237] on html "Control Center Home Trips Order Create new order Monitor active orders Database…" at bounding box center [147, 127] width 295 height 254
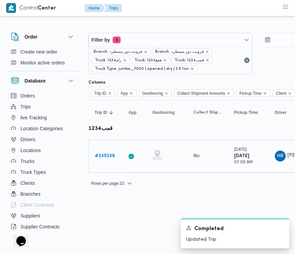
click at [101, 155] on b "# 335339" at bounding box center [105, 155] width 20 height 4
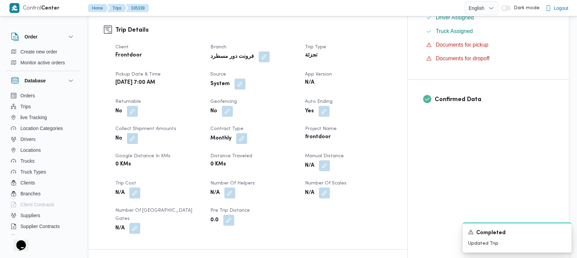
scroll to position [452, 0]
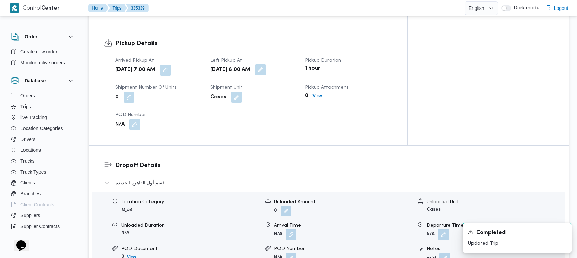
click at [266, 64] on button "button" at bounding box center [260, 69] width 11 height 11
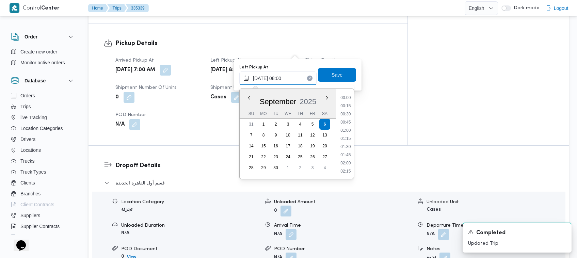
click at [296, 79] on input "[DATE] 08:00" at bounding box center [277, 78] width 77 height 14
click at [296, 162] on li "12:45" at bounding box center [346, 160] width 16 height 7
type input "[DATE] 12:45"
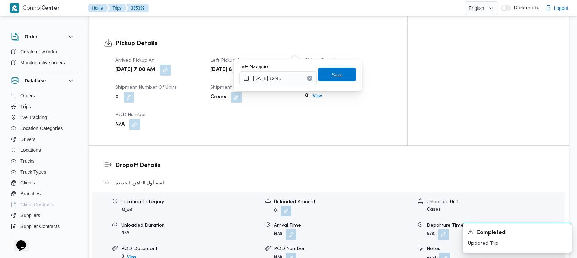
click at [296, 74] on span "Save" at bounding box center [337, 75] width 38 height 14
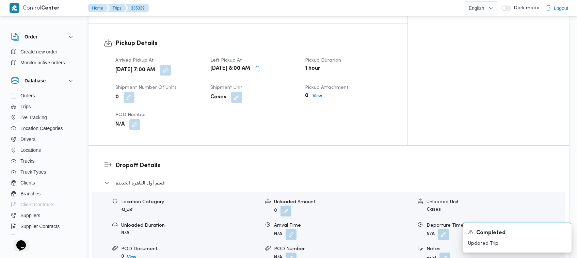
scroll to position [0, 0]
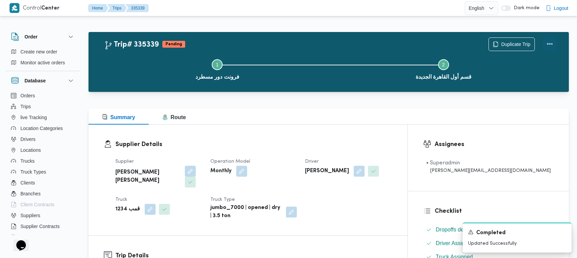
click at [296, 43] on button "Actions" at bounding box center [550, 44] width 14 height 14
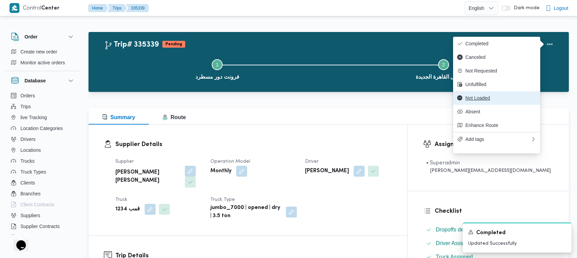
click at [296, 101] on span "Not Loaded" at bounding box center [500, 97] width 71 height 5
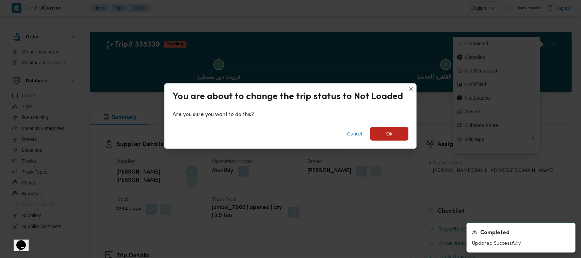
drag, startPoint x: 386, startPoint y: 127, endPoint x: 401, endPoint y: 137, distance: 18.6
click at [296, 128] on span "Ok" at bounding box center [389, 134] width 38 height 14
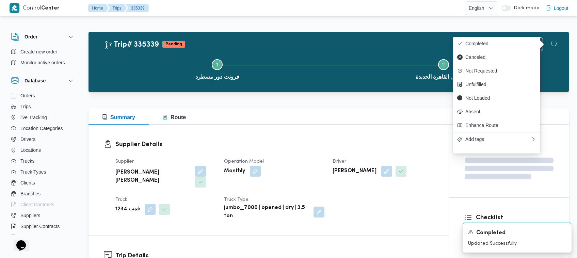
scroll to position [226, 0]
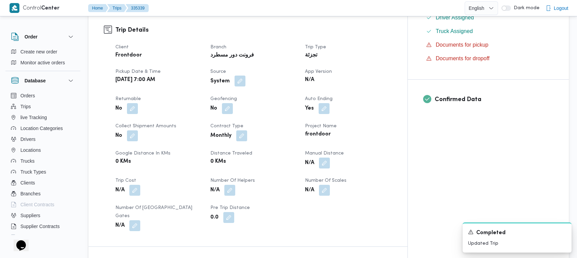
click at [245, 76] on button "button" at bounding box center [239, 81] width 11 height 11
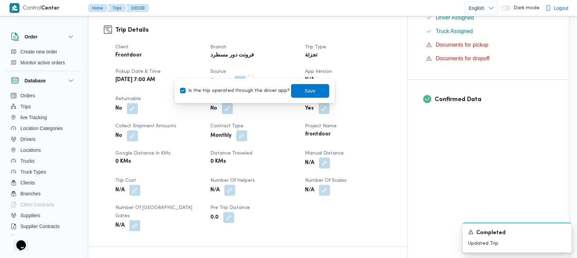
drag, startPoint x: 234, startPoint y: 90, endPoint x: 277, endPoint y: 92, distance: 42.9
click at [235, 91] on label "Is the trip operated through the driver app?" at bounding box center [235, 91] width 110 height 8
checkbox input "false"
click at [296, 94] on span "Save" at bounding box center [310, 90] width 11 height 8
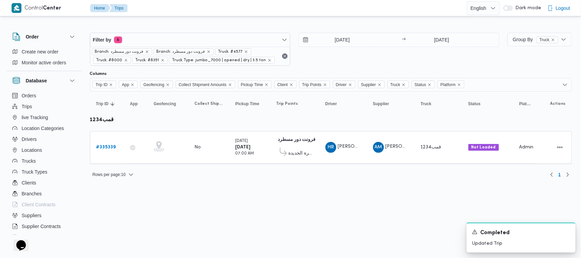
click at [186, 30] on div "Filter by 6 Branch: فرونت دور مسطرد Branch: فرونت دور مسطرد Truck: #4577 Truck:…" at bounding box center [295, 49] width 418 height 41
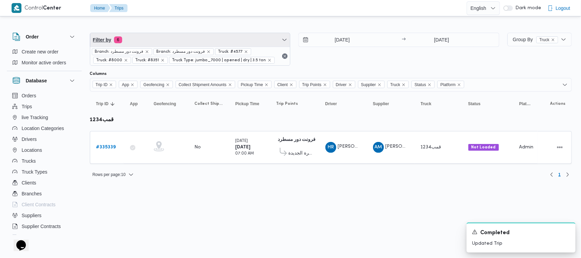
drag, startPoint x: 186, startPoint y: 44, endPoint x: 186, endPoint y: 48, distance: 4.1
click at [186, 44] on span "Filter by 6" at bounding box center [190, 40] width 200 height 14
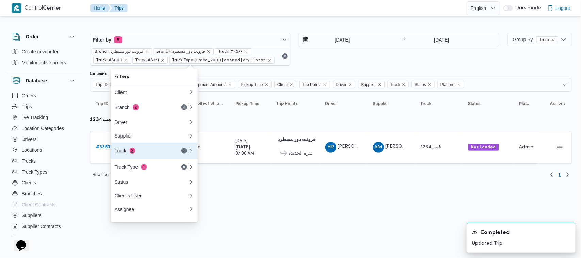
click at [141, 152] on div "Truck 3" at bounding box center [143, 150] width 57 height 5
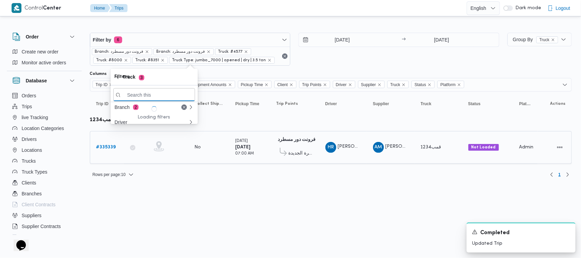
paste input "2879"
type input "2879"
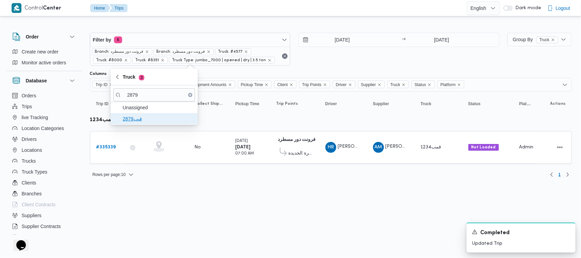
click at [131, 123] on span "قيب2879" at bounding box center [158, 119] width 71 height 8
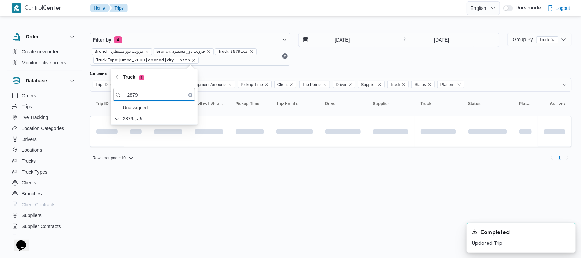
click at [193, 208] on html "Control Center Home Trips English عربي Dark mode Logout Order Create new order …" at bounding box center [290, 129] width 581 height 258
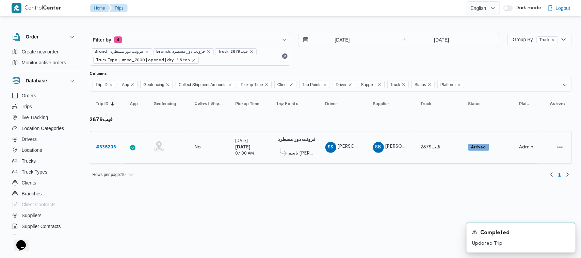
click at [104, 146] on b "# 335203" at bounding box center [106, 147] width 20 height 4
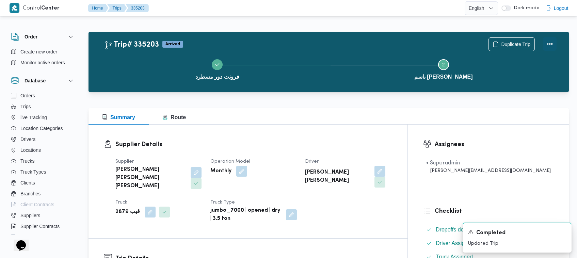
click at [296, 46] on button "Actions" at bounding box center [550, 44] width 14 height 14
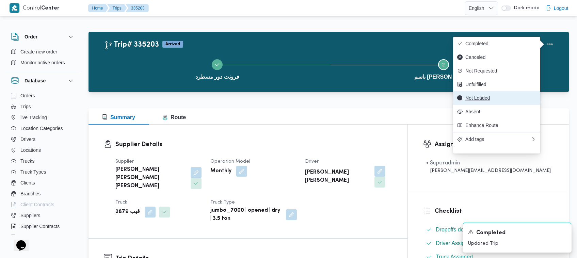
click at [296, 98] on button "Not Loaded" at bounding box center [496, 98] width 87 height 14
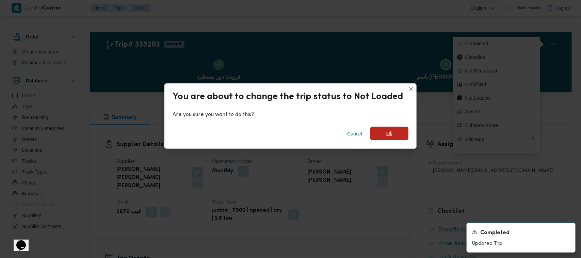
drag, startPoint x: 386, startPoint y: 140, endPoint x: 385, endPoint y: 136, distance: 3.4
click at [296, 140] on span "Ok" at bounding box center [389, 134] width 38 height 14
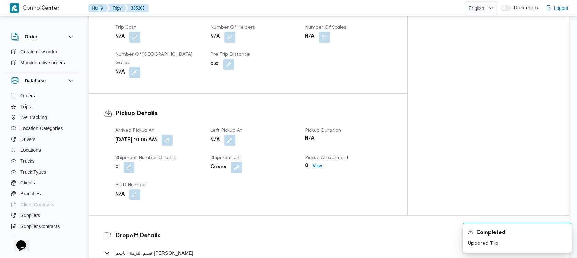
scroll to position [383, 0]
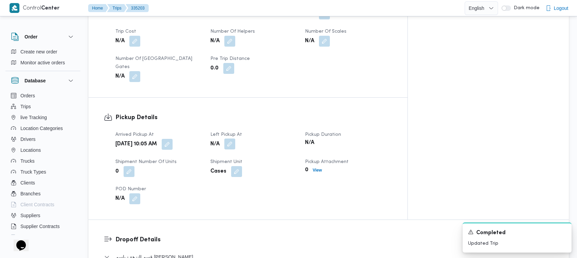
click at [235, 139] on button "button" at bounding box center [229, 144] width 11 height 11
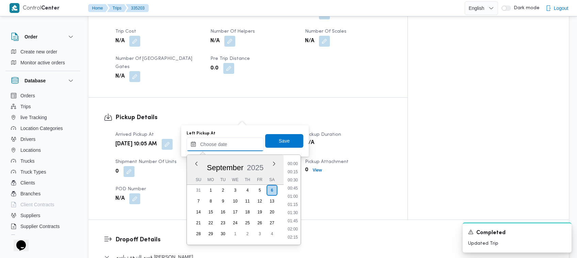
click at [254, 138] on input "Left Pickup At" at bounding box center [224, 144] width 77 height 14
click at [296, 201] on li "13:30" at bounding box center [293, 204] width 16 height 7
type input "[DATE] 13:30"
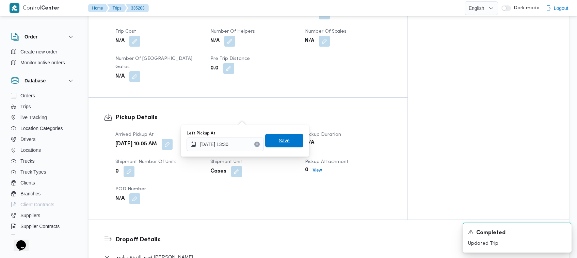
click at [280, 141] on span "Save" at bounding box center [284, 140] width 11 height 8
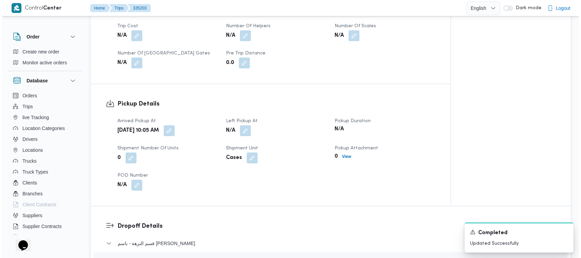
scroll to position [0, 0]
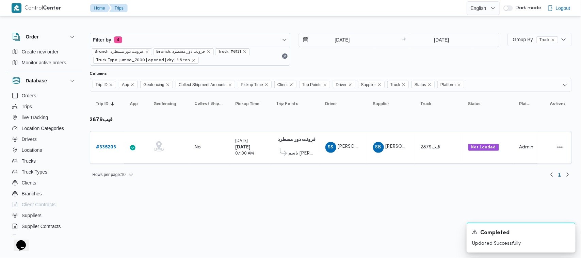
click at [226, 198] on html "Control Center Home Trips English عربي Dark mode Logout Order Create new order …" at bounding box center [290, 129] width 581 height 258
